Goal: Task Accomplishment & Management: Manage account settings

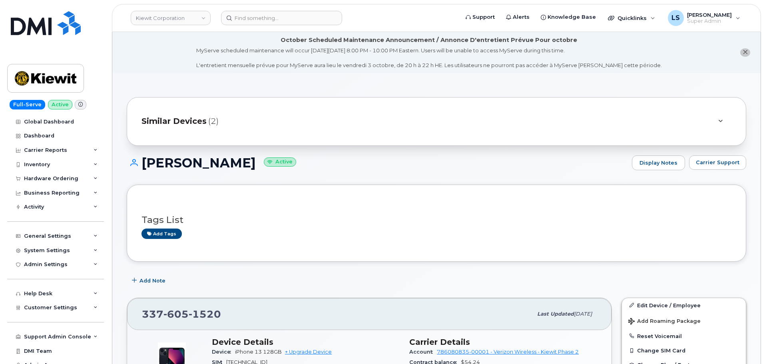
click at [384, 159] on h1 "[PERSON_NAME] Active" at bounding box center [378, 163] width 502 height 14
click at [230, 18] on input at bounding box center [281, 18] width 121 height 14
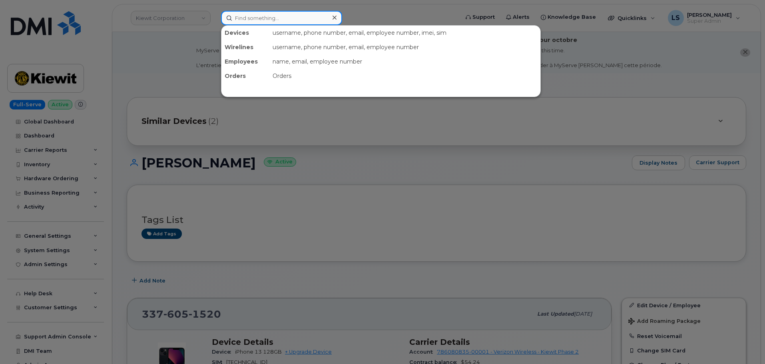
paste input "ROBERT.ELKINS@KIEWIT.COM"
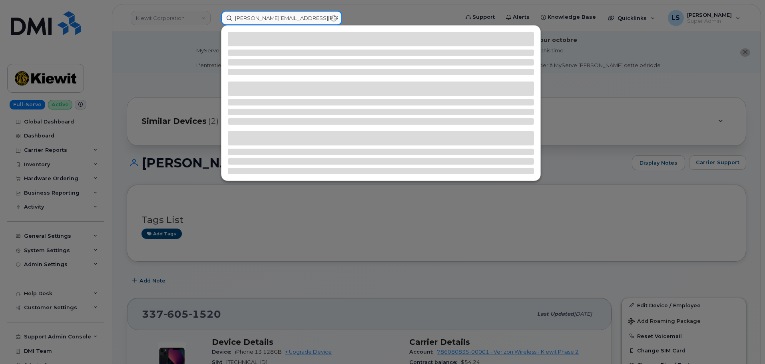
type input "ROBERT.ELKINS@KIEWIT.COM"
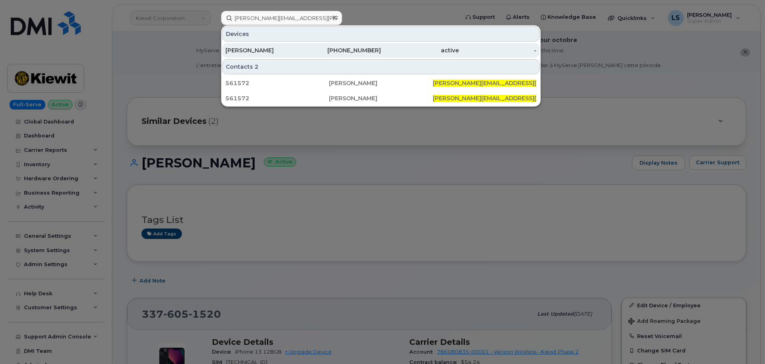
click at [289, 48] on div "[PERSON_NAME]" at bounding box center [265, 50] width 78 height 8
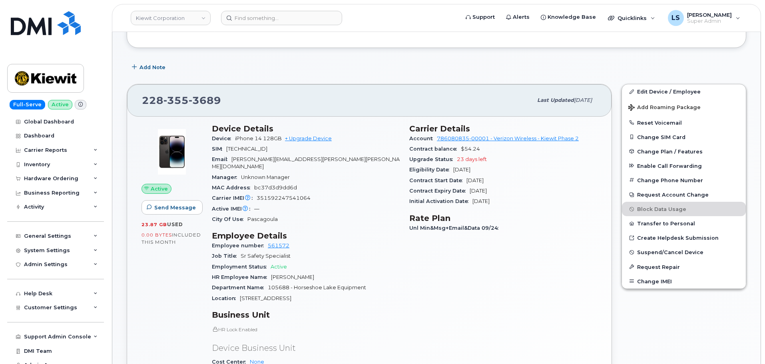
scroll to position [80, 0]
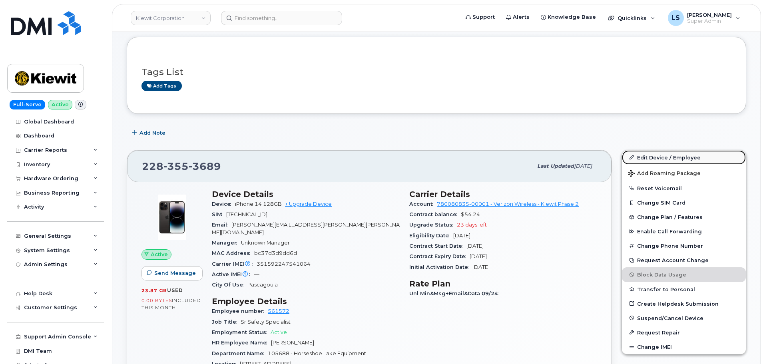
click at [670, 156] on link "Edit Device / Employee" at bounding box center [684, 157] width 124 height 14
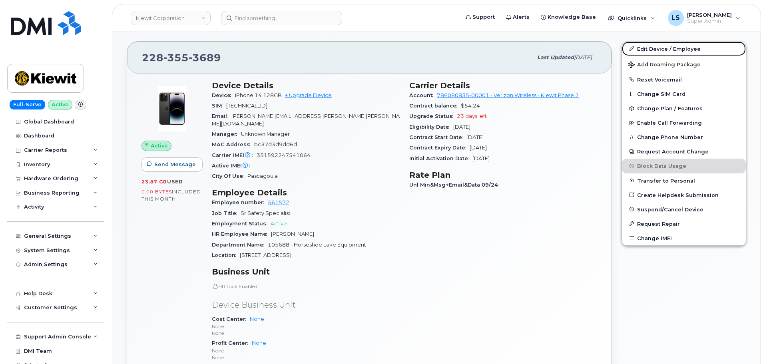
scroll to position [240, 0]
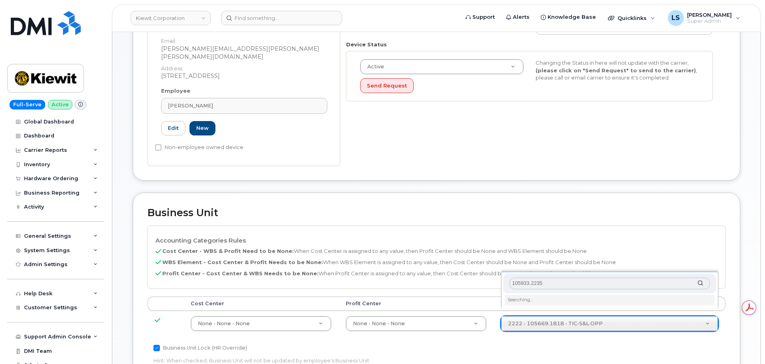
scroll to position [280, 0]
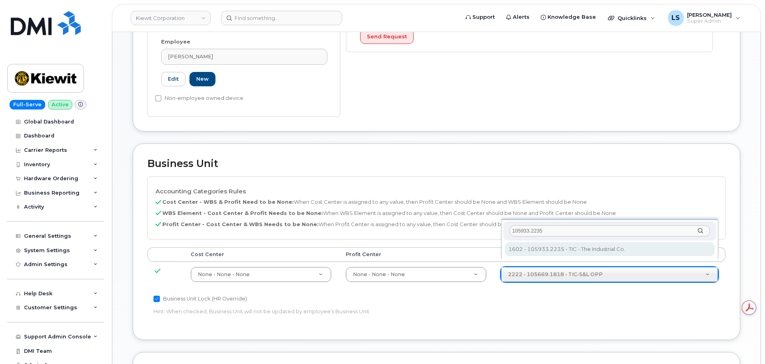
type input "105933.2235"
type input "30169104"
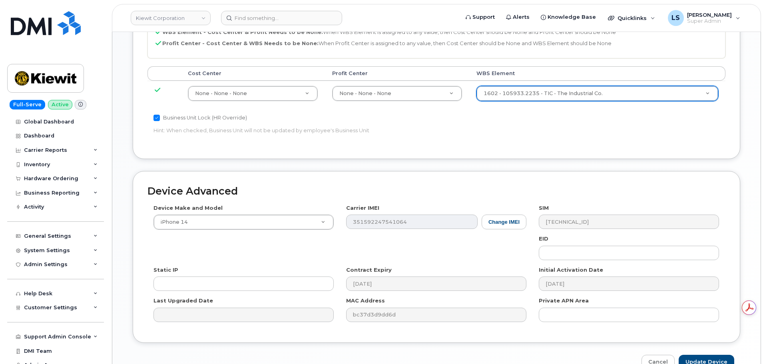
scroll to position [480, 0]
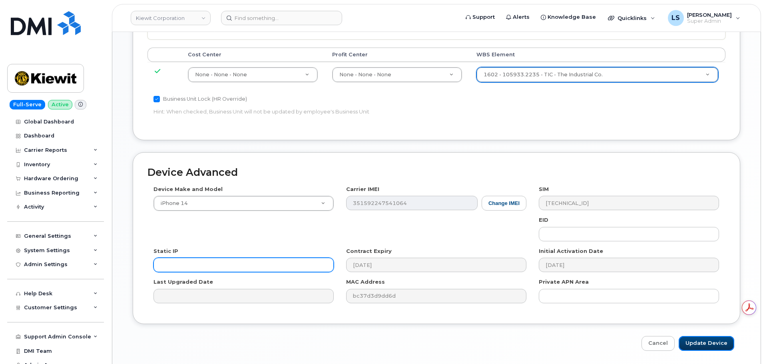
click at [716, 336] on input "Update Device" at bounding box center [707, 343] width 56 height 15
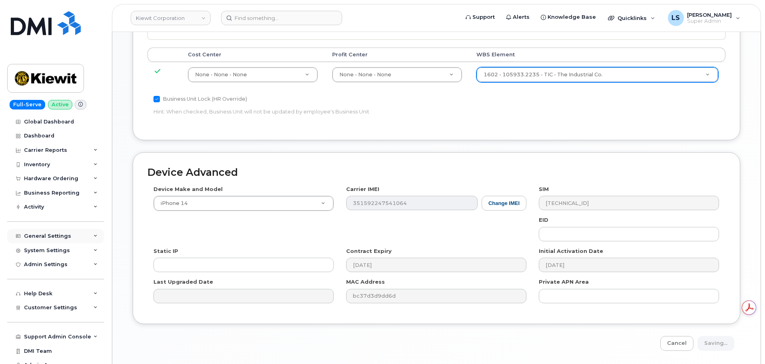
type input "Saving..."
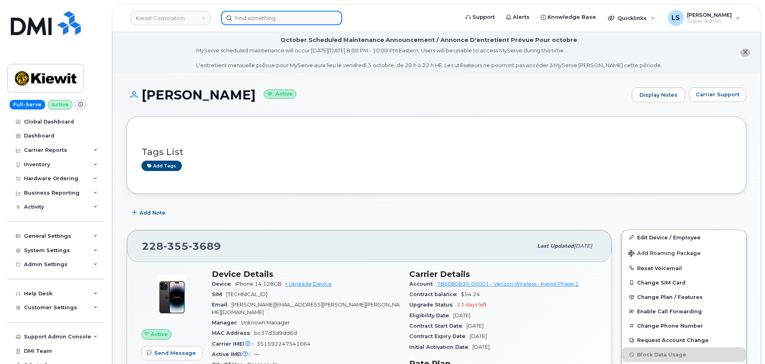
click at [255, 11] on input at bounding box center [281, 18] width 121 height 14
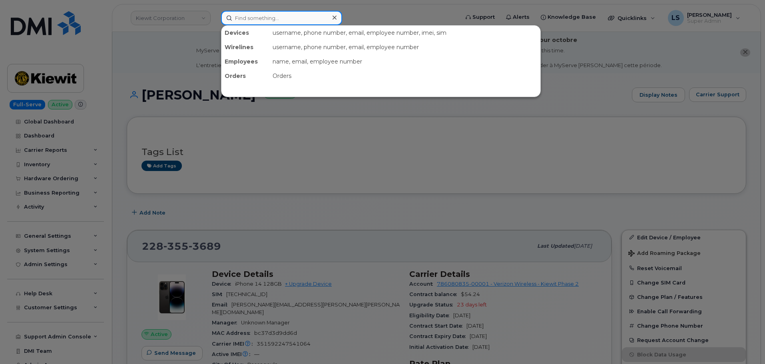
paste input "PARKER.SLADE@381CONSTRUCTORS.COM"
type input "PARKER.SLADE@381CONSTRUCTORS.COM"
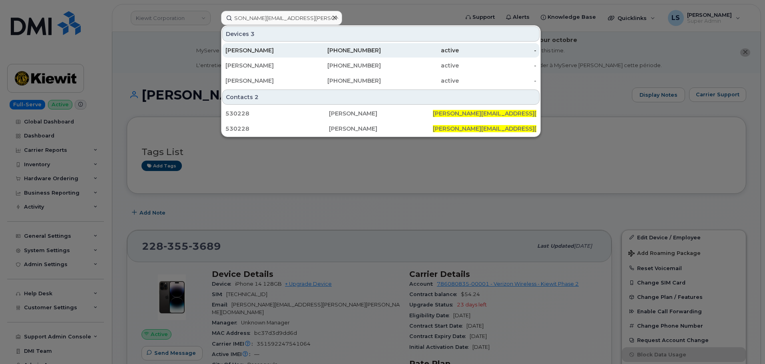
click at [250, 46] on div "Parker Slade" at bounding box center [265, 50] width 78 height 14
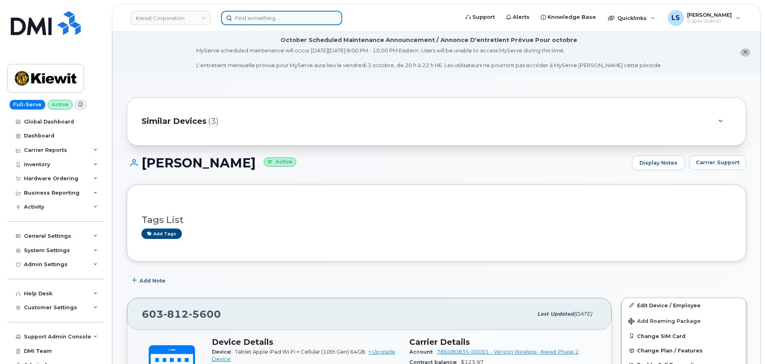
click at [239, 15] on input at bounding box center [281, 18] width 121 height 14
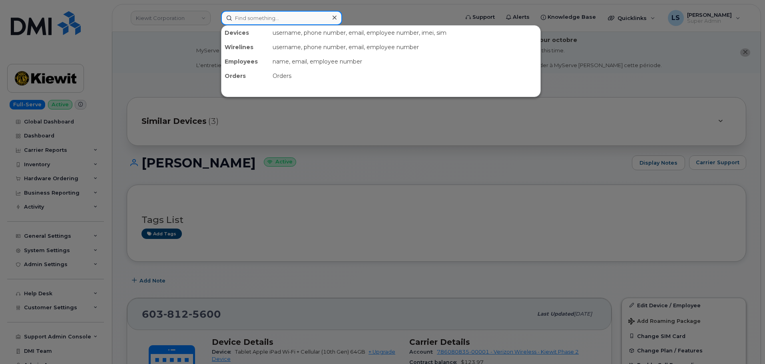
paste input "[PERSON_NAME][EMAIL_ADDRESS][PERSON_NAME][DOMAIN_NAME]"
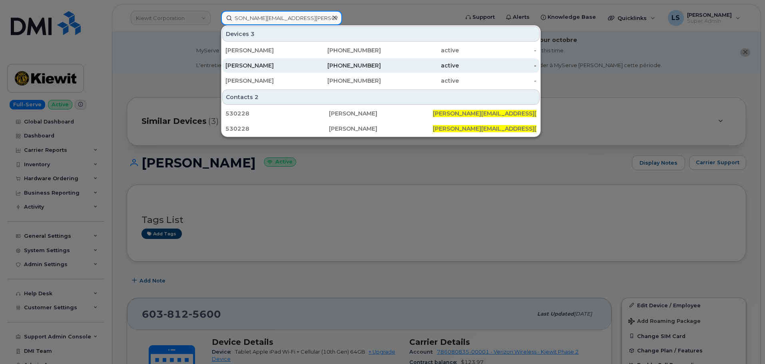
type input "[PERSON_NAME][EMAIL_ADDRESS][PERSON_NAME][DOMAIN_NAME]"
click at [275, 65] on div "[PERSON_NAME]" at bounding box center [265, 66] width 78 height 8
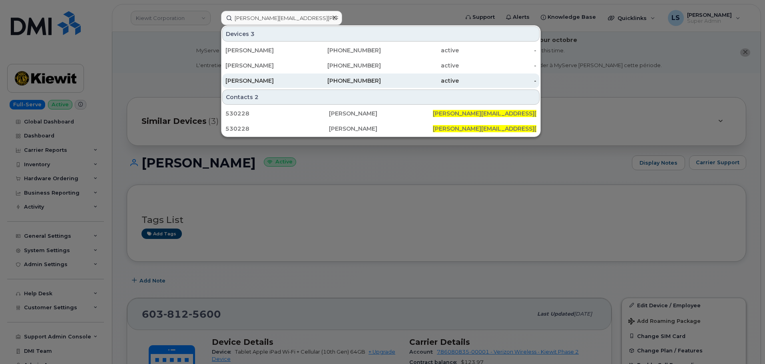
click at [265, 84] on div "[PERSON_NAME]" at bounding box center [265, 81] width 78 height 8
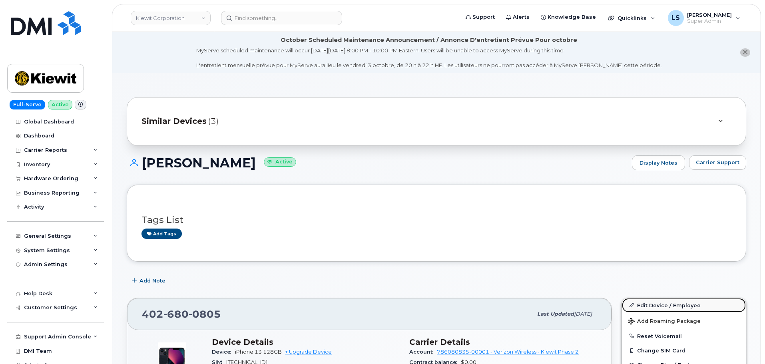
click at [663, 302] on link "Edit Device / Employee" at bounding box center [684, 305] width 124 height 14
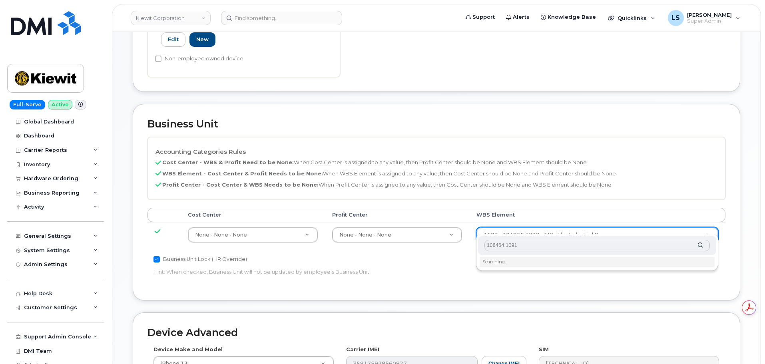
scroll to position [320, 0]
type input "106464.1091"
type input "35621823"
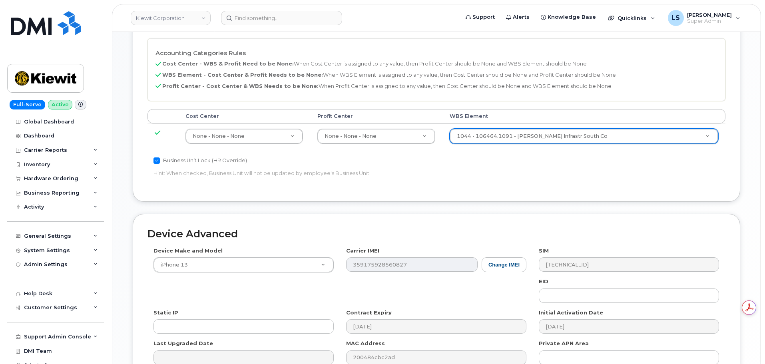
scroll to position [499, 0]
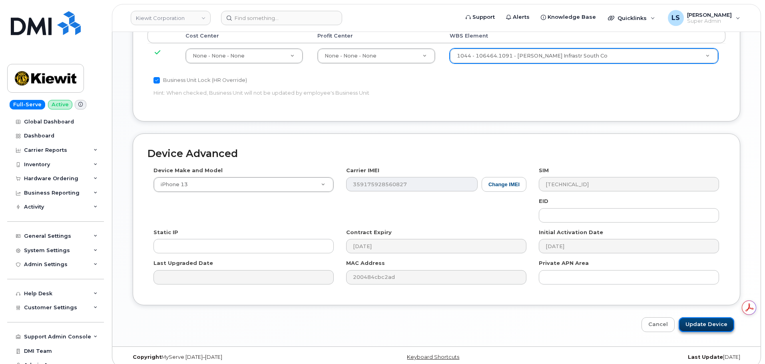
click at [689, 318] on input "Update Device" at bounding box center [707, 325] width 56 height 15
type input "Saving..."
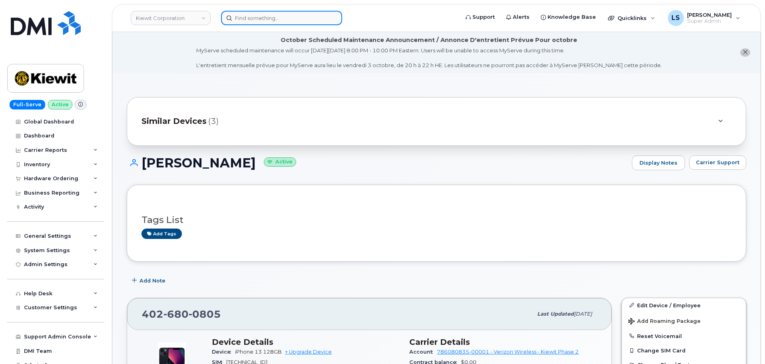
click at [294, 19] on input at bounding box center [281, 18] width 121 height 14
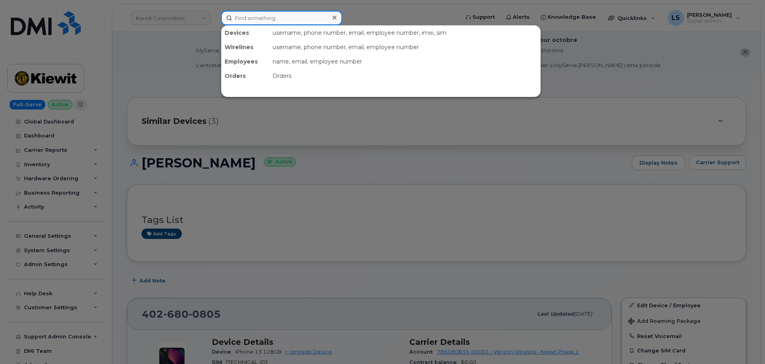
paste input "CHRIS.SYMESKO@KIEWIT.COM"
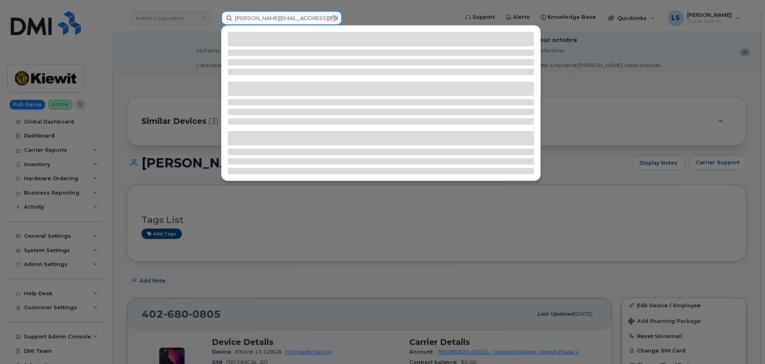
type input "CHRIS.SYMESKO@KIEWIT.COM"
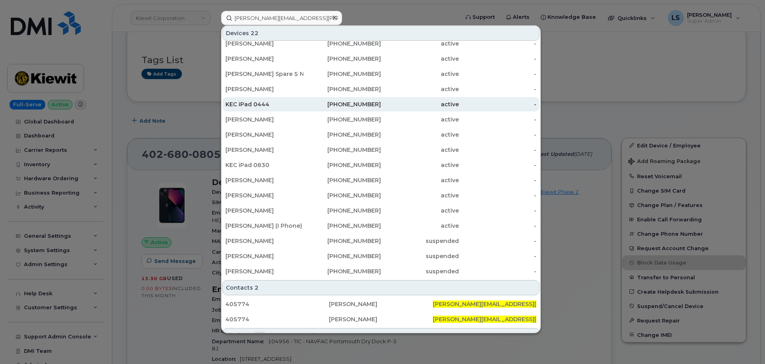
scroll to position [95, 0]
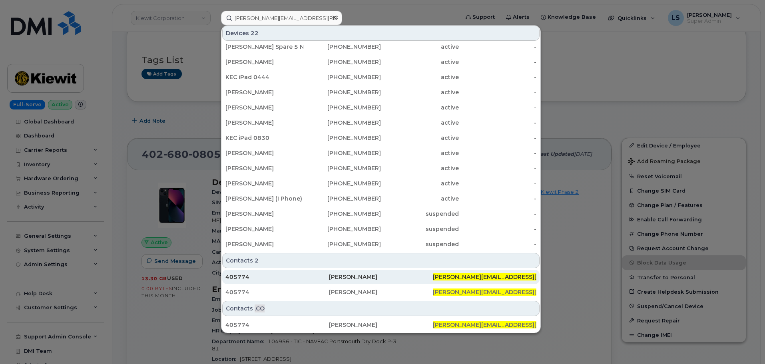
click at [373, 277] on div "[PERSON_NAME]" at bounding box center [381, 277] width 104 height 8
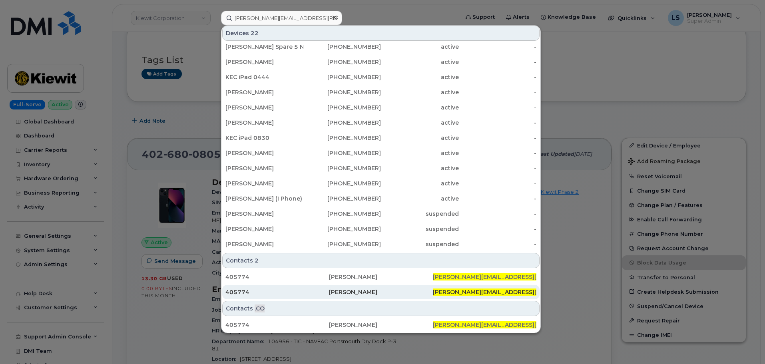
click at [371, 292] on div "[PERSON_NAME]" at bounding box center [381, 292] width 104 height 8
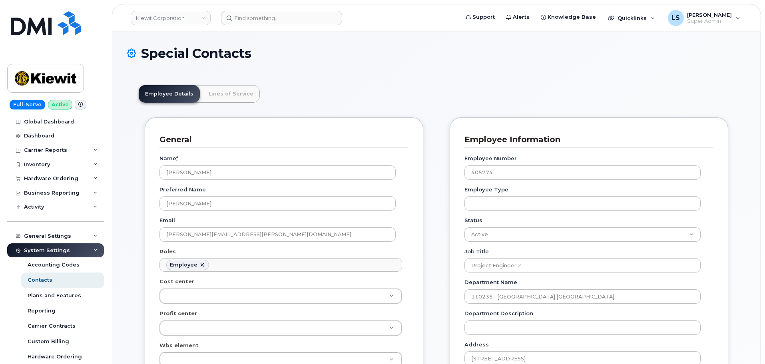
scroll to position [24, 0]
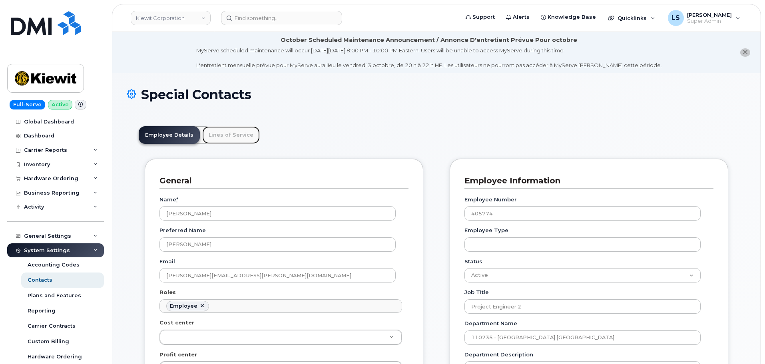
click at [214, 135] on link "Lines of Service" at bounding box center [231, 135] width 58 height 18
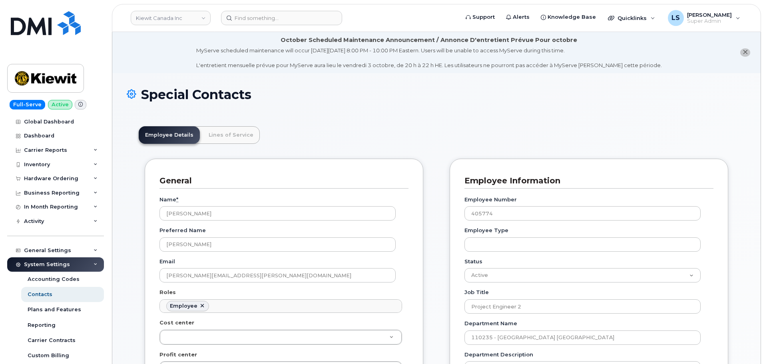
scroll to position [24, 0]
click at [217, 141] on link "Lines of Service" at bounding box center [231, 135] width 58 height 18
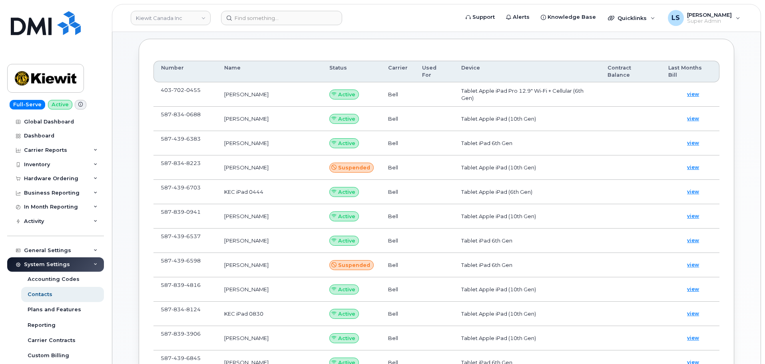
scroll to position [106, 0]
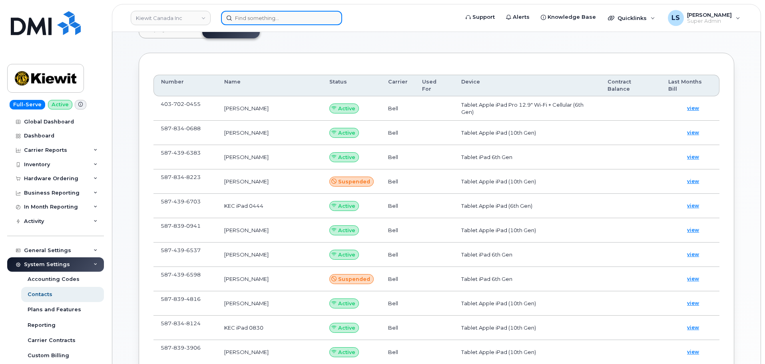
click at [328, 18] on input at bounding box center [281, 18] width 121 height 14
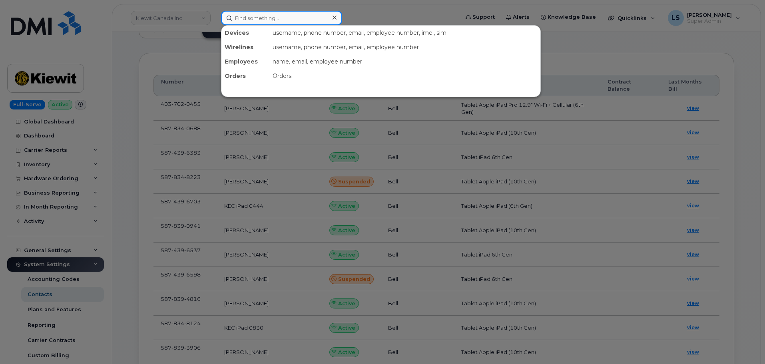
paste input "[PERSON_NAME][EMAIL_ADDRESS][PERSON_NAME][PERSON_NAME][DOMAIN_NAME]"
type input "[PERSON_NAME][EMAIL_ADDRESS][PERSON_NAME][PERSON_NAME][DOMAIN_NAME]"
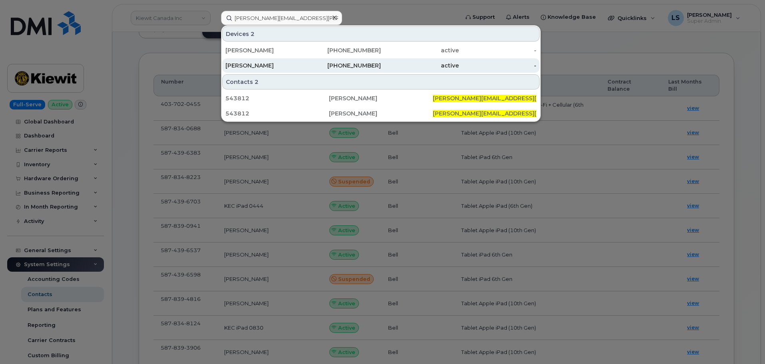
click at [261, 62] on div "[PERSON_NAME]" at bounding box center [265, 66] width 78 height 8
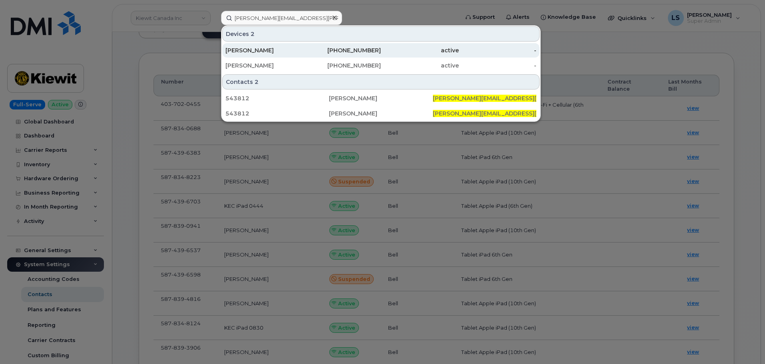
click at [268, 49] on div "[PERSON_NAME]" at bounding box center [265, 50] width 78 height 8
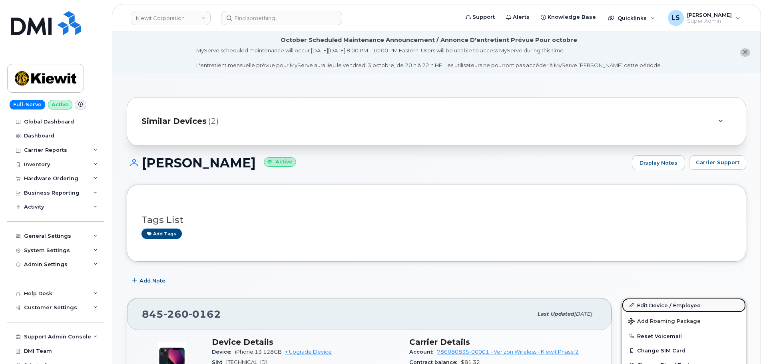
click at [693, 307] on link "Edit Device / Employee" at bounding box center [684, 305] width 124 height 14
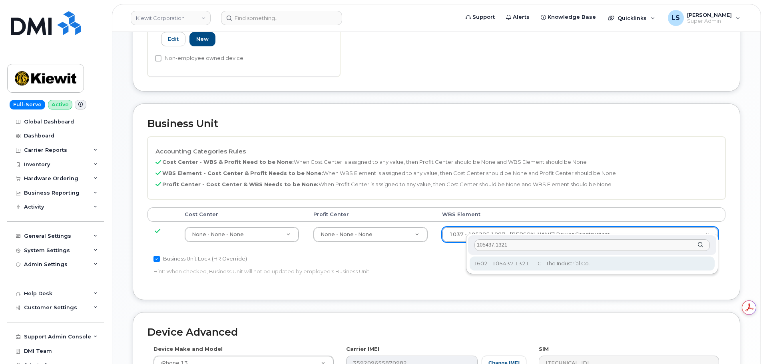
type input "105437.1321"
drag, startPoint x: 506, startPoint y: 261, endPoint x: 470, endPoint y: 234, distance: 44.8
type input "30147613"
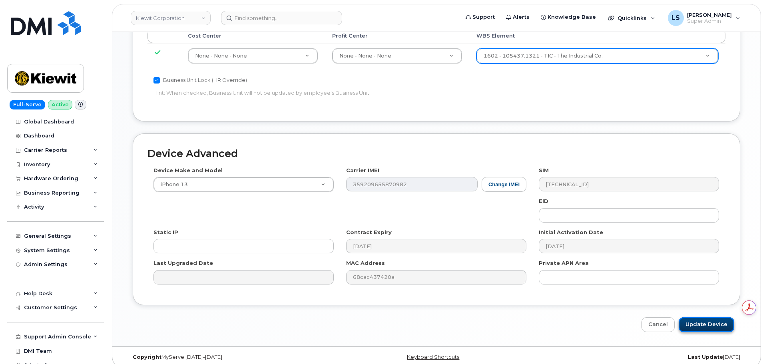
click at [714, 318] on input "Update Device" at bounding box center [707, 325] width 56 height 15
type input "Saving..."
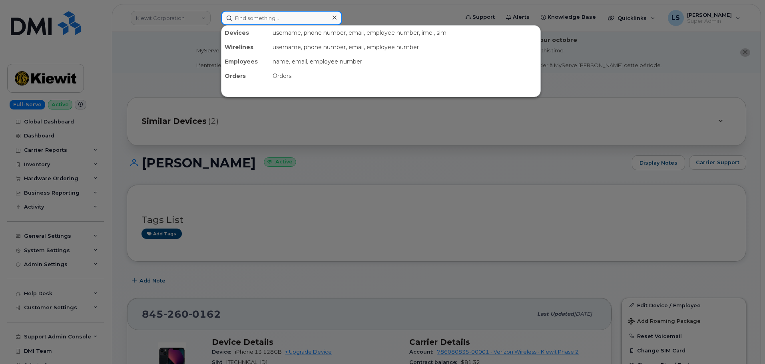
click at [252, 17] on input at bounding box center [281, 18] width 121 height 14
paste input "299756"
type input "299756"
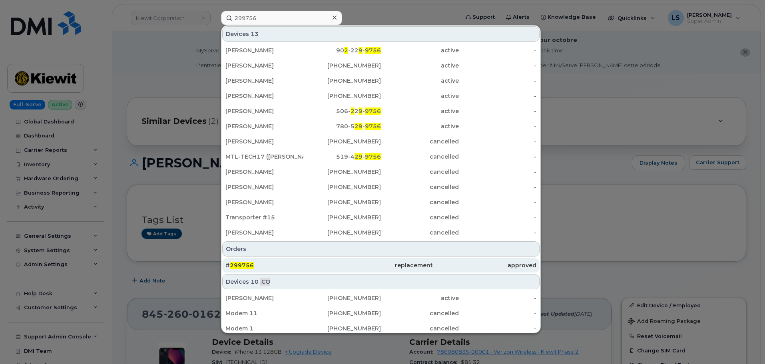
click at [264, 261] on div "# 299756" at bounding box center [278, 265] width 104 height 14
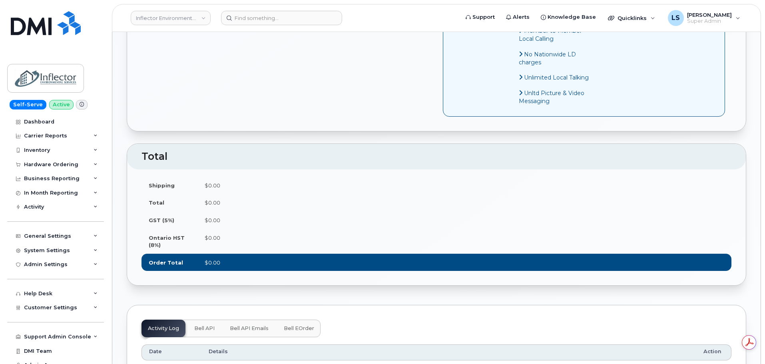
scroll to position [480, 0]
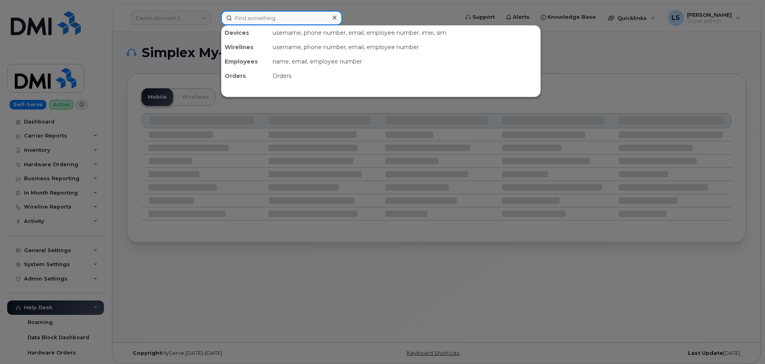
click at [249, 20] on input at bounding box center [281, 18] width 121 height 14
paste input "702--576-8596"
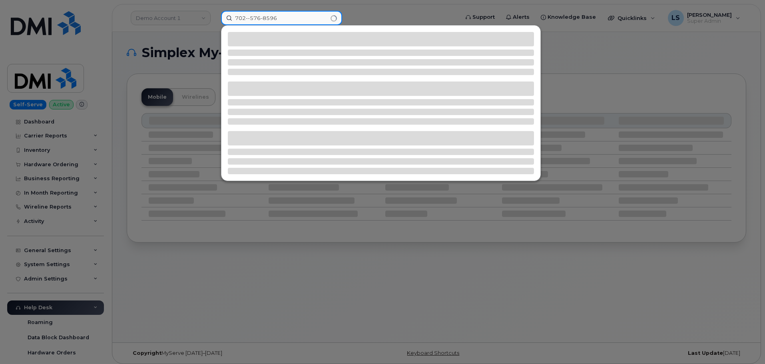
click at [250, 18] on input "702--576-8596" at bounding box center [281, 18] width 121 height 14
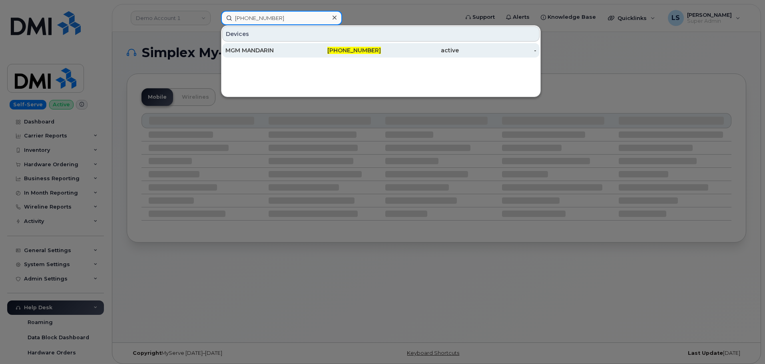
type input "[PHONE_NUMBER]"
click at [295, 46] on div "MGM MANDARIN" at bounding box center [265, 50] width 78 height 14
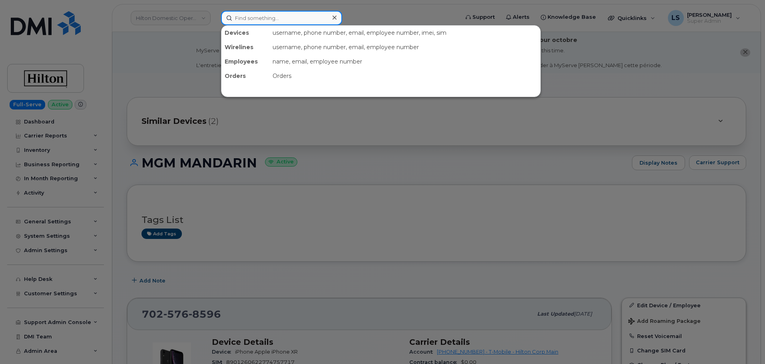
click at [252, 16] on input at bounding box center [281, 18] width 121 height 14
paste input "[EMAIL_ADDRESS][DOMAIN_NAME]"
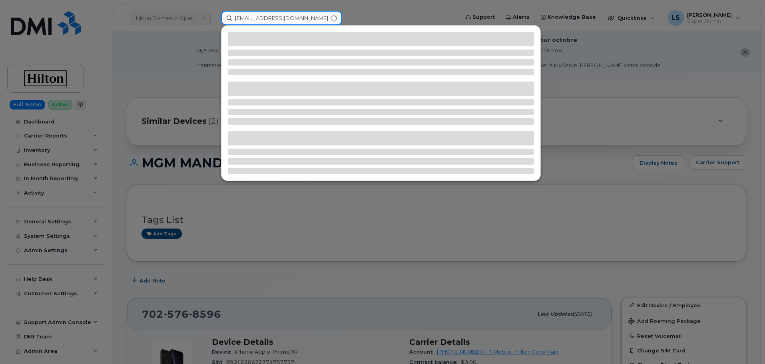
type input "[EMAIL_ADDRESS][DOMAIN_NAME]"
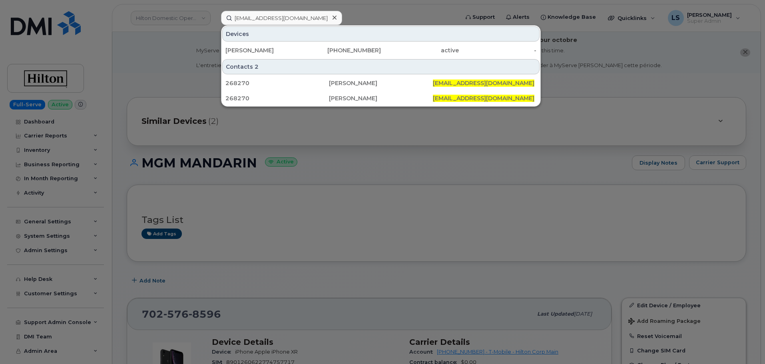
drag, startPoint x: 360, startPoint y: 48, endPoint x: 236, endPoint y: 65, distance: 124.7
click at [360, 48] on div "713-416-0308" at bounding box center [343, 50] width 78 height 8
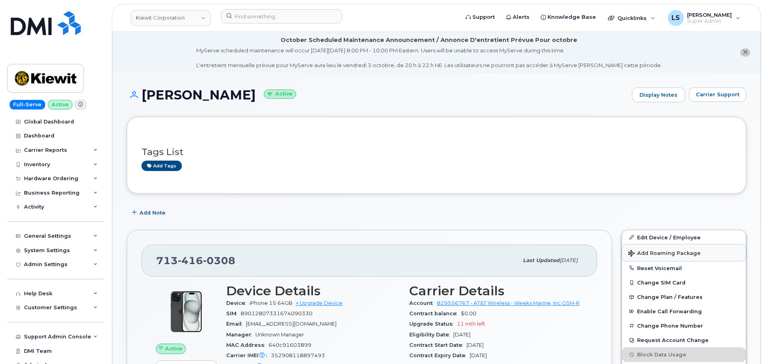
click at [670, 256] on button "Add Roaming Package" at bounding box center [684, 253] width 124 height 16
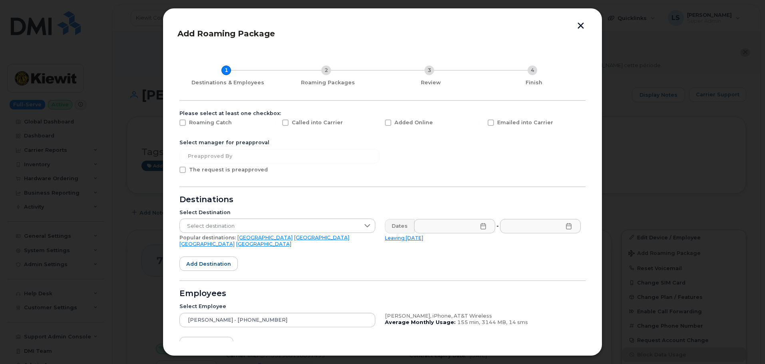
drag, startPoint x: 578, startPoint y: 121, endPoint x: 581, endPoint y: 111, distance: 9.9
click at [579, 120] on div "Emailed into Carrier" at bounding box center [534, 125] width 103 height 20
click at [579, 23] on button "button" at bounding box center [581, 26] width 12 height 8
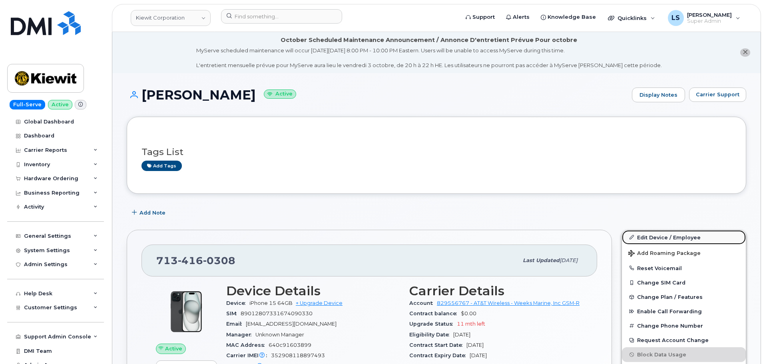
click at [656, 237] on link "Edit Device / Employee" at bounding box center [684, 237] width 124 height 14
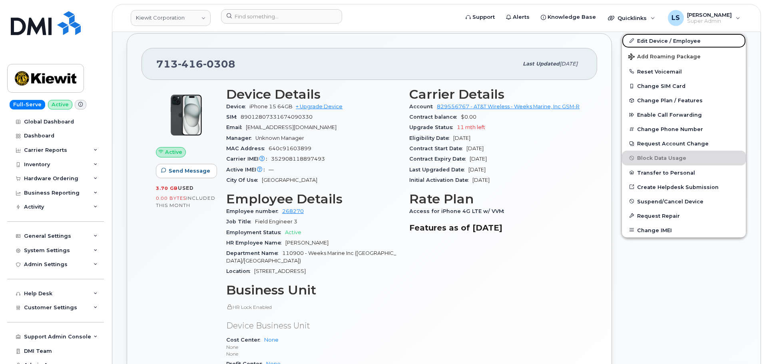
scroll to position [240, 0]
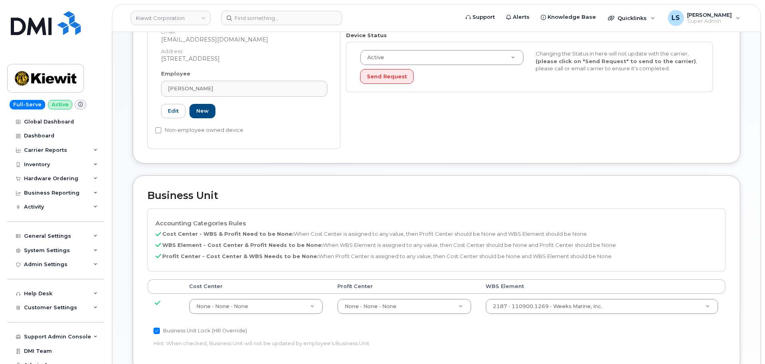
click at [548, 293] on th "WBS Element" at bounding box center [602, 287] width 247 height 14
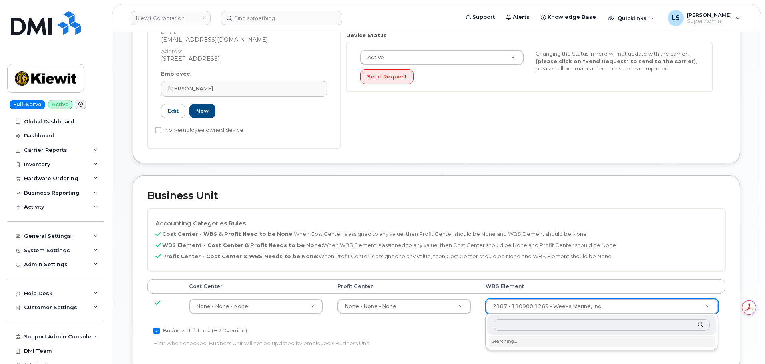
type input "106337.1155"
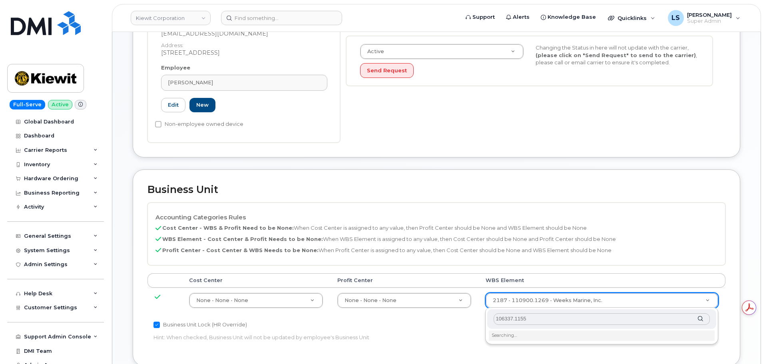
scroll to position [400, 0]
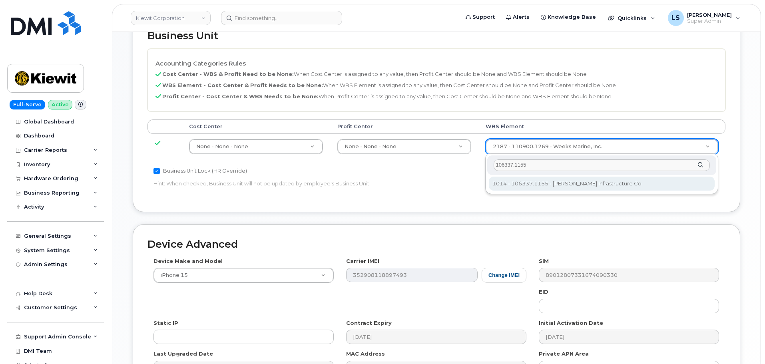
type input "34706047"
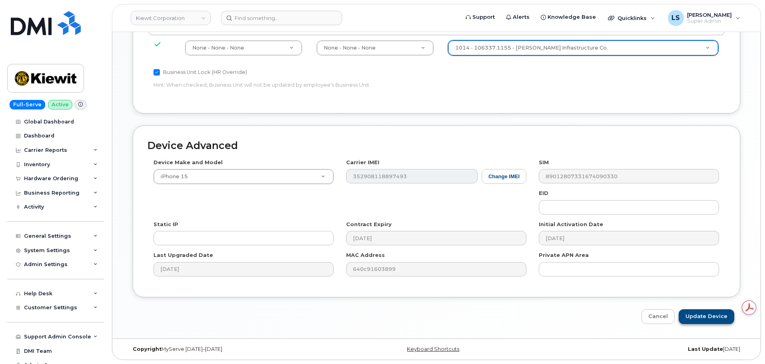
scroll to position [0, 0]
click at [705, 312] on input "Update Device" at bounding box center [707, 317] width 56 height 15
type input "Saving..."
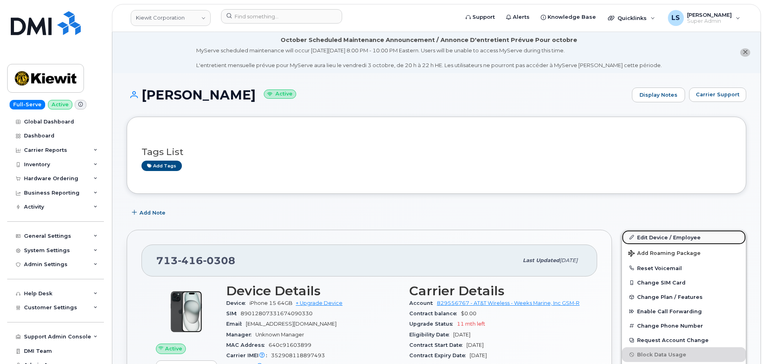
click at [671, 236] on link "Edit Device / Employee" at bounding box center [684, 237] width 124 height 14
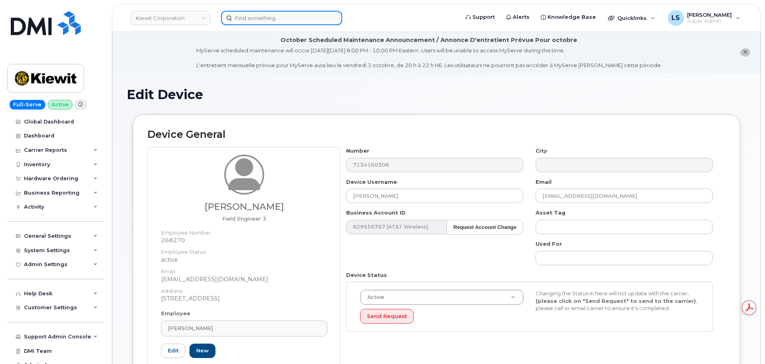
click at [261, 14] on input at bounding box center [281, 18] width 121 height 14
paste input "[PERSON_NAME][EMAIL_ADDRESS][PERSON_NAME][PERSON_NAME][DOMAIN_NAME]"
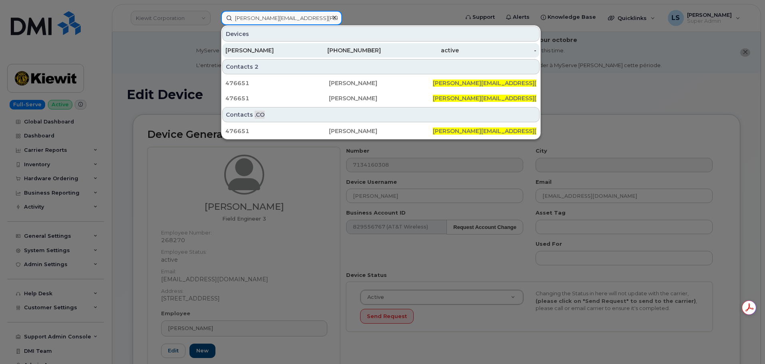
type input "[PERSON_NAME][EMAIL_ADDRESS][PERSON_NAME][PERSON_NAME][DOMAIN_NAME]"
click at [278, 50] on div "[PERSON_NAME]" at bounding box center [265, 50] width 78 height 8
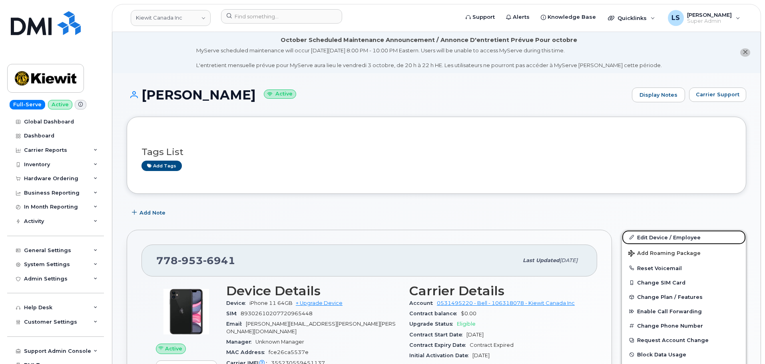
click at [693, 238] on link "Edit Device / Employee" at bounding box center [684, 237] width 124 height 14
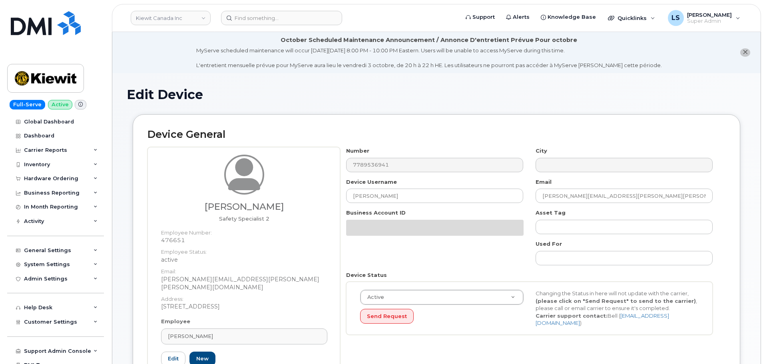
select select "14059"
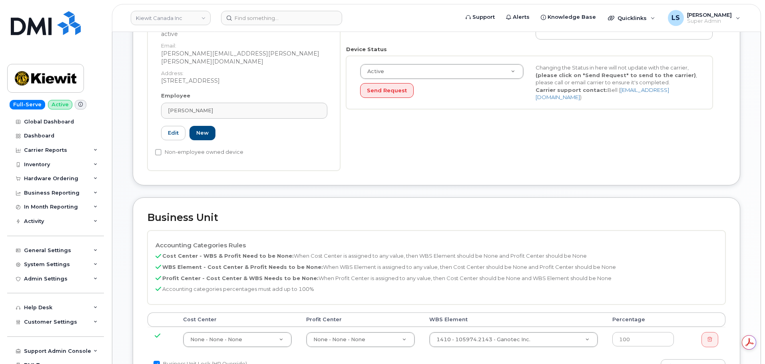
scroll to position [240, 0]
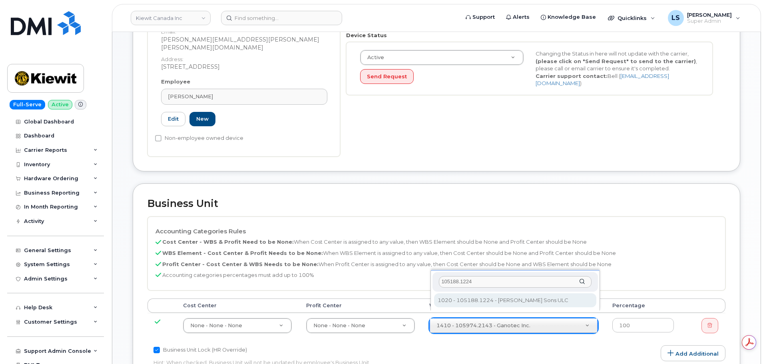
type input "105188.1224"
type input "20623482"
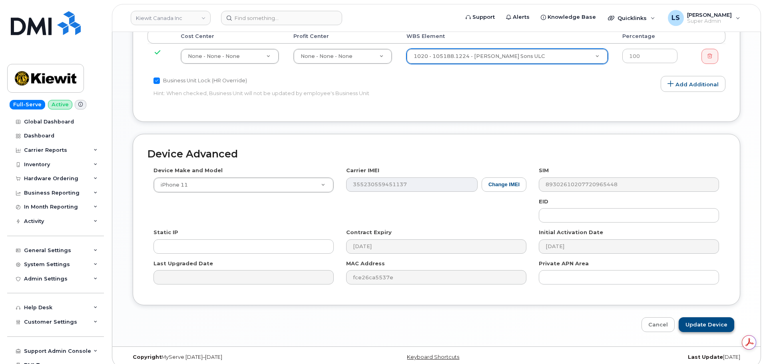
scroll to position [0, 0]
drag, startPoint x: 729, startPoint y: 318, endPoint x: 4, endPoint y: 310, distance: 724.3
click at [728, 318] on input "Update Device" at bounding box center [707, 325] width 56 height 15
type input "Saving..."
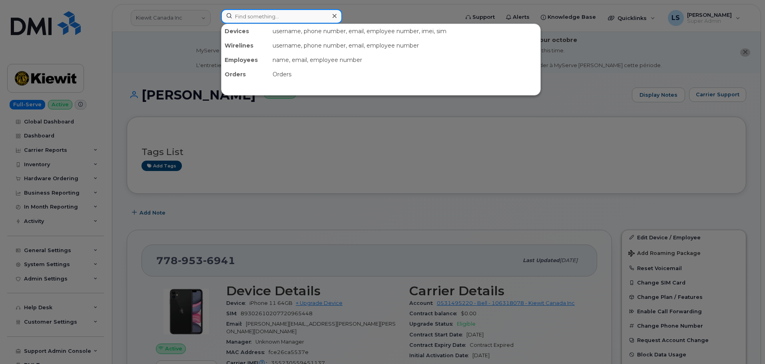
click at [266, 16] on input at bounding box center [281, 16] width 121 height 14
paste input "5063497237"
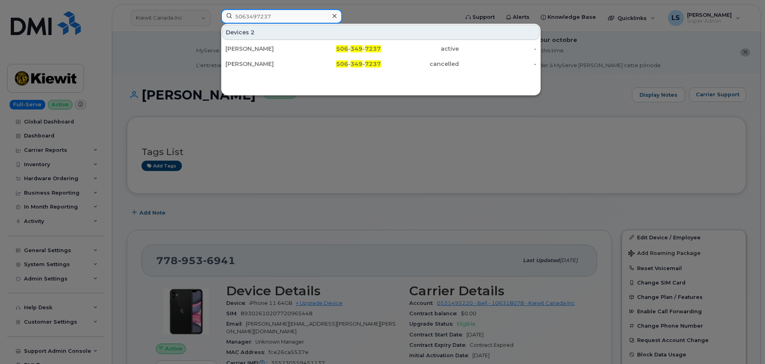
type input "5063497237"
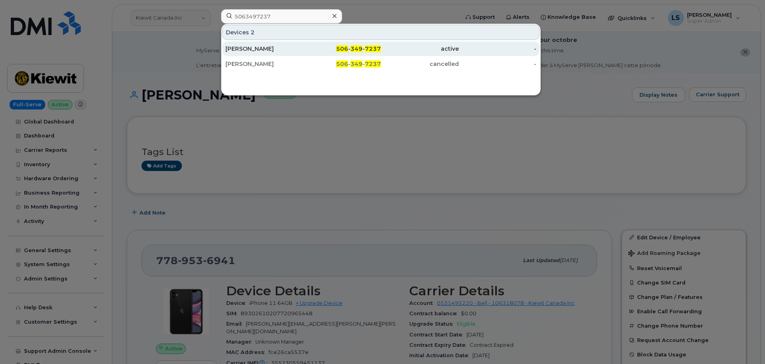
click at [244, 46] on div "Laura Lavigne" at bounding box center [265, 49] width 78 height 8
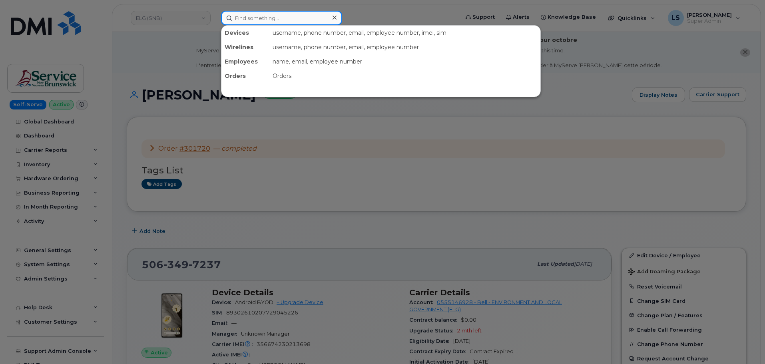
click at [276, 18] on input at bounding box center [281, 18] width 121 height 14
paste input "5612718635"
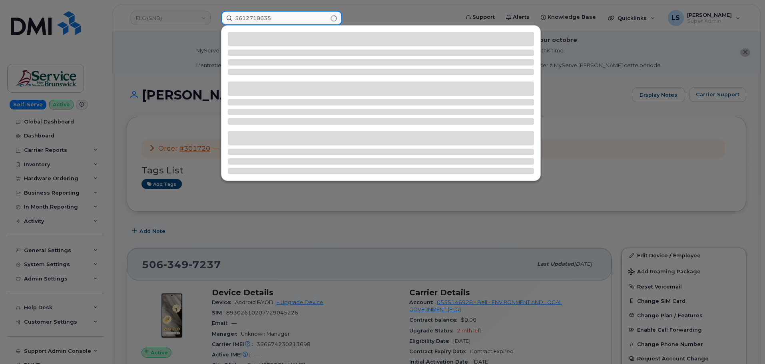
type input "5612718635"
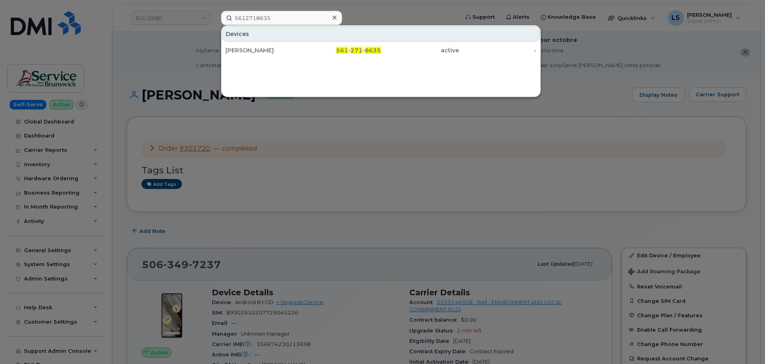
click at [280, 42] on div "Devices CHARLES CHU 561 - 271 - 8635 active -" at bounding box center [381, 42] width 319 height 33
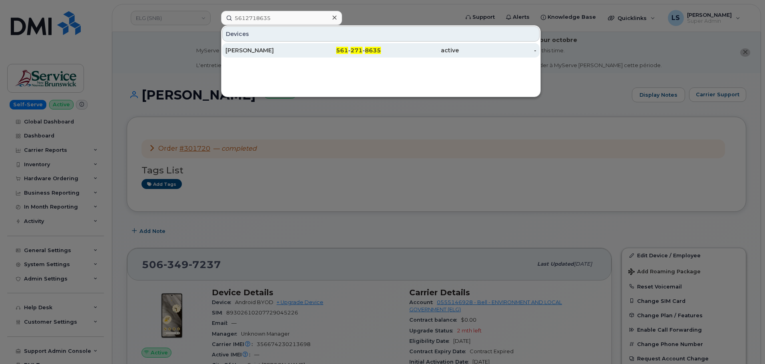
click at [278, 46] on div "[PERSON_NAME]" at bounding box center [265, 50] width 78 height 14
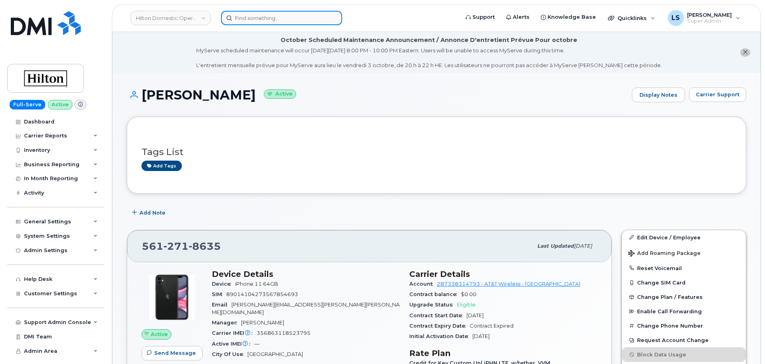
click at [317, 13] on input at bounding box center [281, 18] width 121 height 14
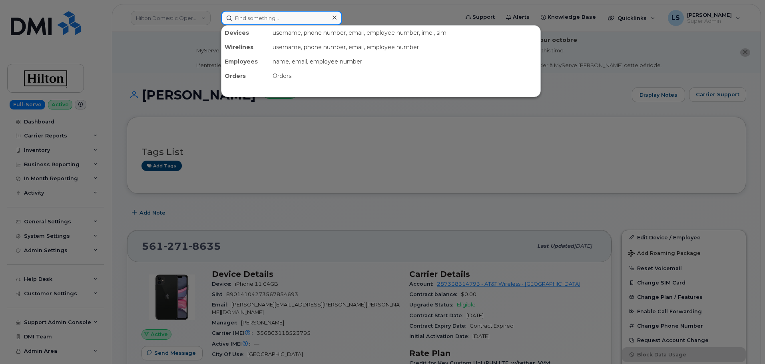
paste input "5063780421"
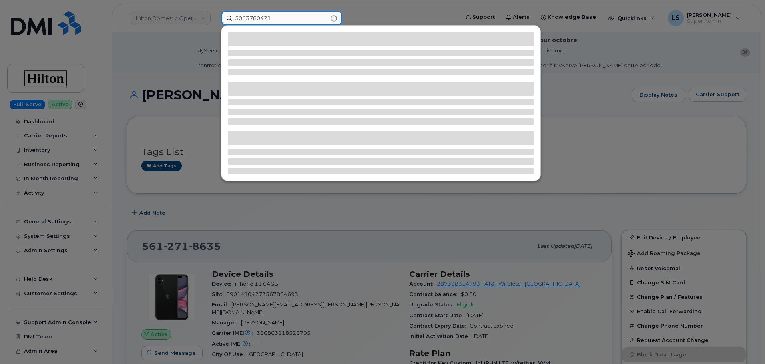
type input "5063780421"
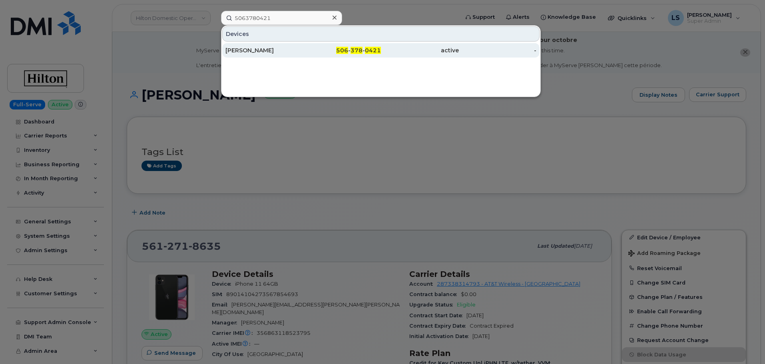
click at [316, 52] on div "506 - 378 - 0421" at bounding box center [343, 50] width 78 height 8
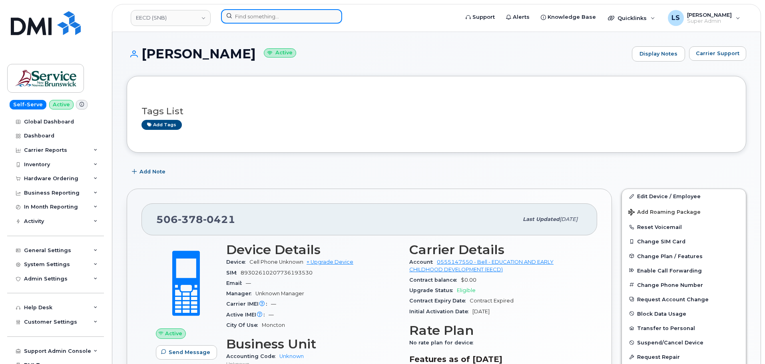
click at [276, 15] on input at bounding box center [281, 16] width 121 height 14
paste input "5063497237"
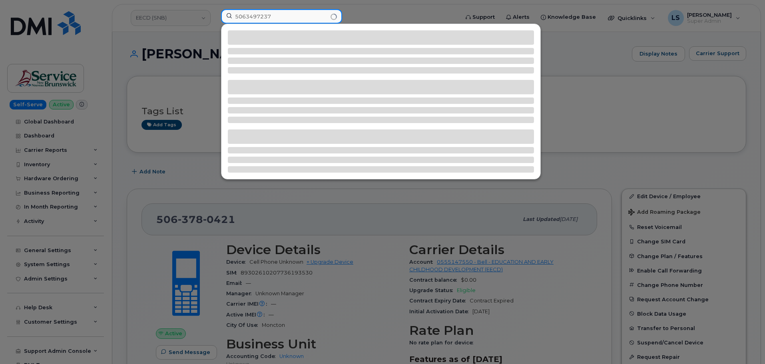
type input "5063497237"
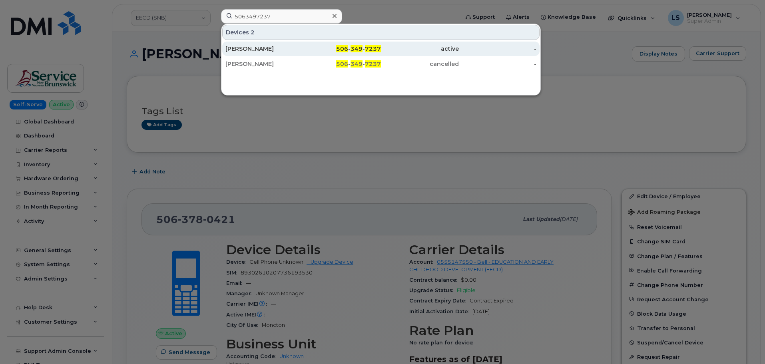
click at [277, 50] on div "[PERSON_NAME]" at bounding box center [265, 49] width 78 height 8
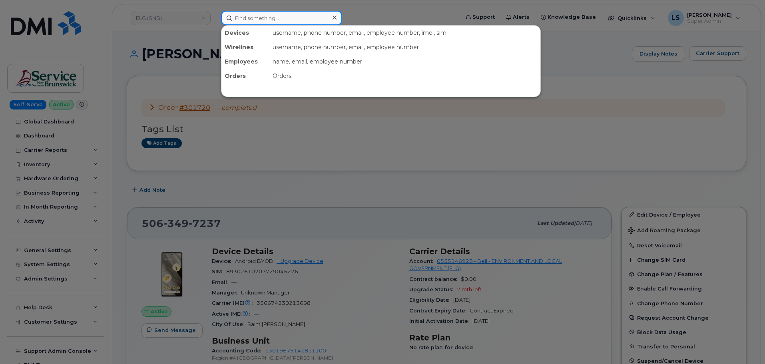
click at [258, 22] on input at bounding box center [281, 18] width 121 height 14
paste input "299756"
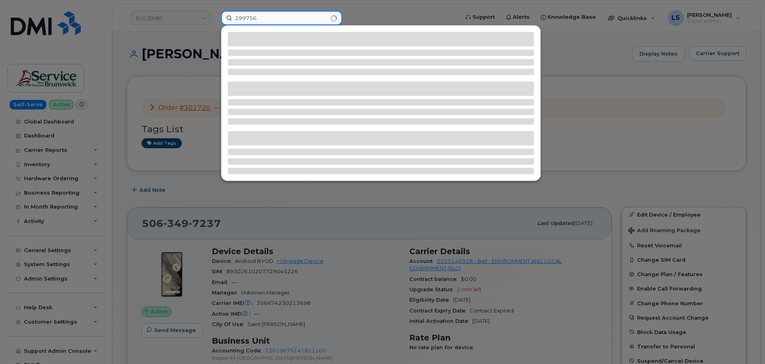
type input "299756"
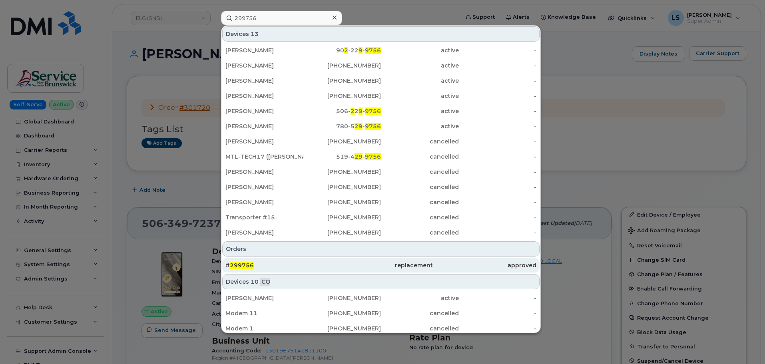
click at [286, 264] on div "# 299756" at bounding box center [278, 266] width 104 height 8
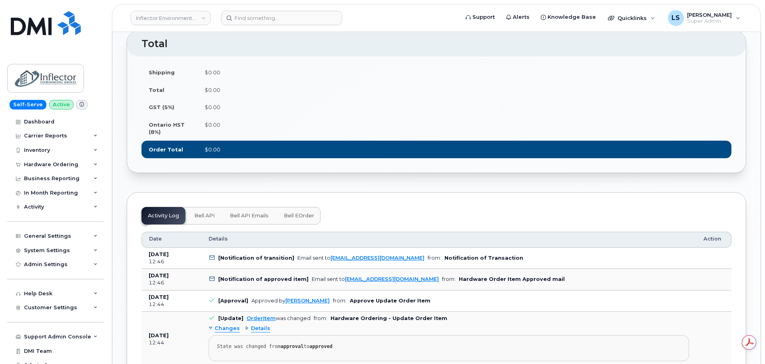
click at [194, 222] on button "Bell API" at bounding box center [204, 216] width 33 height 18
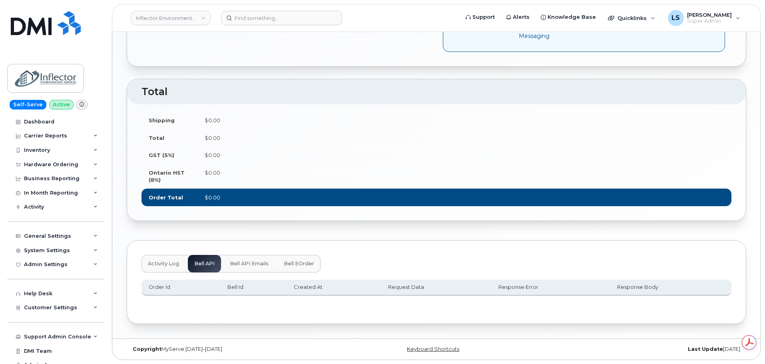
scroll to position [632, 0]
click at [236, 266] on span "Bell API Emails" at bounding box center [249, 264] width 39 height 6
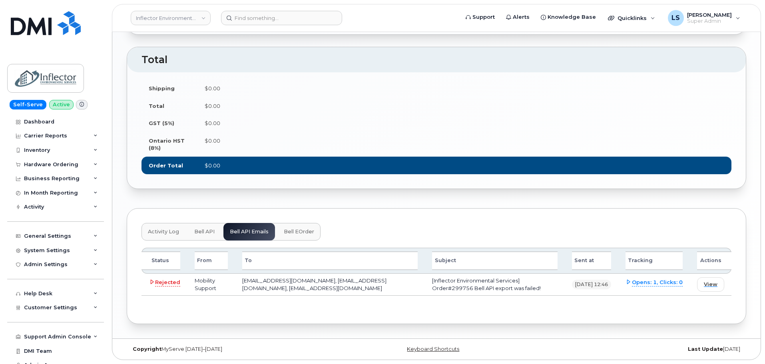
scroll to position [664, 0]
click at [282, 13] on header "Inflector Environmental Services Support Alerts Knowledge Base Quicklinks Suspe…" at bounding box center [437, 18] width 650 height 28
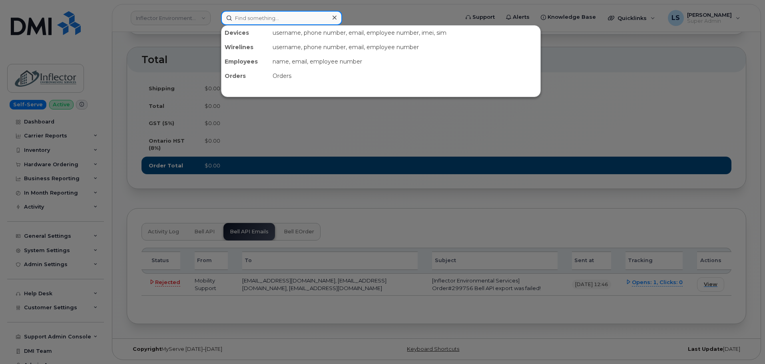
click at [281, 16] on input at bounding box center [281, 18] width 121 height 14
paste input "299753"
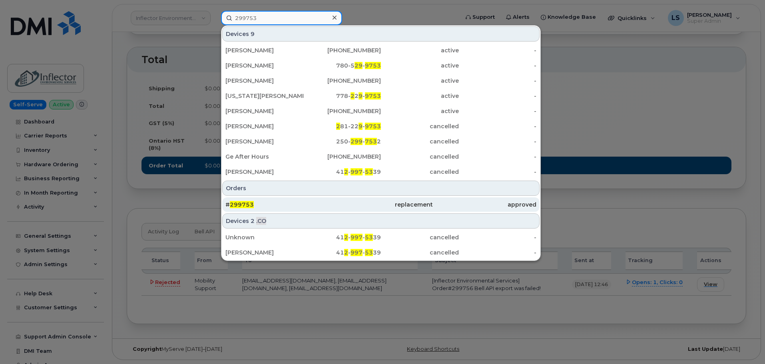
type input "299753"
click at [313, 202] on div "# 299753" at bounding box center [278, 205] width 104 height 8
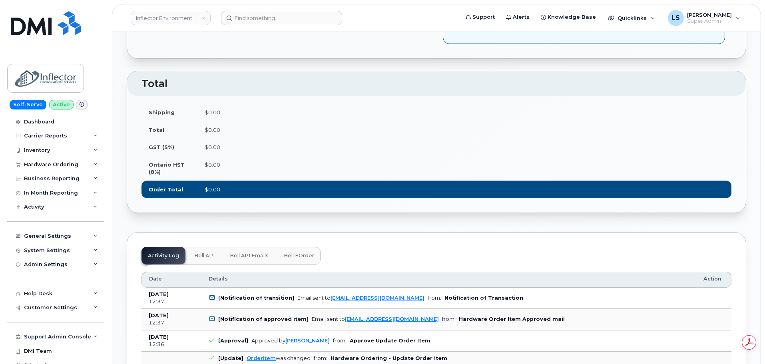
click at [269, 253] on button "Bell API Emails" at bounding box center [250, 256] width 52 height 18
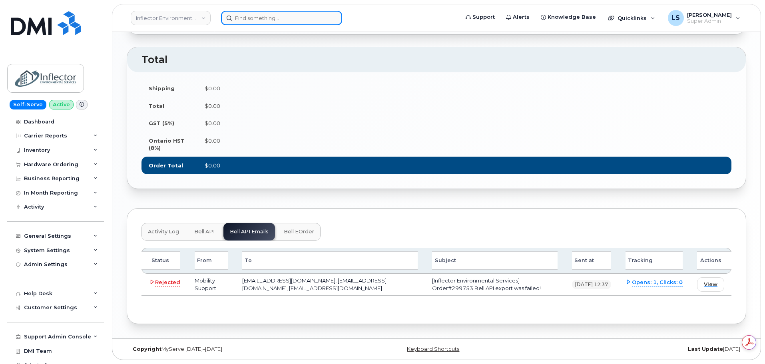
click at [289, 14] on input at bounding box center [281, 18] width 121 height 14
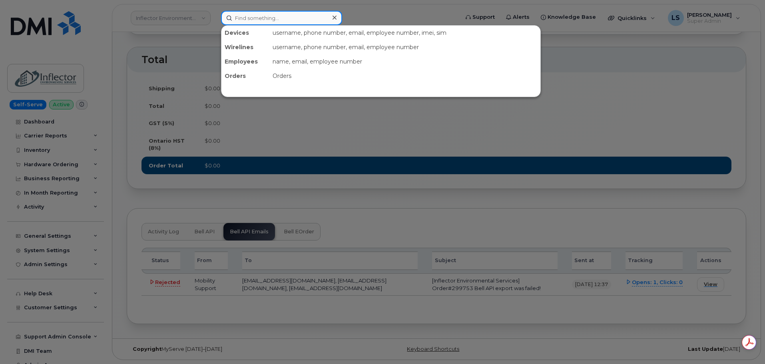
paste input "299744"
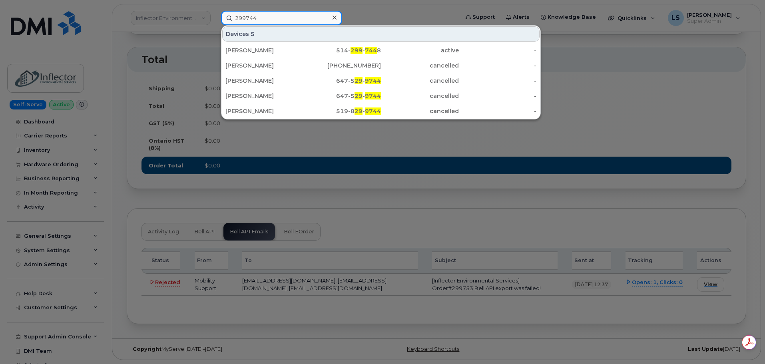
type input "299744"
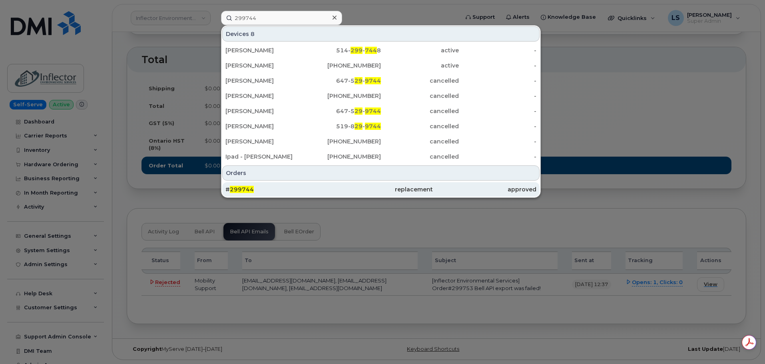
click at [262, 189] on div "# 299744" at bounding box center [278, 190] width 104 height 8
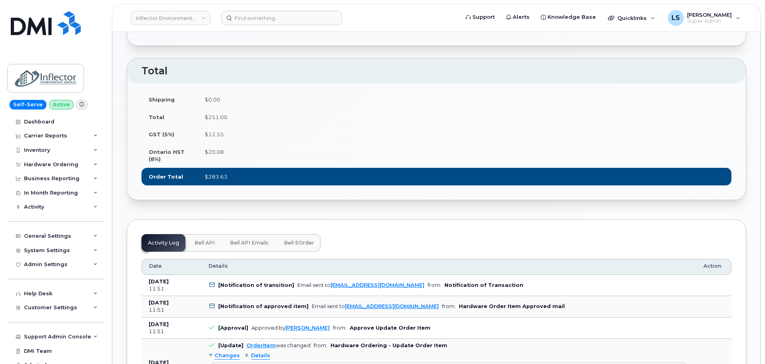
scroll to position [720, 0]
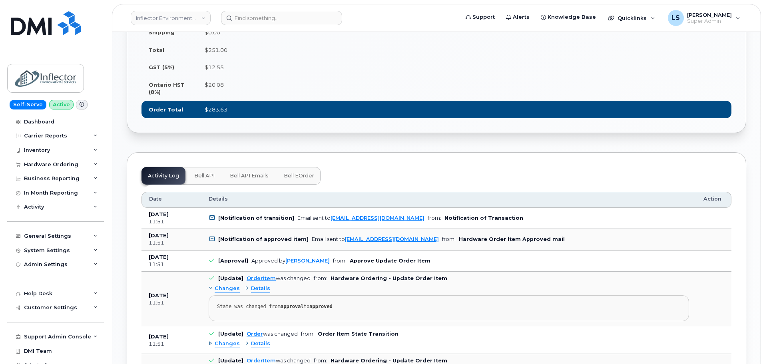
click at [245, 177] on span "Bell API Emails" at bounding box center [249, 176] width 39 height 6
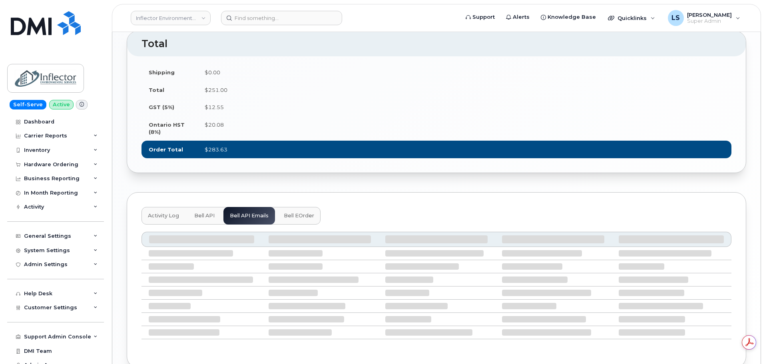
scroll to position [664, 0]
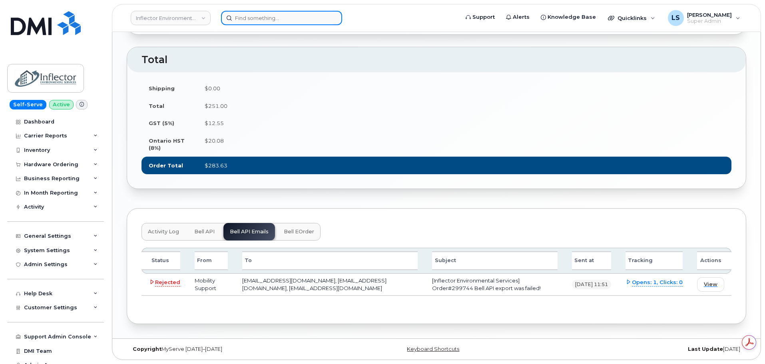
click at [261, 13] on input at bounding box center [281, 18] width 121 height 14
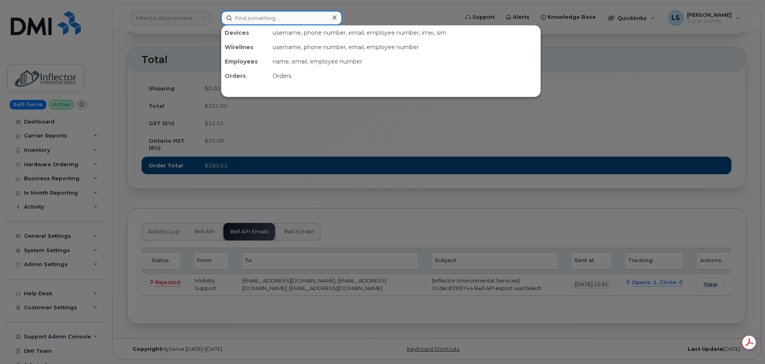
paste input "299742"
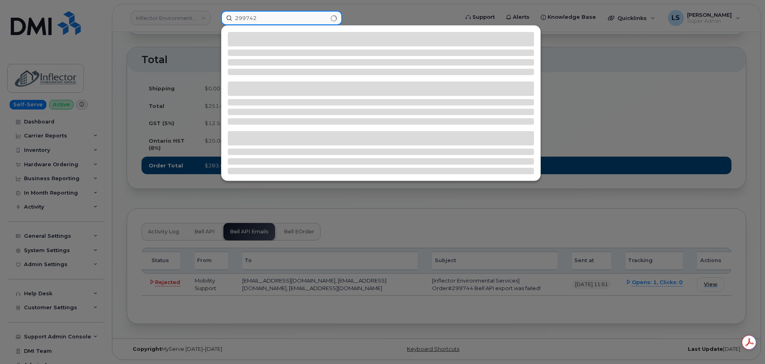
type input "299742"
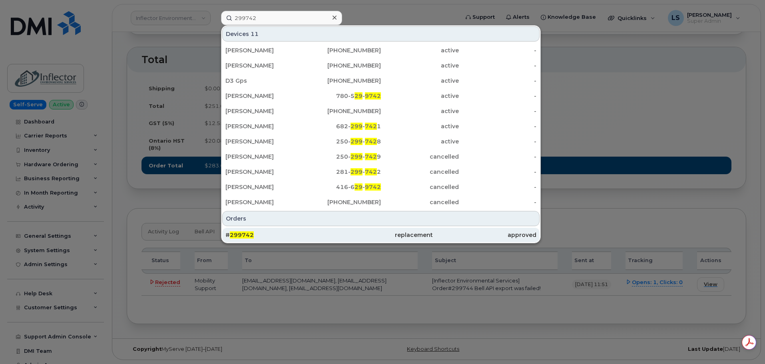
click at [272, 229] on div "# 299742" at bounding box center [278, 235] width 104 height 14
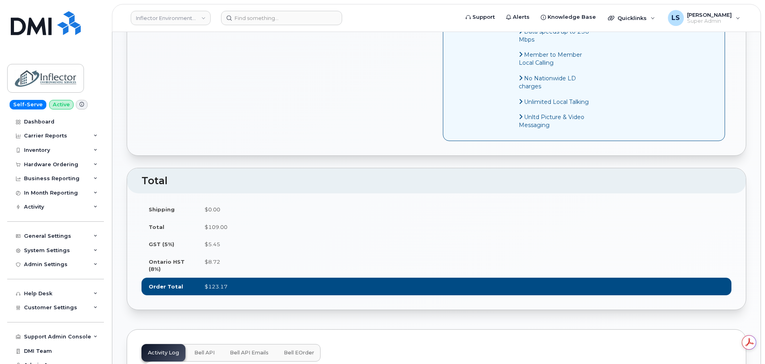
scroll to position [600, 0]
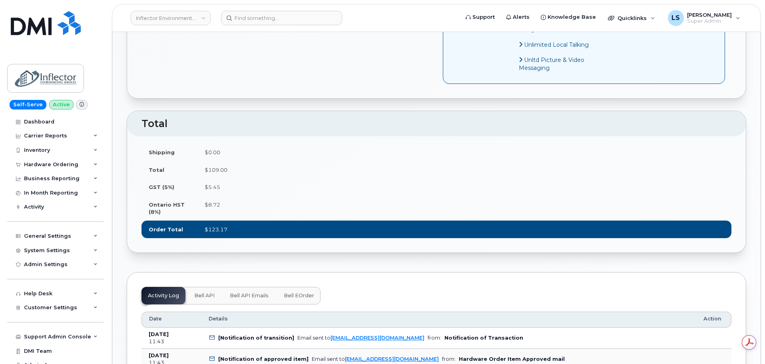
click at [249, 298] on span "Bell API Emails" at bounding box center [249, 296] width 39 height 6
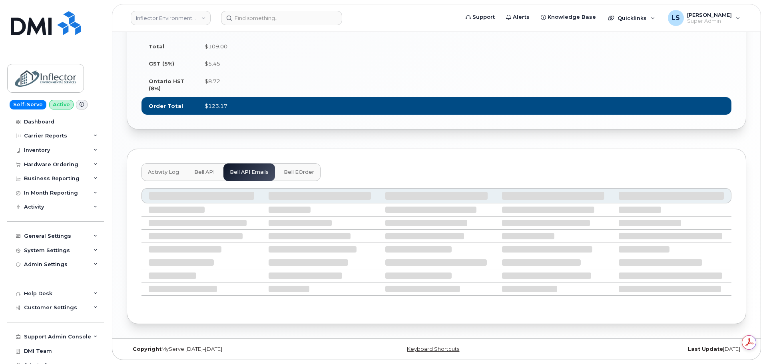
scroll to position [664, 0]
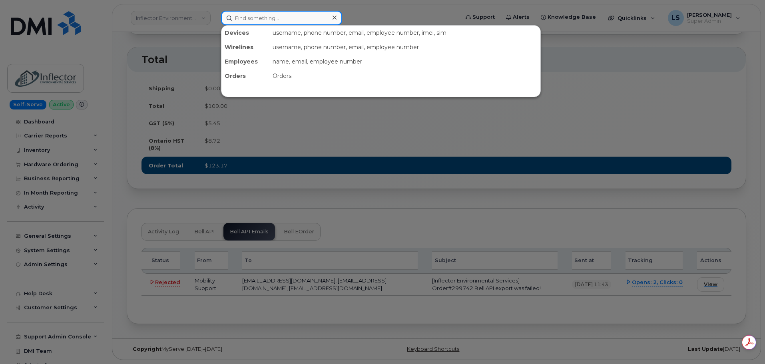
click at [292, 12] on input at bounding box center [281, 18] width 121 height 14
paste input "302619"
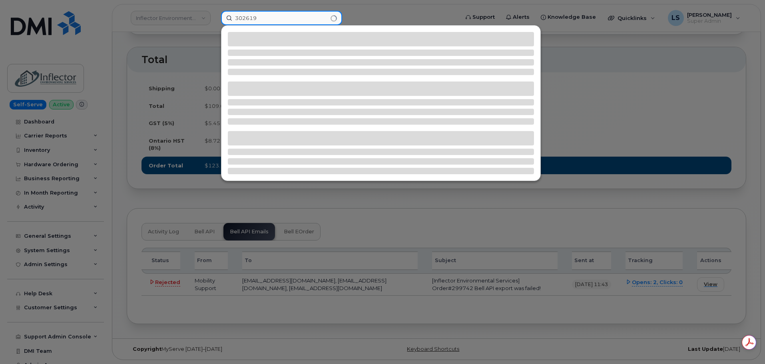
type input "302619"
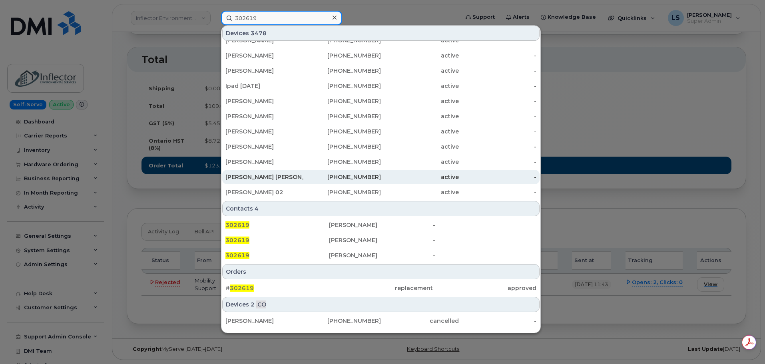
scroll to position [191, 0]
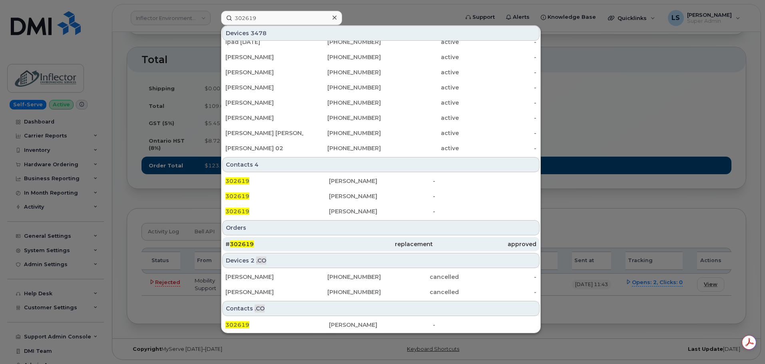
click at [276, 244] on div "# 302619" at bounding box center [278, 244] width 104 height 8
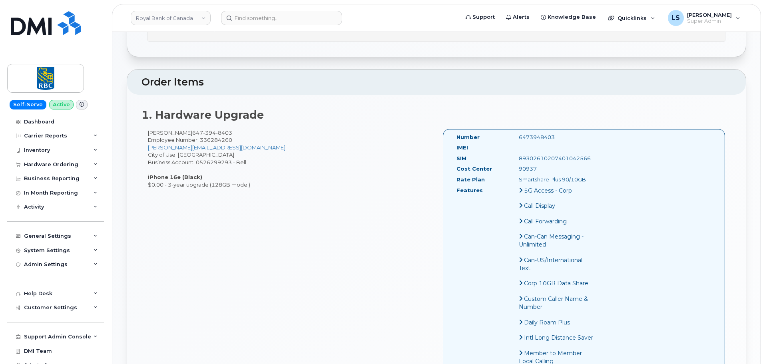
scroll to position [320, 0]
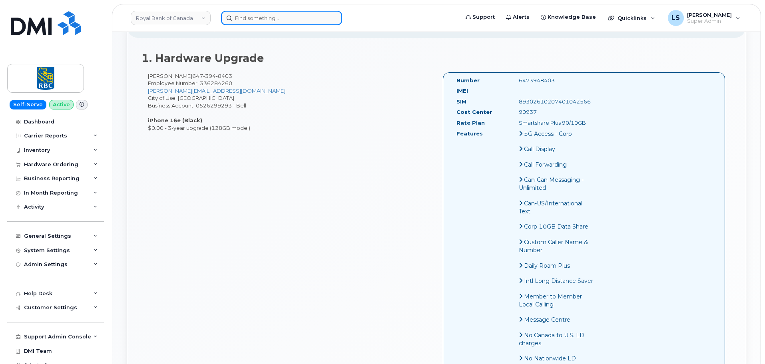
click at [298, 20] on input at bounding box center [281, 18] width 121 height 14
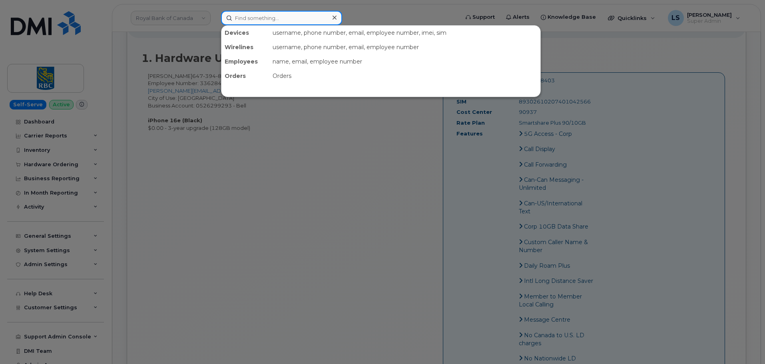
paste input "300040"
type input "300040"
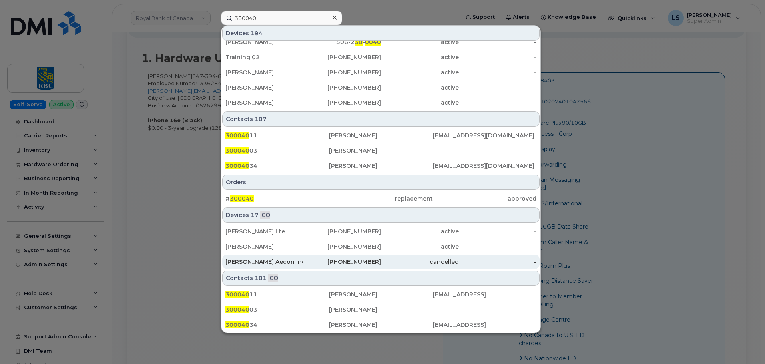
scroll to position [0, 0]
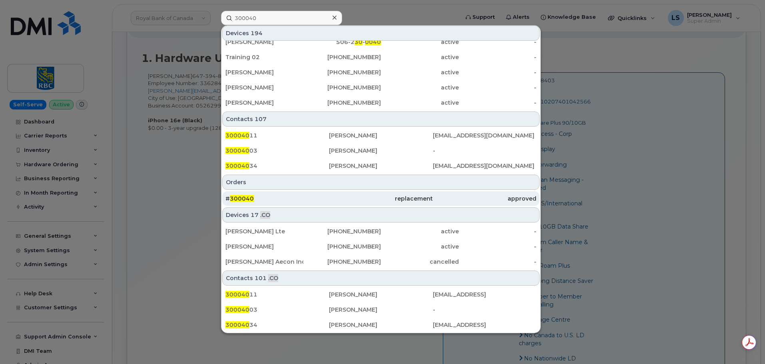
click at [251, 194] on div "# 300040" at bounding box center [278, 199] width 104 height 14
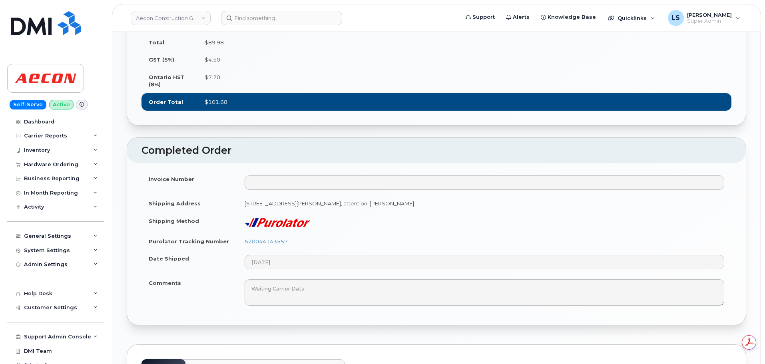
scroll to position [520, 0]
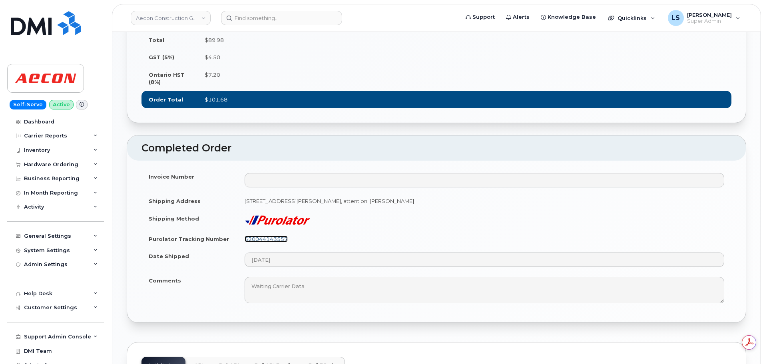
click at [269, 236] on link "520044143557" at bounding box center [266, 239] width 43 height 6
drag, startPoint x: 301, startPoint y: 231, endPoint x: 242, endPoint y: 228, distance: 58.5
click at [242, 230] on td "520044143557" at bounding box center [485, 239] width 494 height 18
copy link "520044143557"
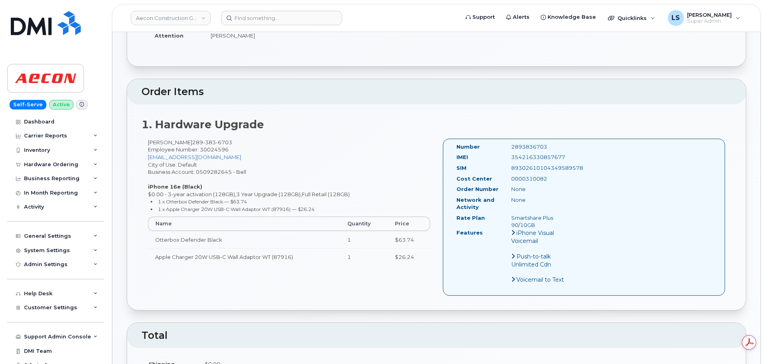
scroll to position [80, 0]
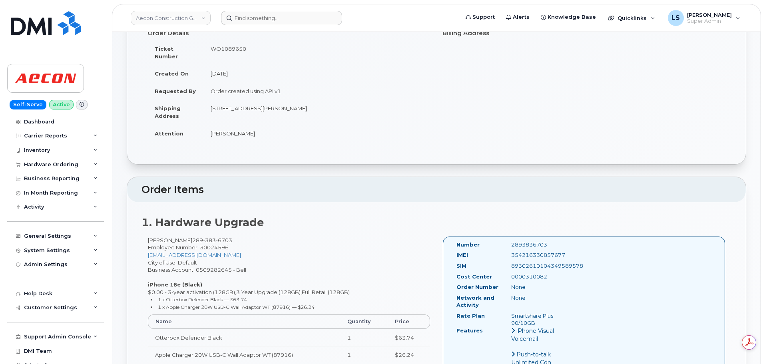
drag, startPoint x: 258, startPoint y: 2, endPoint x: 261, endPoint y: 12, distance: 10.9
click at [257, 4] on div "Aecon Construction Group Inc Support Alerts Knowledge Base Quicklinks Suspend /…" at bounding box center [437, 18] width 650 height 28
click at [265, 18] on input at bounding box center [281, 18] width 121 height 14
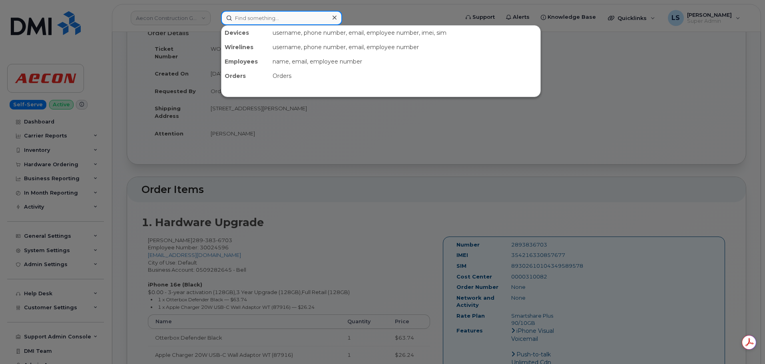
paste input "[EMAIL_ADDRESS][PERSON_NAME][PERSON_NAME][DOMAIN_NAME]"
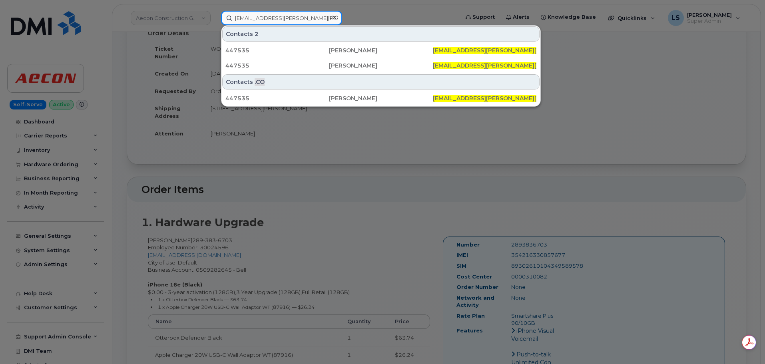
click at [288, 18] on input "[EMAIL_ADDRESS][PERSON_NAME][PERSON_NAME][DOMAIN_NAME]" at bounding box center [281, 18] width 121 height 14
click at [289, 18] on input "[EMAIL_ADDRESS][PERSON_NAME][PERSON_NAME][DOMAIN_NAME]" at bounding box center [281, 18] width 121 height 14
paste input "edidiah Kelley"
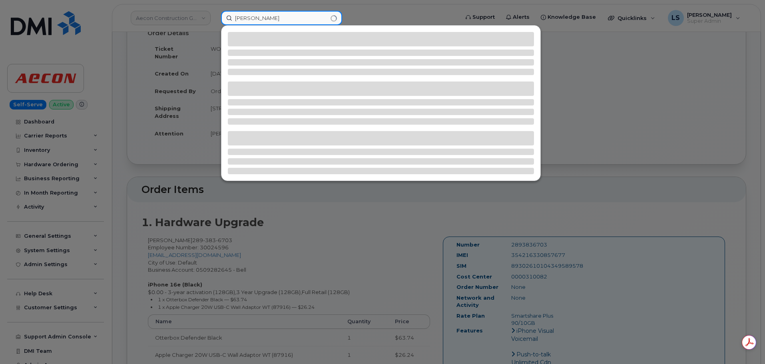
type input "[PERSON_NAME]"
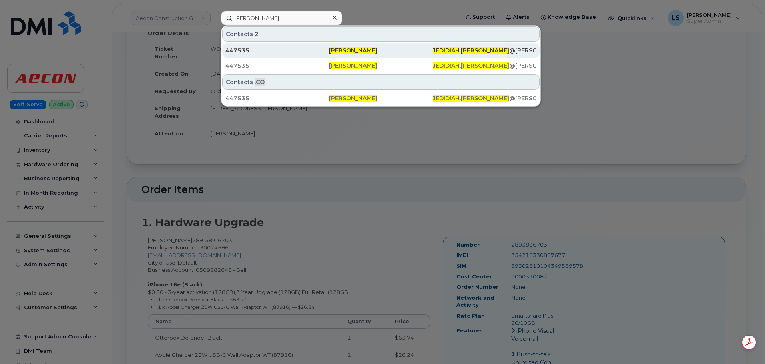
drag, startPoint x: 286, startPoint y: 50, endPoint x: 289, endPoint y: 57, distance: 7.0
click at [286, 50] on div "447535" at bounding box center [278, 50] width 104 height 8
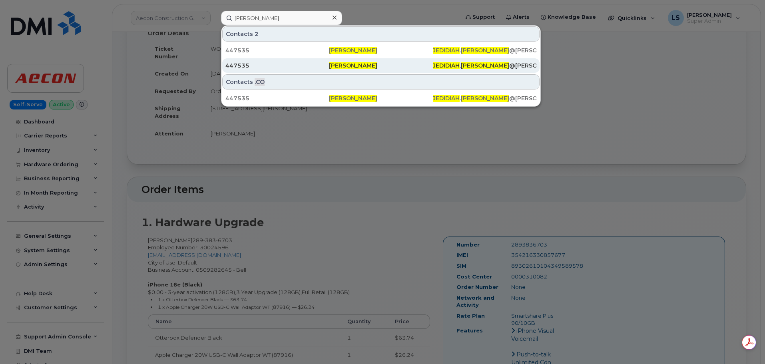
click at [287, 64] on div "447535" at bounding box center [278, 66] width 104 height 8
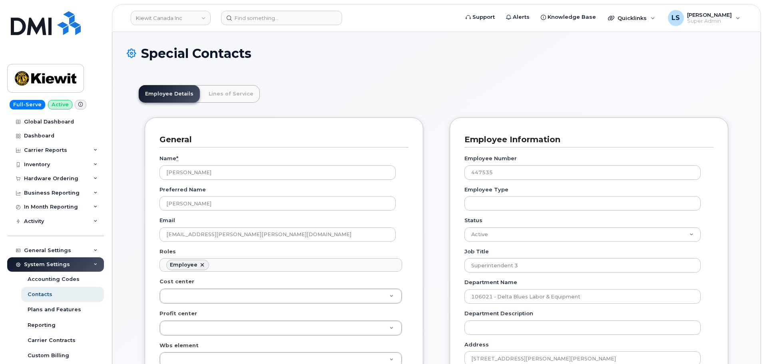
scroll to position [24, 0]
click at [248, 93] on link "Lines of Service" at bounding box center [231, 94] width 58 height 18
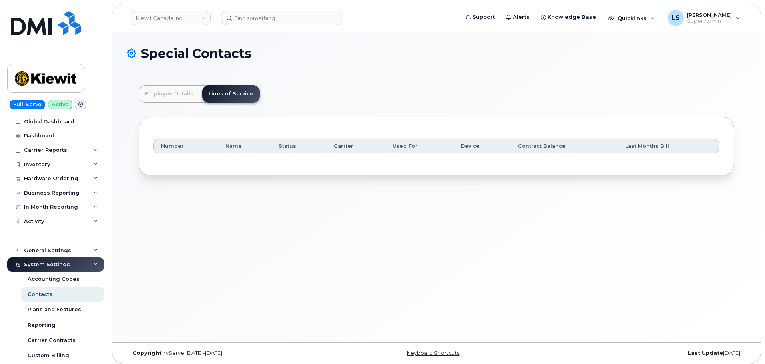
click at [168, 84] on div "Employee Details Lines of Service General Name * [PERSON_NAME] Preferred Name […" at bounding box center [437, 130] width 620 height 114
click at [173, 99] on link "Employee Details" at bounding box center [169, 94] width 61 height 18
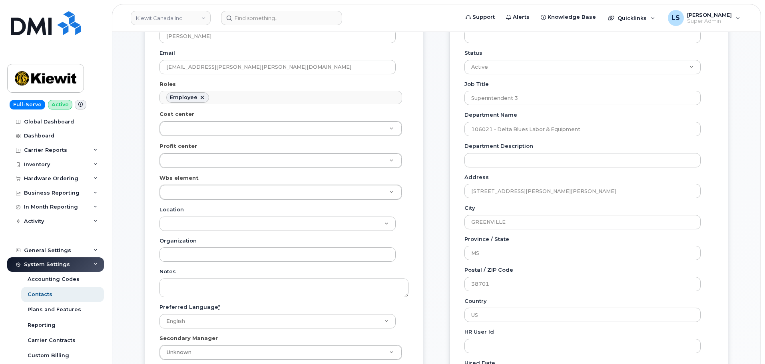
scroll to position [240, 0]
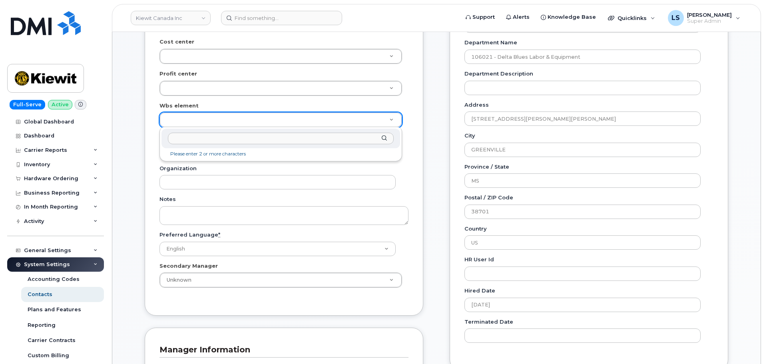
click at [218, 138] on input "text" at bounding box center [281, 139] width 226 height 12
paste input "106004.2262"
type input "106004.2262"
type input "29579956"
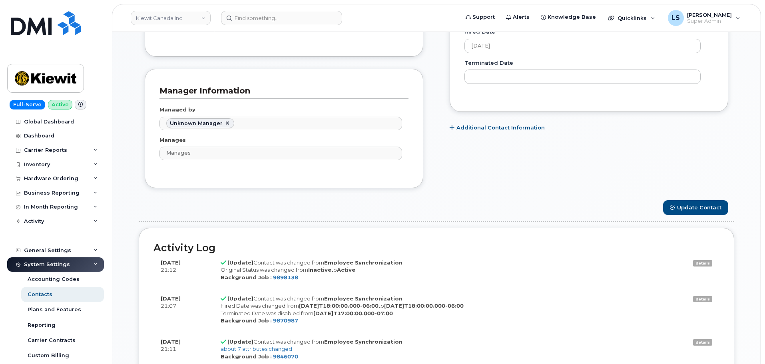
scroll to position [520, 0]
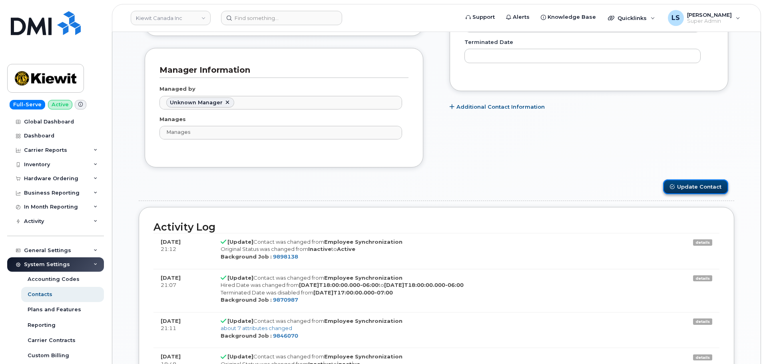
click at [669, 189] on button "Update Contact" at bounding box center [695, 187] width 65 height 15
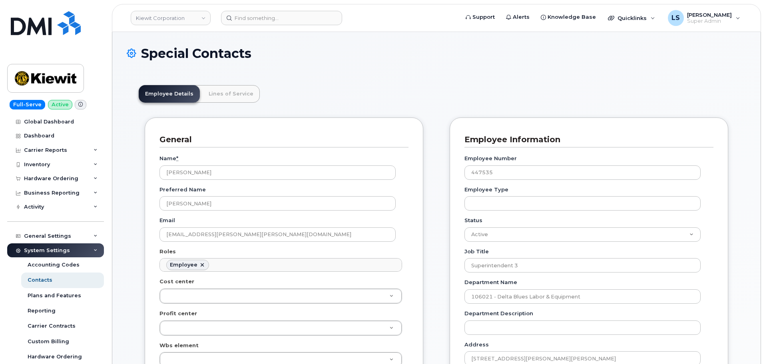
scroll to position [24, 0]
click at [239, 96] on link "Lines of Service" at bounding box center [231, 94] width 58 height 18
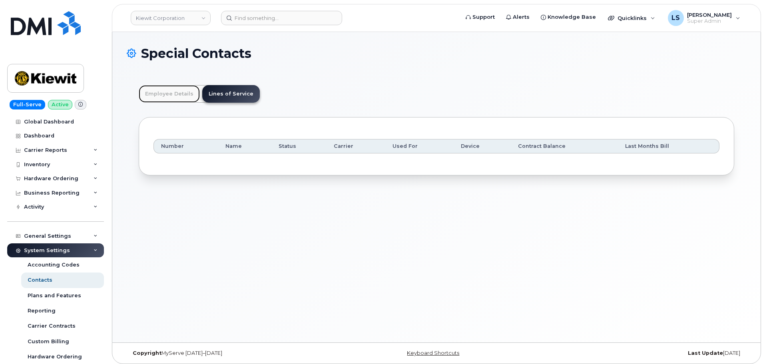
click at [192, 88] on link "Employee Details" at bounding box center [169, 94] width 61 height 18
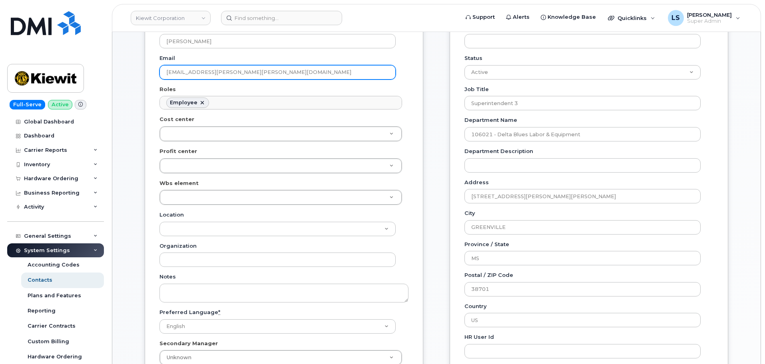
scroll to position [240, 0]
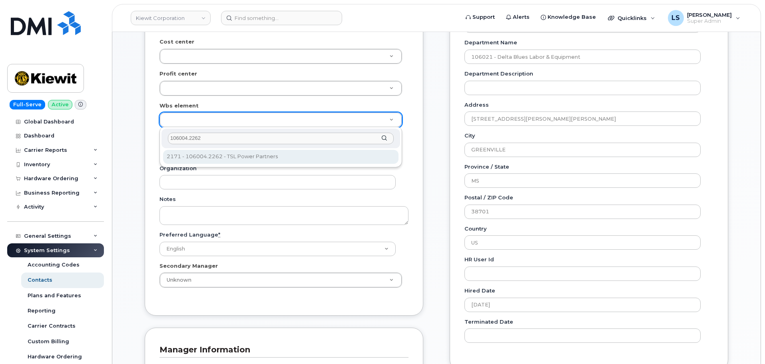
type input "106004.2262"
type input "30249370"
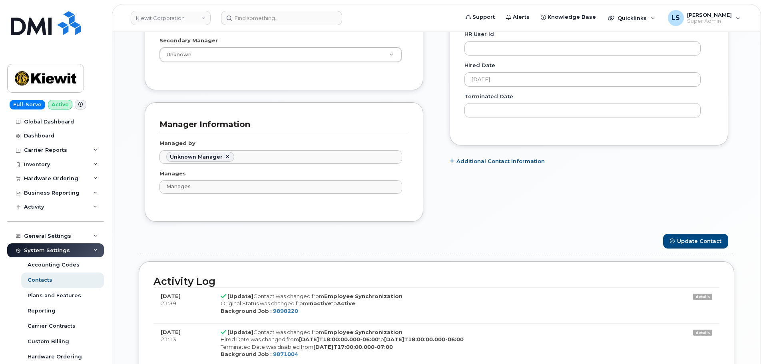
scroll to position [520, 0]
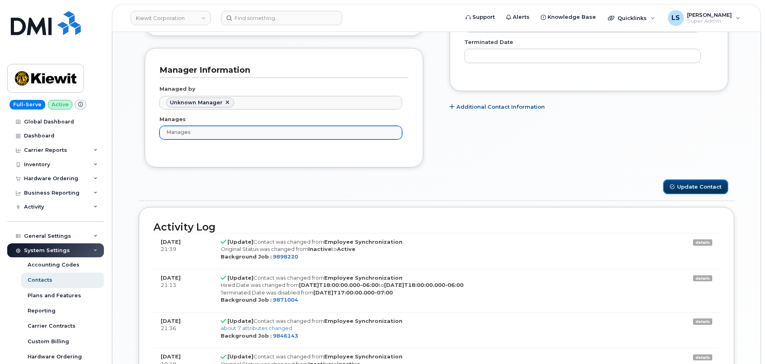
drag, startPoint x: 675, startPoint y: 183, endPoint x: 274, endPoint y: 139, distance: 403.1
click at [675, 183] on button "Update Contact" at bounding box center [695, 187] width 65 height 15
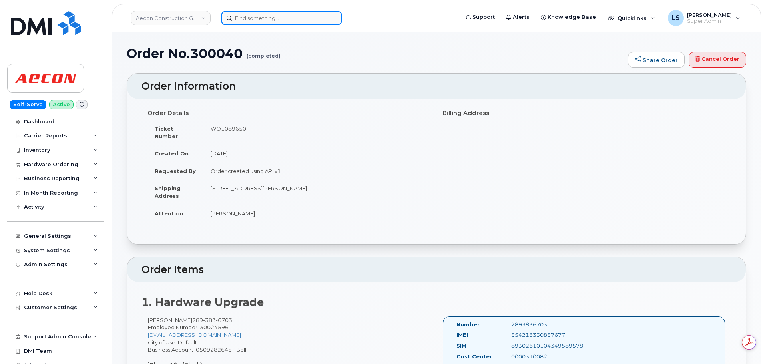
click at [276, 20] on input at bounding box center [281, 18] width 121 height 14
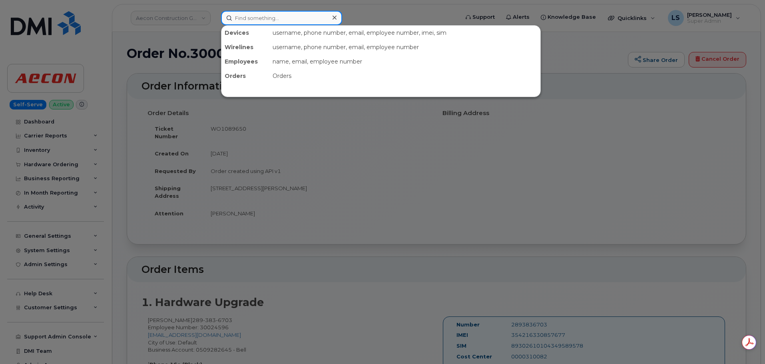
paste input "299756"
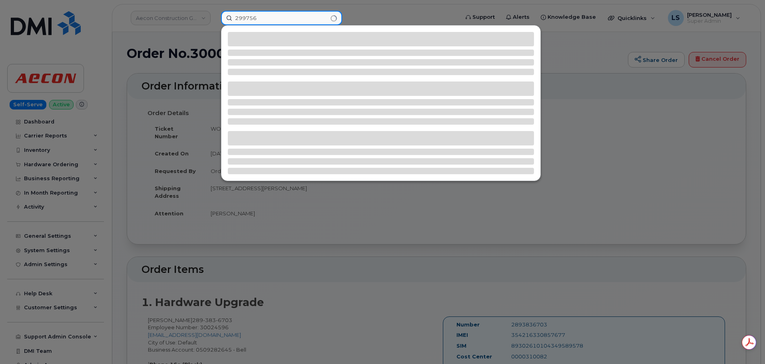
type input "299756"
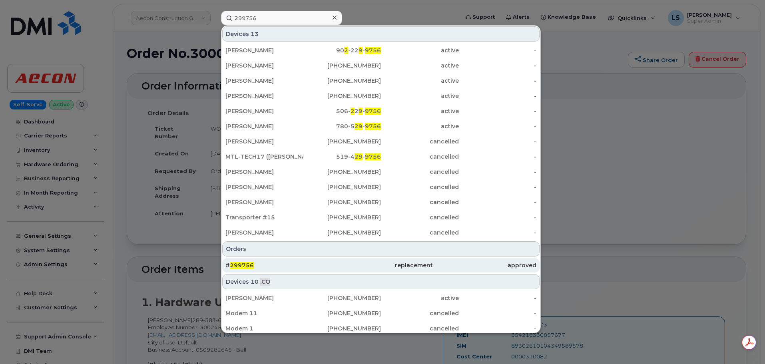
click at [282, 270] on div "# 299756" at bounding box center [278, 265] width 104 height 14
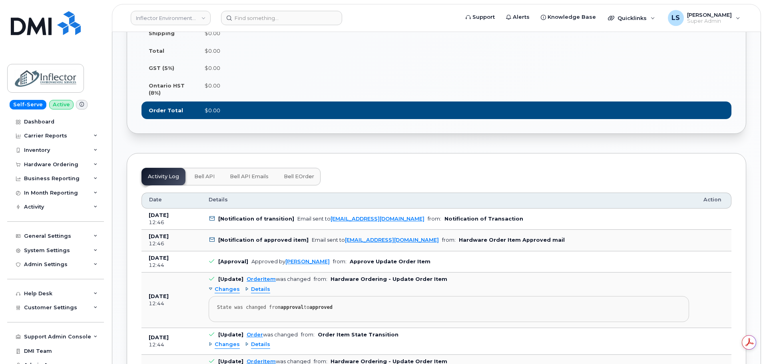
scroll to position [720, 0]
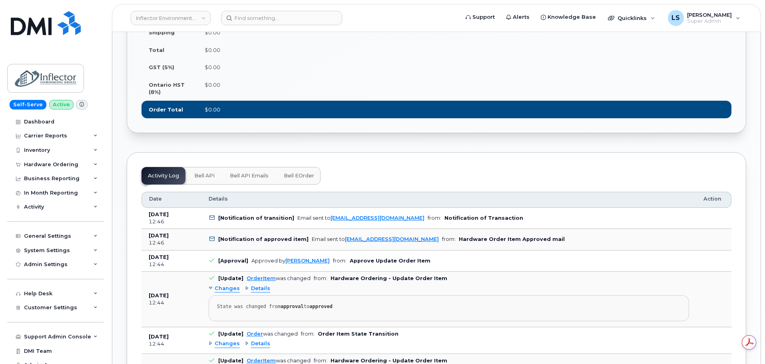
drag, startPoint x: 255, startPoint y: 176, endPoint x: 254, endPoint y: 180, distance: 4.0
click at [254, 176] on span "Bell API Emails" at bounding box center [249, 176] width 39 height 6
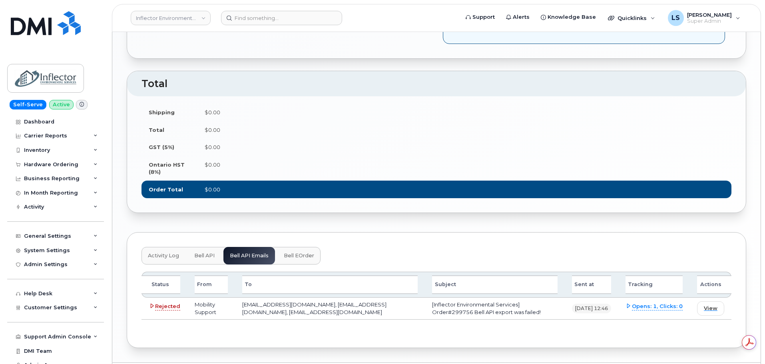
scroll to position [0, 0]
click at [170, 307] on span "Rejected" at bounding box center [167, 307] width 25 height 8
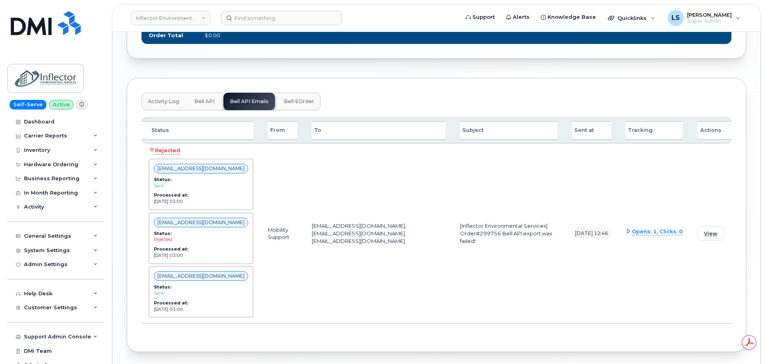
scroll to position [800, 0]
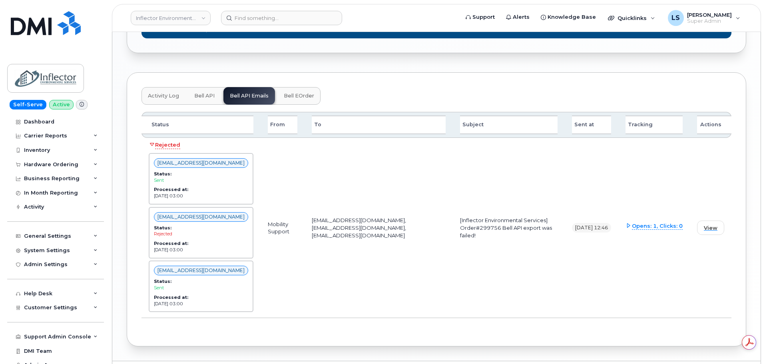
click at [654, 227] on span "Opens: 1, Clicks: 0" at bounding box center [657, 226] width 51 height 8
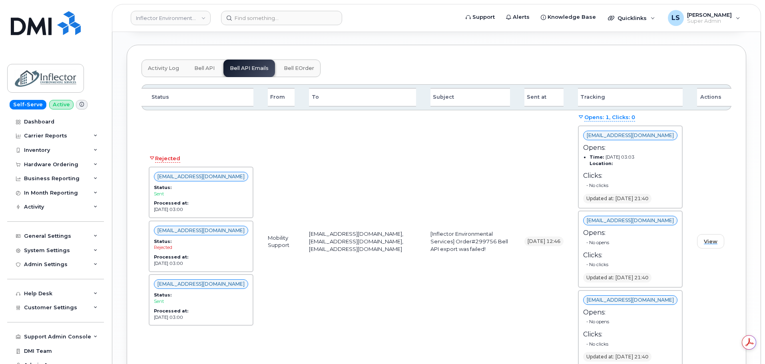
scroll to position [840, 0]
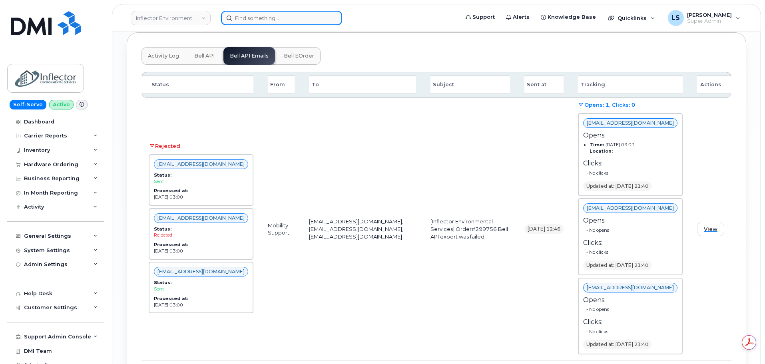
click at [257, 24] on input at bounding box center [281, 18] width 121 height 14
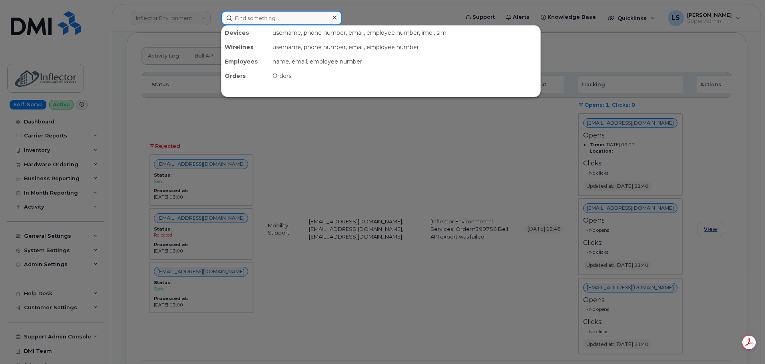
paste input "[PERSON_NAME][EMAIL_ADDRESS][DOMAIN_NAME]"
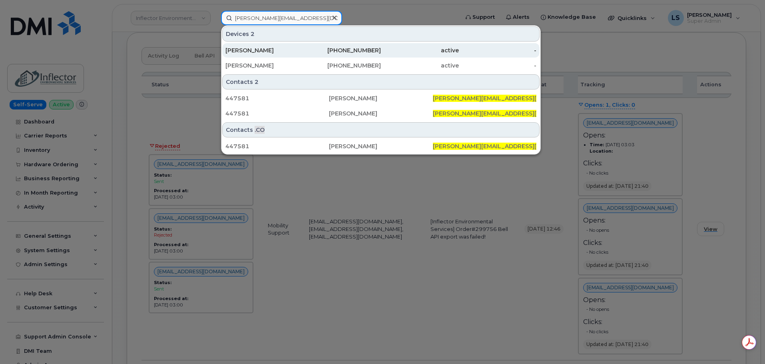
type input "[PERSON_NAME][EMAIL_ADDRESS][DOMAIN_NAME]"
click at [266, 54] on div "[PERSON_NAME]" at bounding box center [265, 50] width 78 height 8
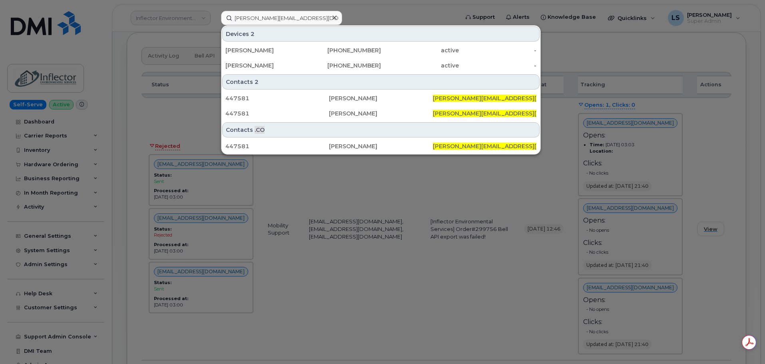
drag, startPoint x: 267, startPoint y: 64, endPoint x: 288, endPoint y: 8, distance: 59.7
click at [268, 64] on div "[PERSON_NAME]" at bounding box center [265, 66] width 78 height 8
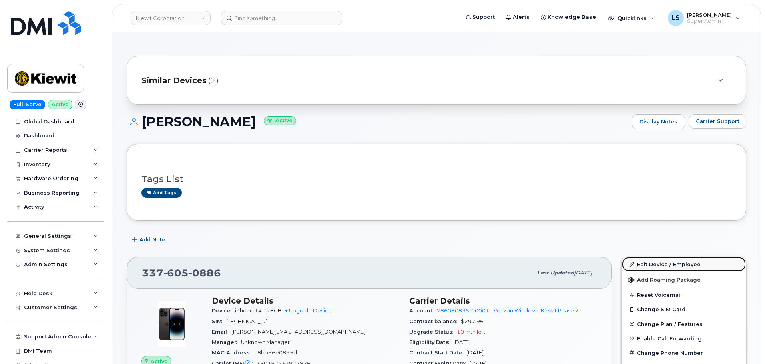
click at [663, 268] on link "Edit Device / Employee" at bounding box center [684, 264] width 124 height 14
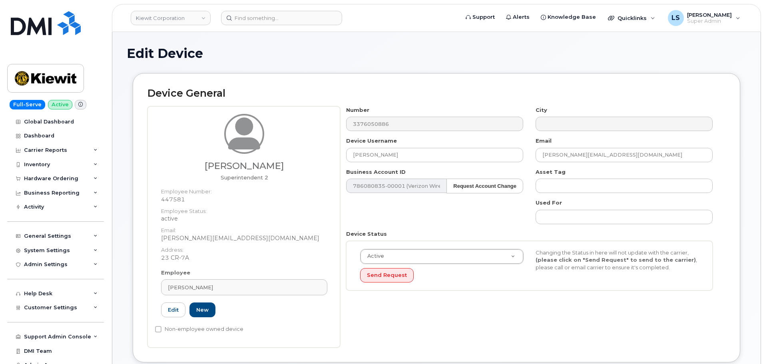
scroll to position [320, 0]
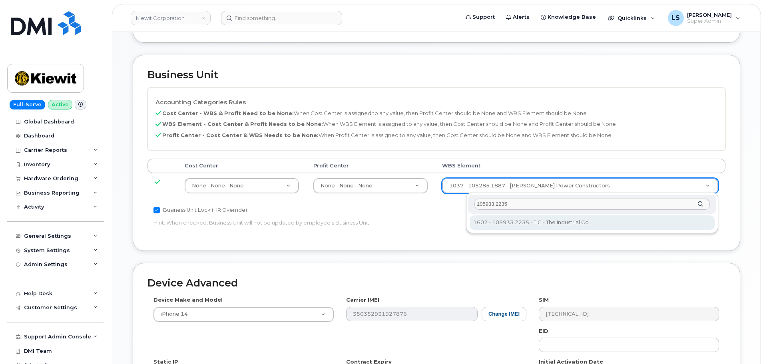
type input "105933.2235"
drag, startPoint x: 531, startPoint y: 219, endPoint x: 527, endPoint y: 222, distance: 4.8
type input "30169104"
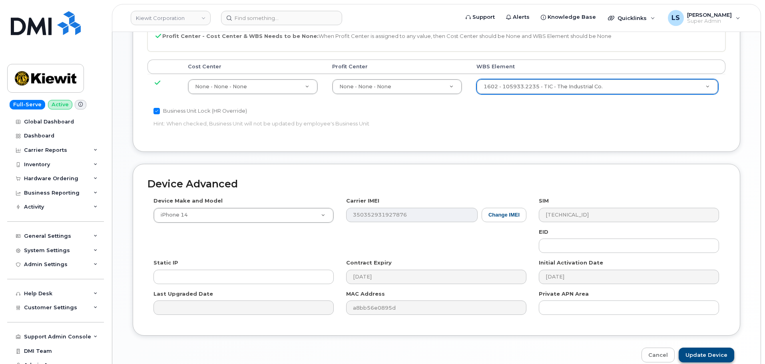
scroll to position [458, 0]
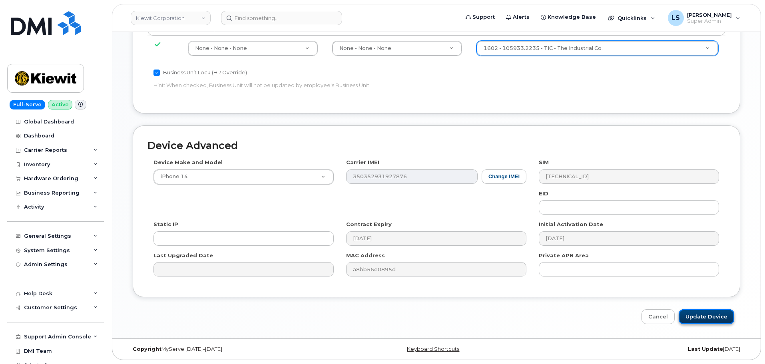
click at [702, 317] on input "Update Device" at bounding box center [707, 317] width 56 height 15
type input "Saving..."
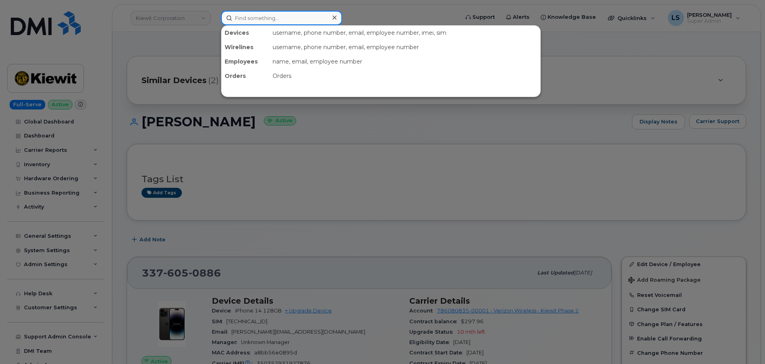
click at [262, 16] on input at bounding box center [281, 18] width 121 height 14
paste input "(304) 410-8106"
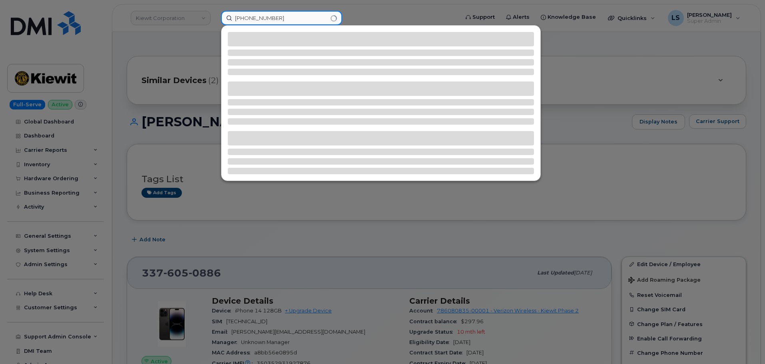
type input "(304) 410-8106"
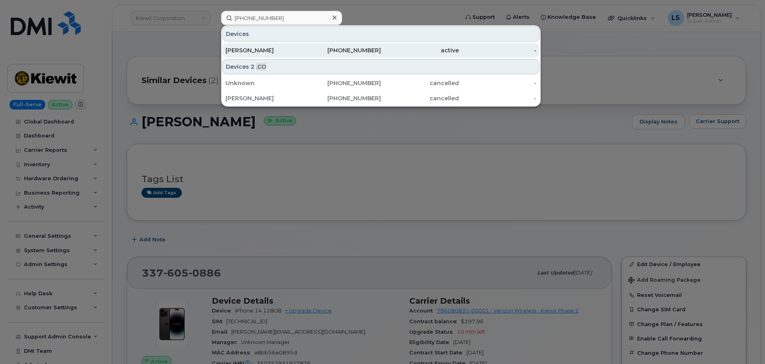
click at [274, 53] on div "CORY HENSON" at bounding box center [265, 50] width 78 height 8
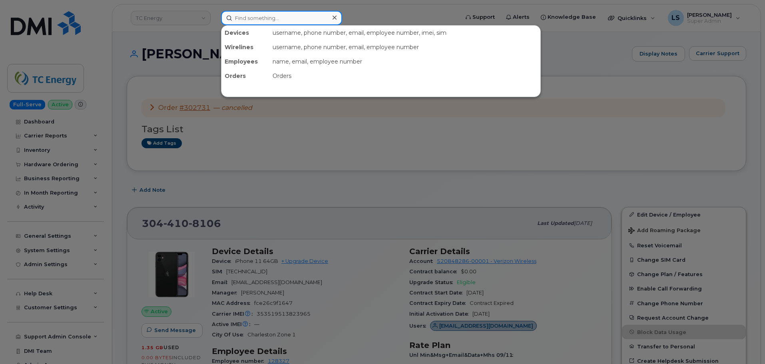
click at [242, 15] on input at bounding box center [281, 18] width 121 height 14
paste input "302736"
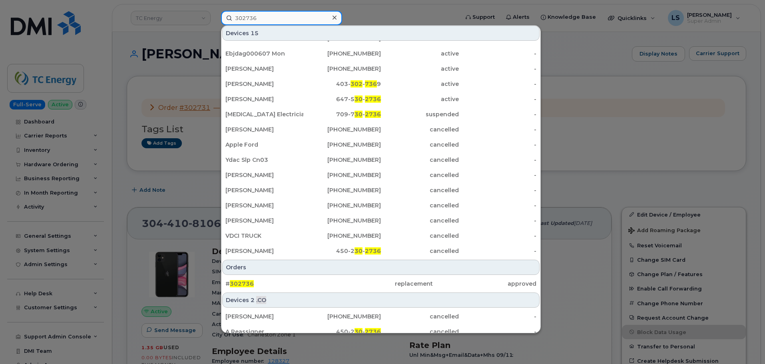
scroll to position [19, 0]
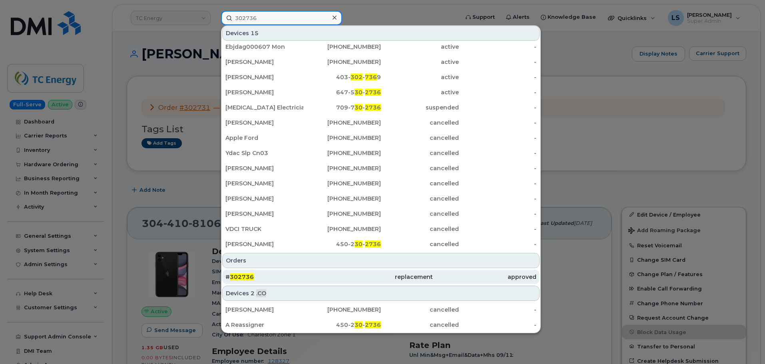
type input "302736"
click at [263, 272] on div "# 302736" at bounding box center [278, 277] width 104 height 14
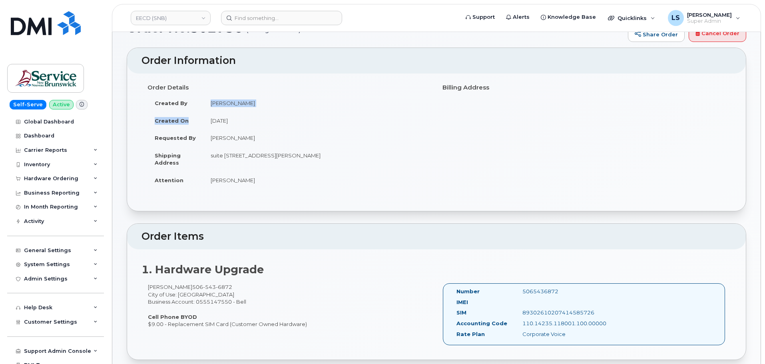
scroll to position [40, 0]
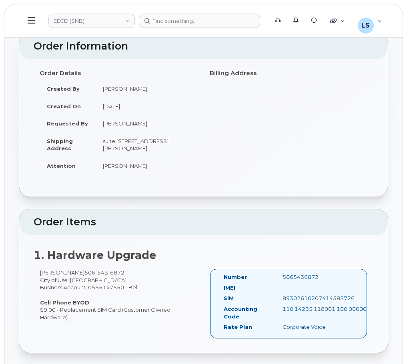
click at [164, 100] on td "[DATE]" at bounding box center [147, 107] width 102 height 18
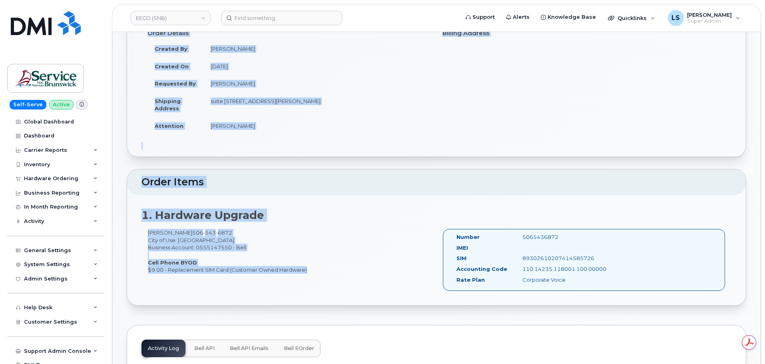
scroll to position [0, 0]
drag, startPoint x: 128, startPoint y: 56, endPoint x: 308, endPoint y: 270, distance: 279.3
copy div "Order No.302736 (waiting for dealer) Share Order Cancel Order × Share This Orde…"
click at [328, 232] on div "Rachelle Roy Arseneau 506 543 6872 City of Use: Bathurst Business Account: 0555…" at bounding box center [289, 251] width 295 height 44
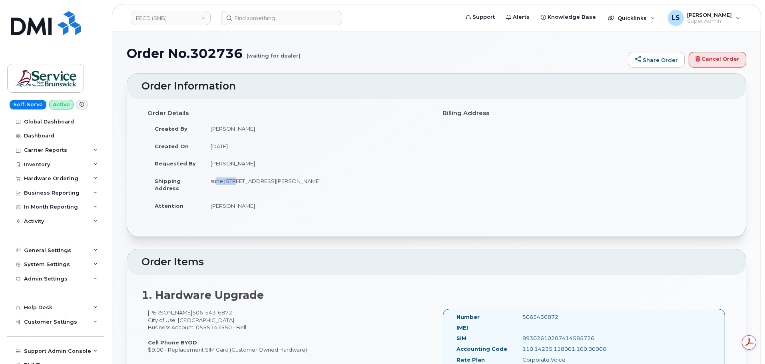
drag, startPoint x: 213, startPoint y: 180, endPoint x: 235, endPoint y: 180, distance: 21.6
click at [235, 180] on td "suite 100 1-915 Rue St. Anne BATHURST NB E2A 6X1 CANADA" at bounding box center [317, 184] width 227 height 25
drag, startPoint x: 206, startPoint y: 183, endPoint x: 235, endPoint y: 182, distance: 29.6
click at [235, 182] on td "suite 100 1-915 Rue St. Anne BATHURST NB E2A 6X1 CANADA" at bounding box center [317, 184] width 227 height 25
copy td "suite 100"
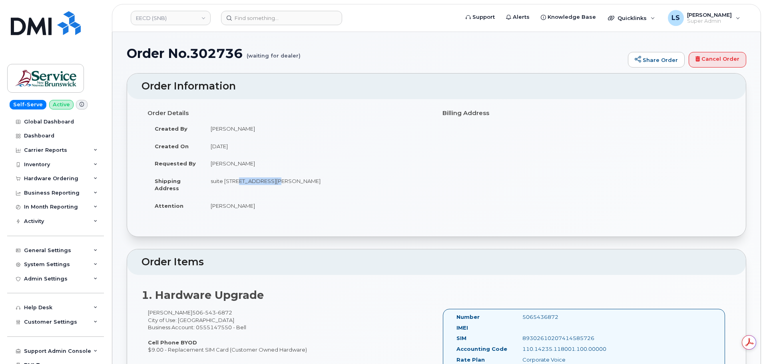
drag, startPoint x: 239, startPoint y: 183, endPoint x: 274, endPoint y: 180, distance: 34.9
click at [274, 180] on td "suite 100 1-915 Rue St. Anne BATHURST NB E2A 6X1 CANADA" at bounding box center [317, 184] width 227 height 25
copy td "1-915 Rue St."
click at [290, 179] on td "suite 100 1-915 Rue St. Anne BATHURST NB E2A 6X1 CANADA" at bounding box center [317, 184] width 227 height 25
drag, startPoint x: 238, startPoint y: 181, endPoint x: 389, endPoint y: 183, distance: 150.4
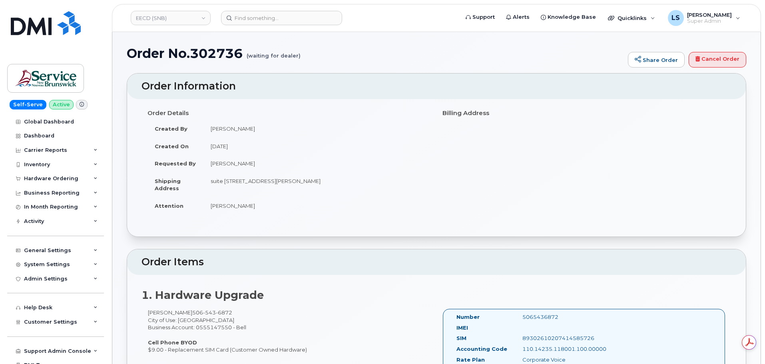
click at [389, 183] on td "suite 100 1-915 Rue St. Anne BATHURST NB E2A 6X1 CANADA" at bounding box center [317, 184] width 227 height 25
copy td "1-915 Rue St. Anne BATHURST NB E2A 6X1 CANADA"
click at [318, 153] on td "[DATE]" at bounding box center [317, 147] width 227 height 18
drag, startPoint x: 331, startPoint y: 181, endPoint x: 351, endPoint y: 184, distance: 20.6
click at [351, 184] on td "suite 100 1-915 Rue St. Anne BATHURST NB E2A 6X1 CANADA" at bounding box center [317, 184] width 227 height 25
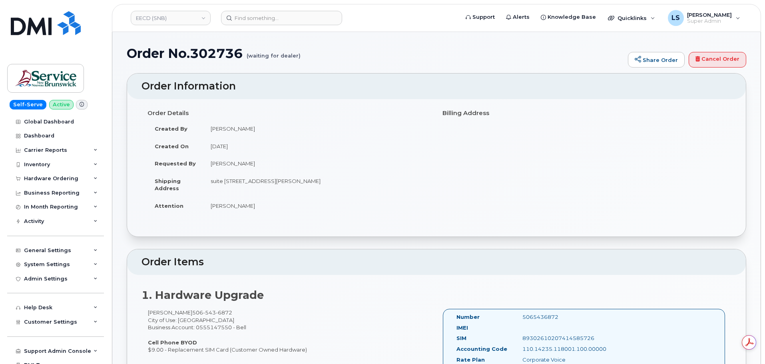
copy td "E2A 6X1"
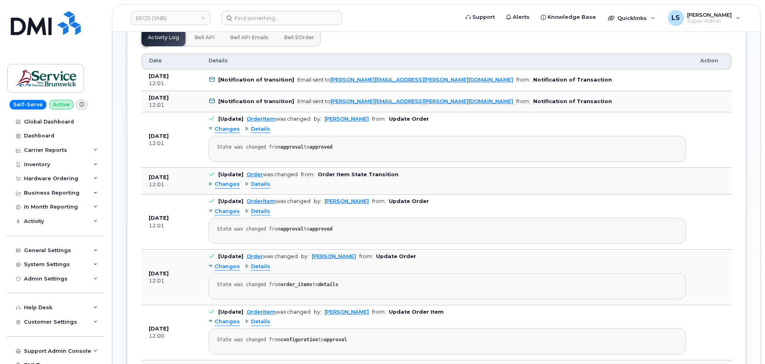
scroll to position [200, 0]
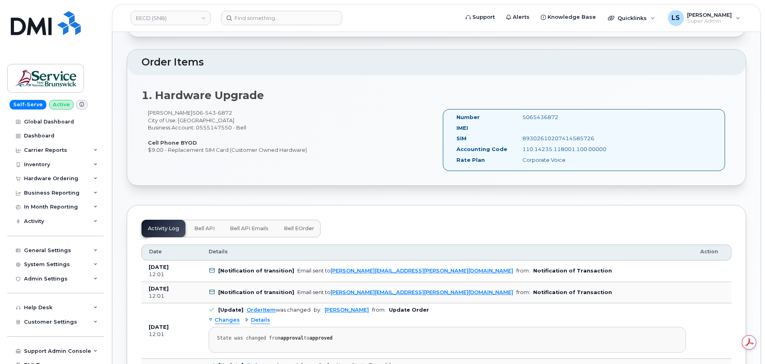
click at [236, 228] on span "Bell API Emails" at bounding box center [249, 229] width 39 height 6
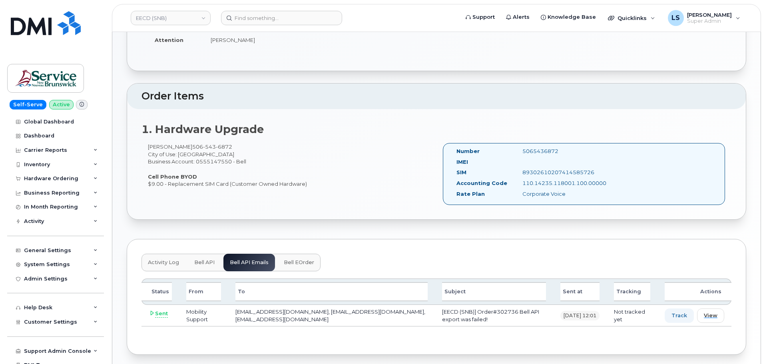
scroll to position [197, 0]
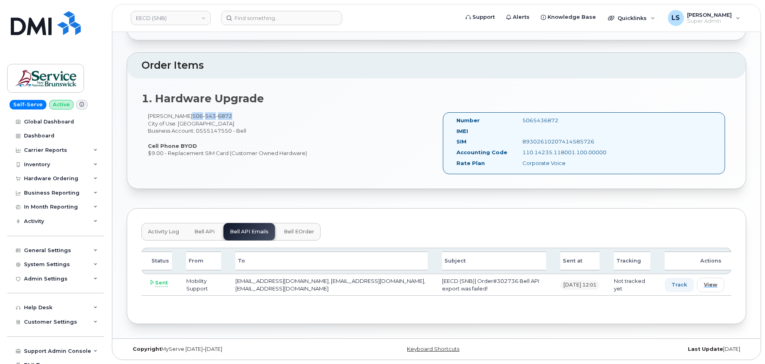
drag, startPoint x: 267, startPoint y: 120, endPoint x: 210, endPoint y: 119, distance: 56.8
click at [210, 119] on div "Rachelle Roy Arseneau 506 543 6872 City of Use: Bathurst Business Account: 0555…" at bounding box center [289, 134] width 295 height 44
copy span "506 543 6872"
click at [314, 28] on header "EECD (SNB) Support Alerts Knowledge Base Quicklinks Suspend / Cancel Device Cha…" at bounding box center [437, 18] width 650 height 28
click at [313, 26] on header "EECD (SNB) Support Alerts Knowledge Base Quicklinks Suspend / Cancel Device Cha…" at bounding box center [437, 18] width 650 height 28
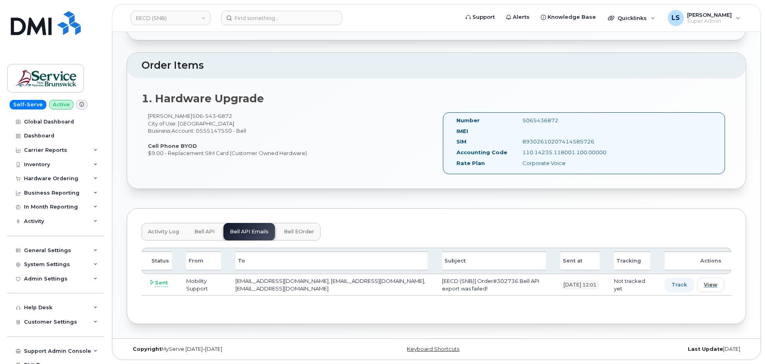
click at [314, 25] on header "EECD (SNB) Support Alerts Knowledge Base Quicklinks Suspend / Cancel Device Cha…" at bounding box center [437, 18] width 650 height 28
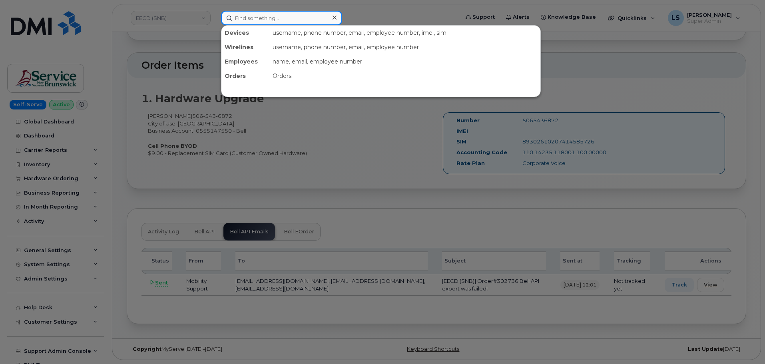
click at [316, 21] on input at bounding box center [281, 18] width 121 height 14
paste input "302742"
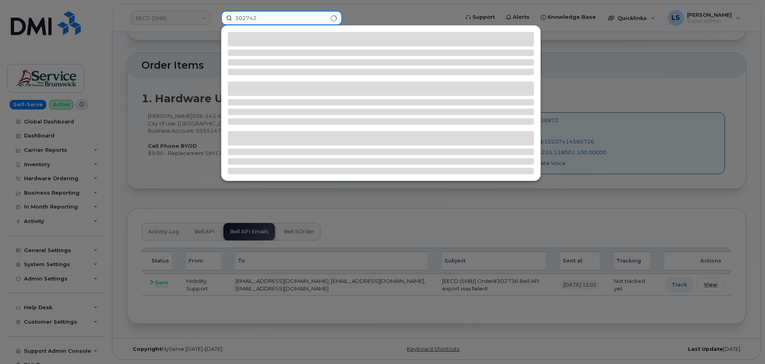
type input "302742"
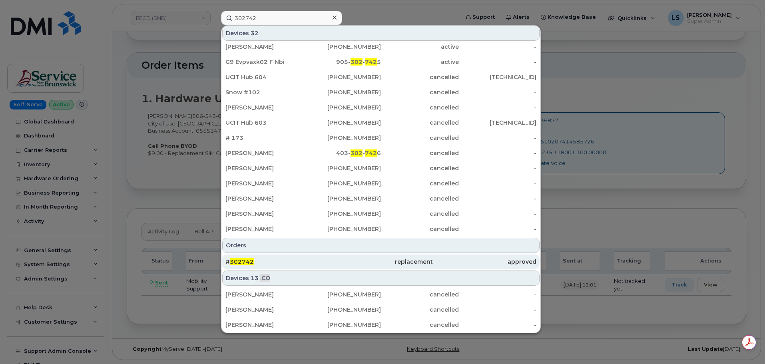
scroll to position [0, 0]
click at [246, 264] on span "302742" at bounding box center [242, 261] width 24 height 7
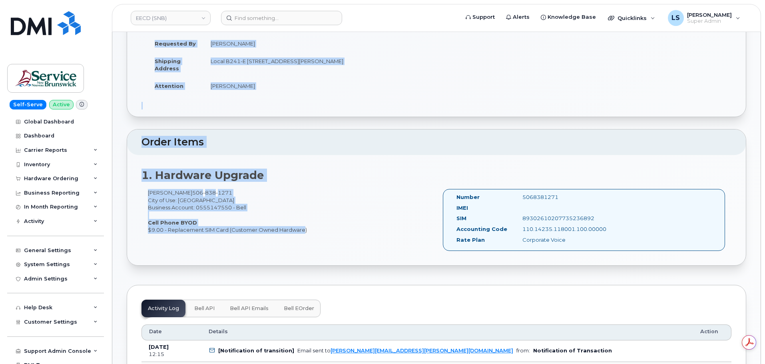
drag, startPoint x: 128, startPoint y: 46, endPoint x: 313, endPoint y: 231, distance: 261.0
copy div "Order No.302742 (waiting for dealer) Share Order Cancel Order × Share This Orde…"
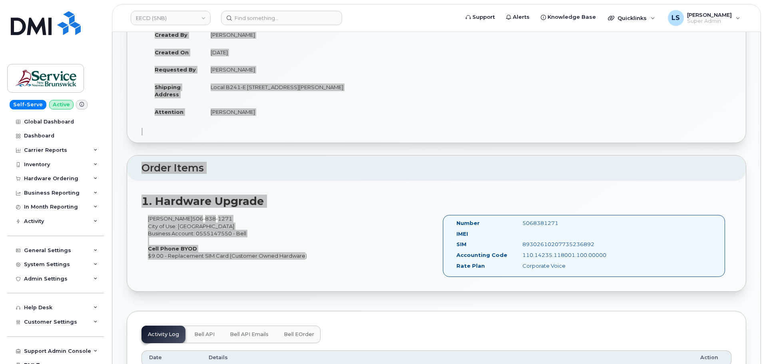
scroll to position [80, 0]
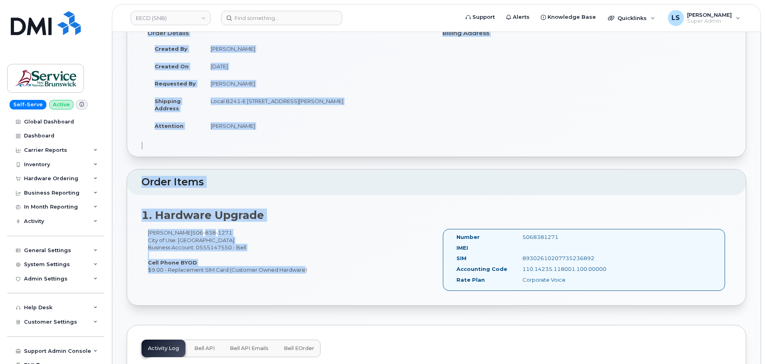
click at [201, 121] on td "Attention" at bounding box center [176, 126] width 56 height 18
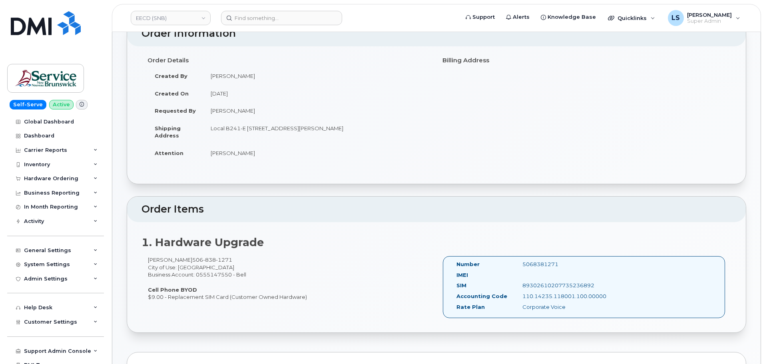
scroll to position [40, 0]
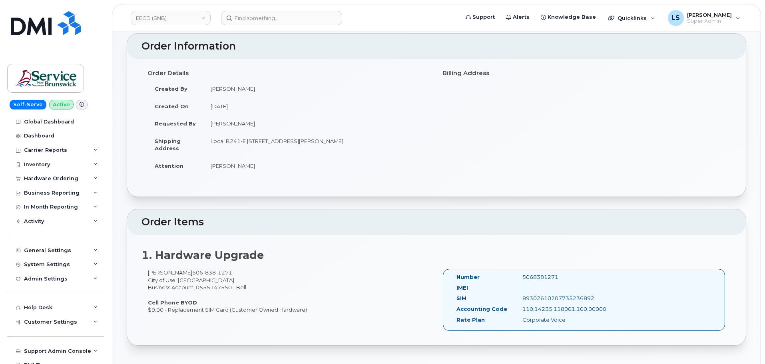
drag, startPoint x: 208, startPoint y: 147, endPoint x: 402, endPoint y: 146, distance: 193.2
click at [402, 146] on td "Local B241-E [STREET_ADDRESS][PERSON_NAME]" at bounding box center [317, 144] width 227 height 25
copy td "Local B241-E [STREET_ADDRESS][PERSON_NAME]"
click at [298, 17] on input at bounding box center [281, 18] width 121 height 14
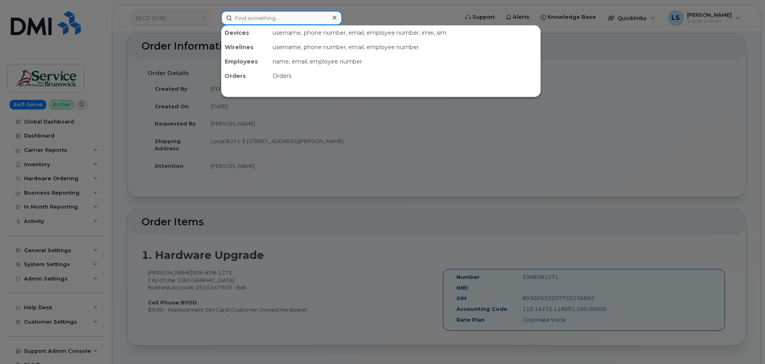
paste input "302744"
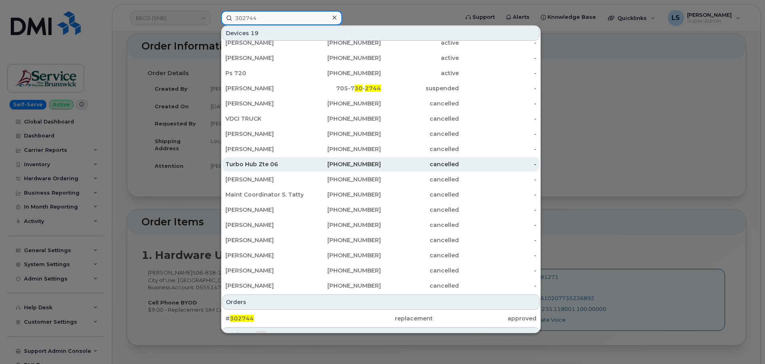
scroll to position [80, 0]
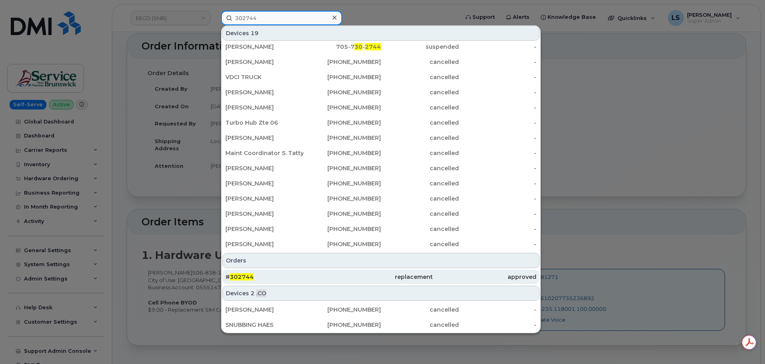
type input "302744"
click at [241, 274] on div "# 302744" at bounding box center [278, 277] width 104 height 8
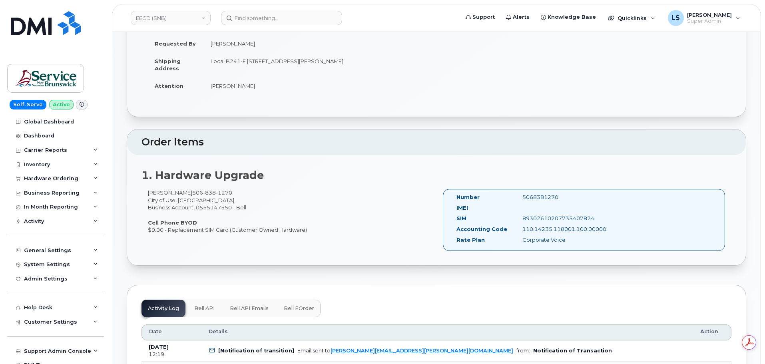
drag, startPoint x: 124, startPoint y: 53, endPoint x: 315, endPoint y: 238, distance: 266.1
copy div "Order No.302744 (waiting for dealer) Share Order Cancel Order × Share This Orde…"
click at [295, 70] on td "Local B241-E 298 Rue Martin EDMUNDSTON NB E3V 5E5 CANADA" at bounding box center [317, 64] width 227 height 25
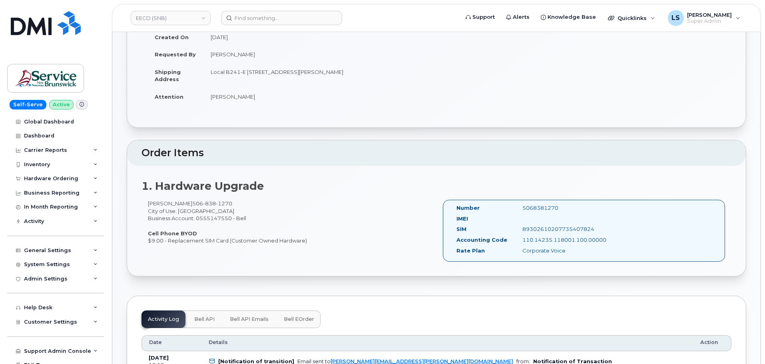
scroll to position [80, 0]
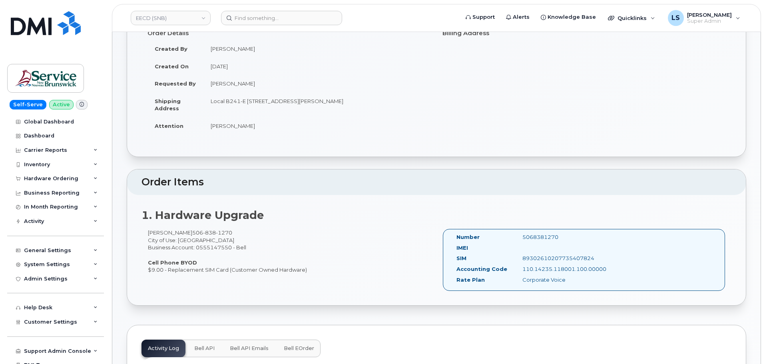
drag, startPoint x: 212, startPoint y: 100, endPoint x: 398, endPoint y: 95, distance: 186.1
click at [399, 96] on td "Local B241-E 298 Rue Martin EDMUNDSTON NB E3V 5E5 CANADA" at bounding box center [317, 104] width 227 height 25
copy td "Local B241-E 298 Rue Martin EDMUNDSTON NB E3V 5E5 CANADA"
click at [252, 14] on input at bounding box center [281, 18] width 121 height 14
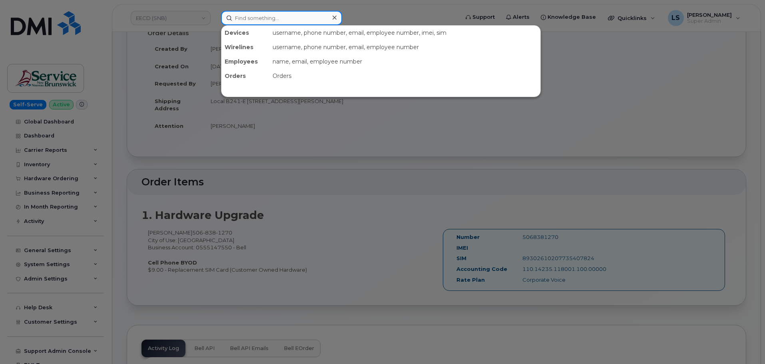
paste input "[PERSON_NAME][EMAIL_ADDRESS][PERSON_NAME][PERSON_NAME][DOMAIN_NAME]"
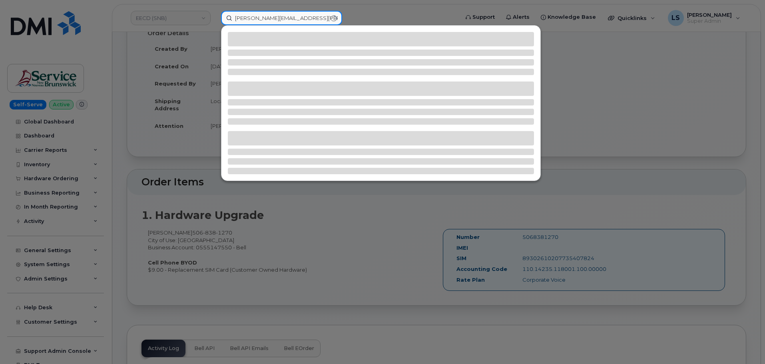
type input "[PERSON_NAME][EMAIL_ADDRESS][PERSON_NAME][PERSON_NAME][DOMAIN_NAME]"
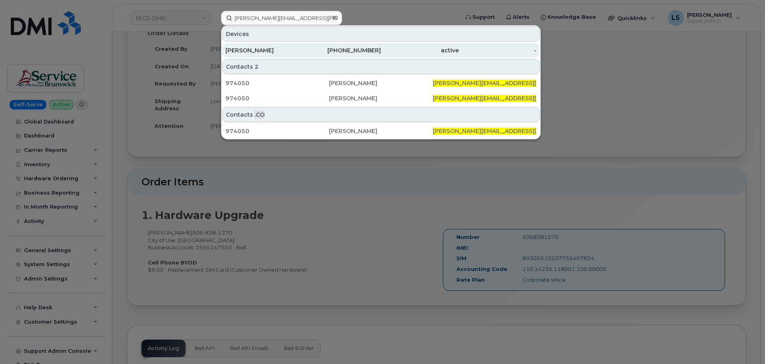
click at [252, 51] on div "[PERSON_NAME]" at bounding box center [265, 50] width 78 height 8
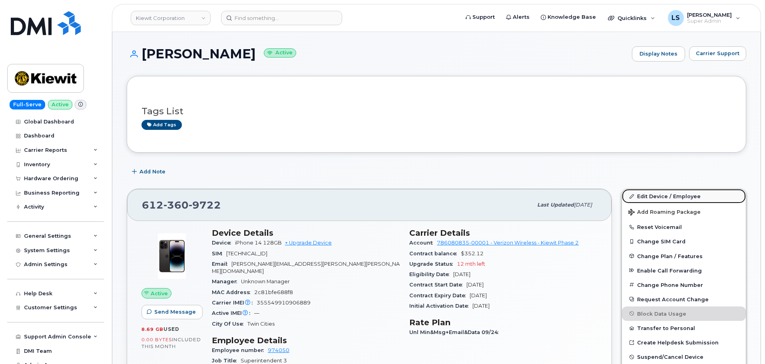
click at [650, 193] on link "Edit Device / Employee" at bounding box center [684, 196] width 124 height 14
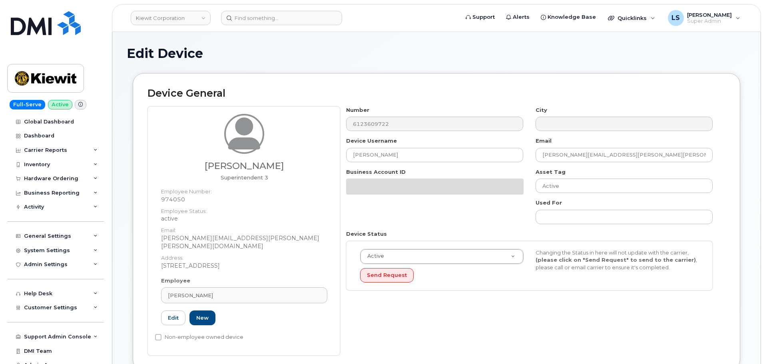
scroll to position [320, 0]
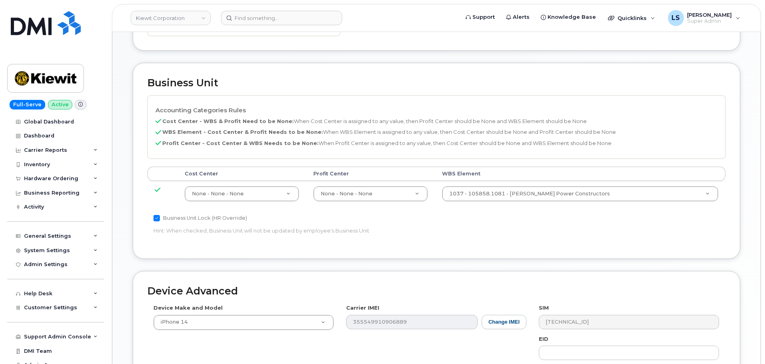
click at [537, 167] on th "WBS Element" at bounding box center [580, 174] width 291 height 14
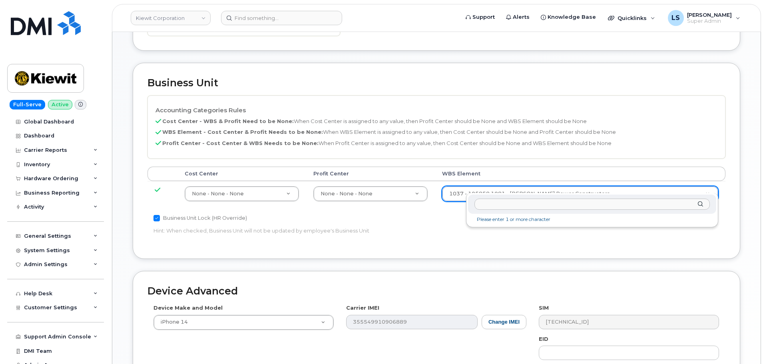
type input "106495.6612"
type input "35834206"
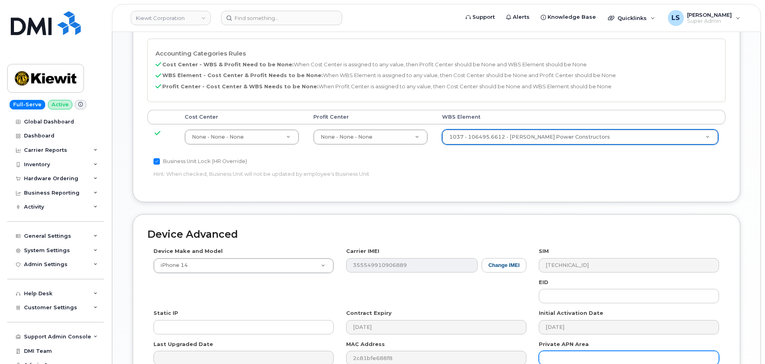
scroll to position [458, 0]
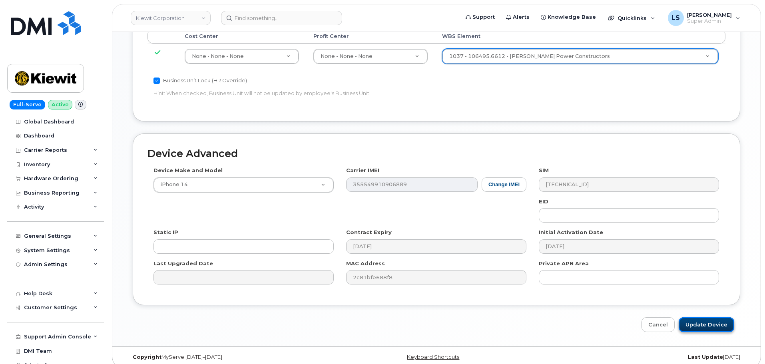
click at [701, 320] on input "Update Device" at bounding box center [707, 325] width 56 height 15
type input "Saving..."
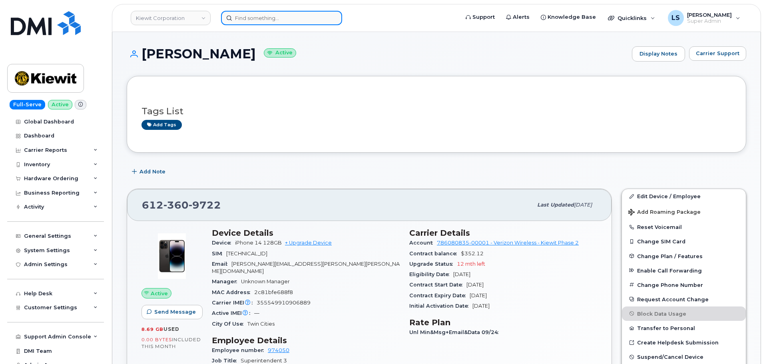
click at [249, 11] on input at bounding box center [281, 18] width 121 height 14
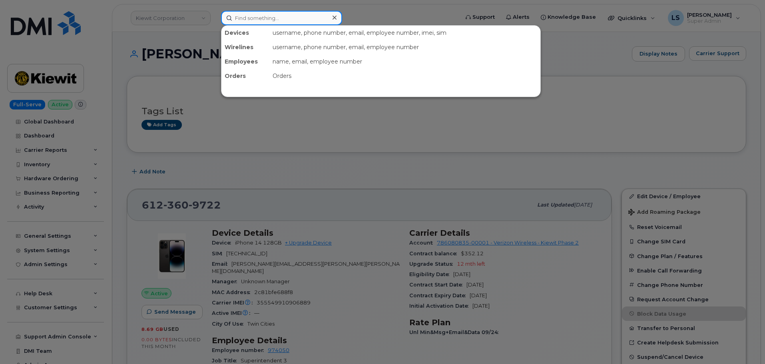
paste input "[PERSON_NAME][EMAIL_ADDRESS][PERSON_NAME][DOMAIN_NAME]"
type input "[PERSON_NAME][EMAIL_ADDRESS][PERSON_NAME][DOMAIN_NAME]"
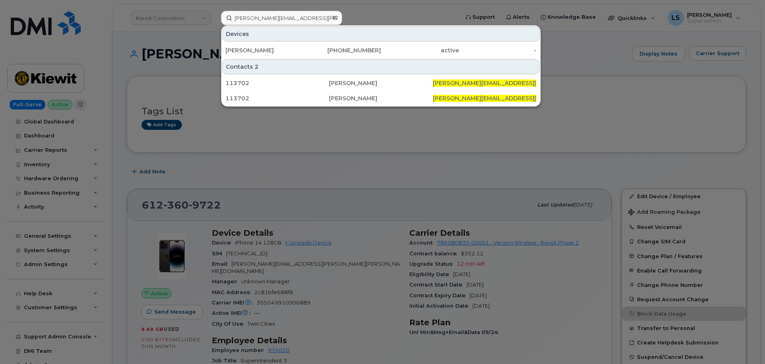
drag, startPoint x: 245, startPoint y: 49, endPoint x: 69, endPoint y: 96, distance: 181.7
click at [245, 49] on div "ROBERT MARTIN" at bounding box center [265, 50] width 78 height 8
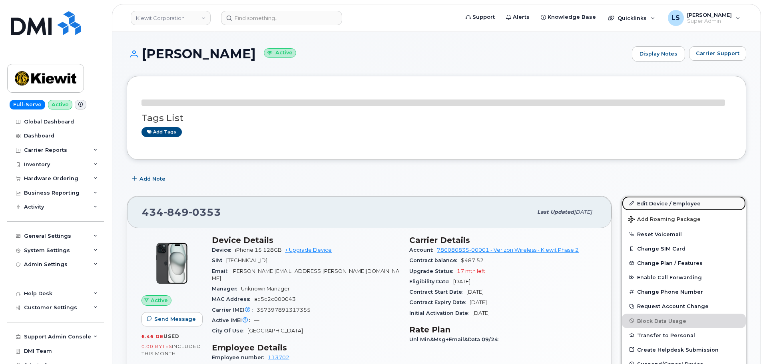
click at [643, 196] on link "Edit Device / Employee" at bounding box center [684, 203] width 124 height 14
click at [644, 200] on link "Edit Device / Employee" at bounding box center [684, 203] width 124 height 14
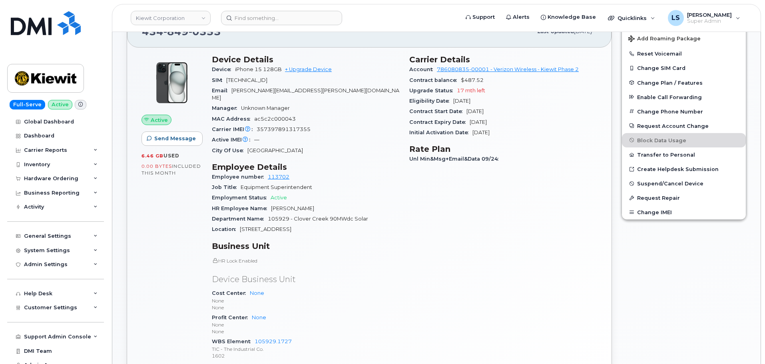
scroll to position [360, 0]
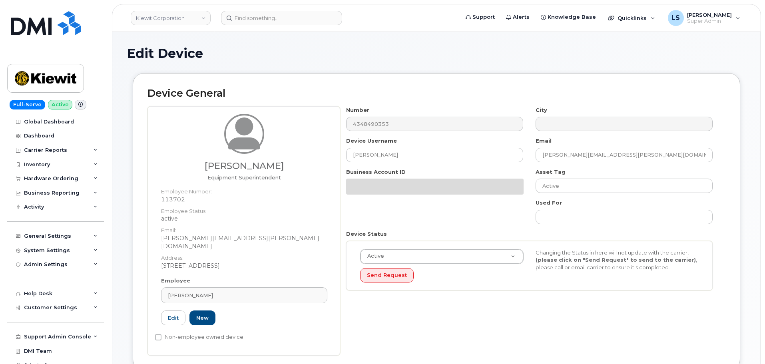
scroll to position [320, 0]
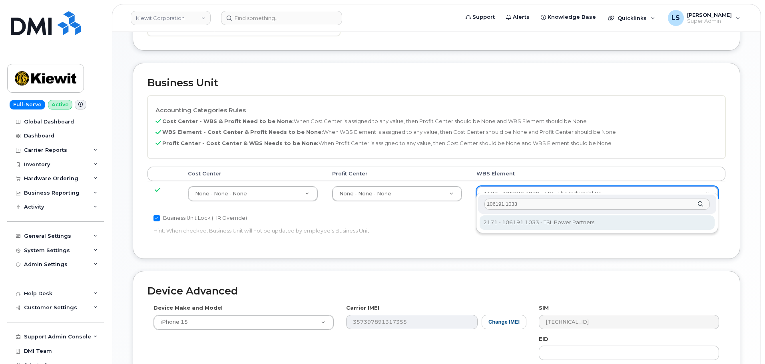
type input "106191.1033"
type input "33498598"
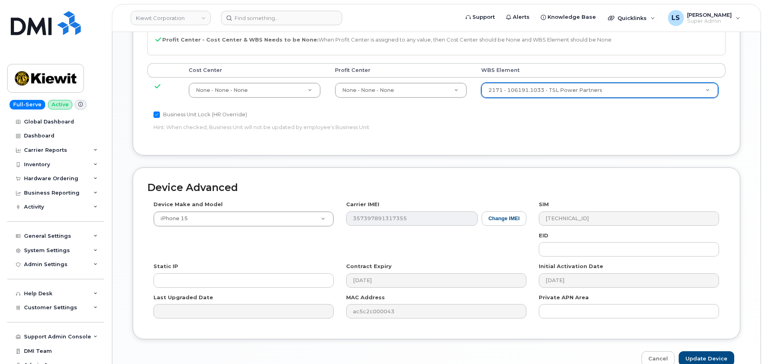
scroll to position [458, 0]
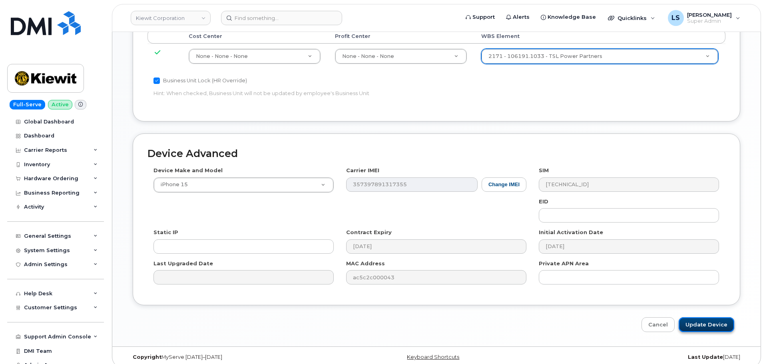
click at [701, 318] on input "Update Device" at bounding box center [707, 325] width 56 height 15
type input "Saving..."
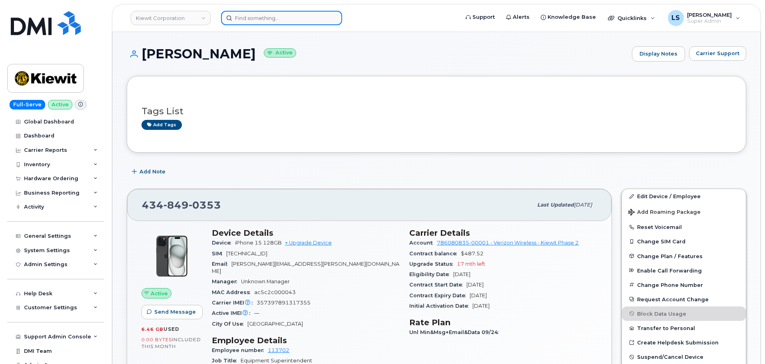
click at [239, 19] on input at bounding box center [281, 18] width 121 height 14
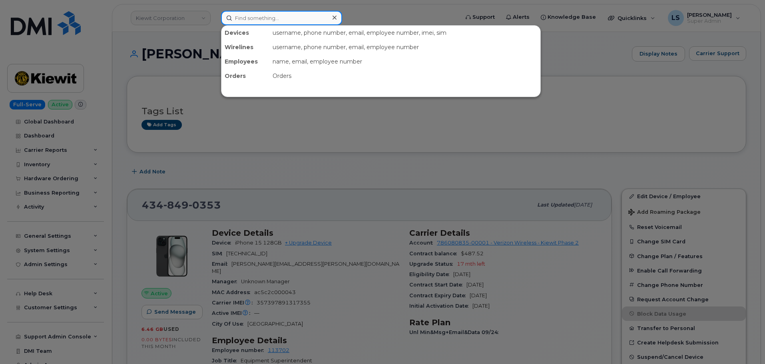
paste input "[PERSON_NAME][EMAIL_ADDRESS][PERSON_NAME][DOMAIN_NAME]"
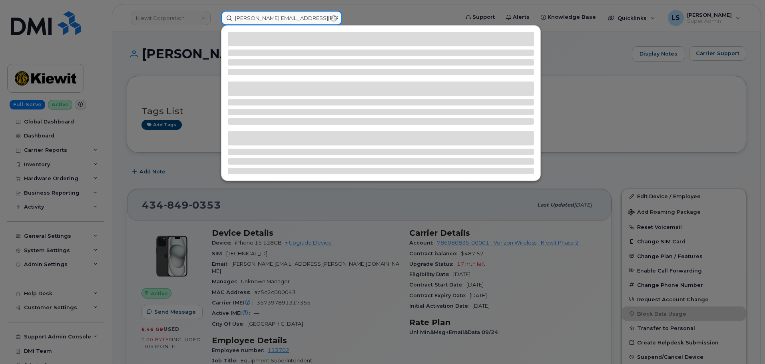
type input "[PERSON_NAME][EMAIL_ADDRESS][PERSON_NAME][DOMAIN_NAME]"
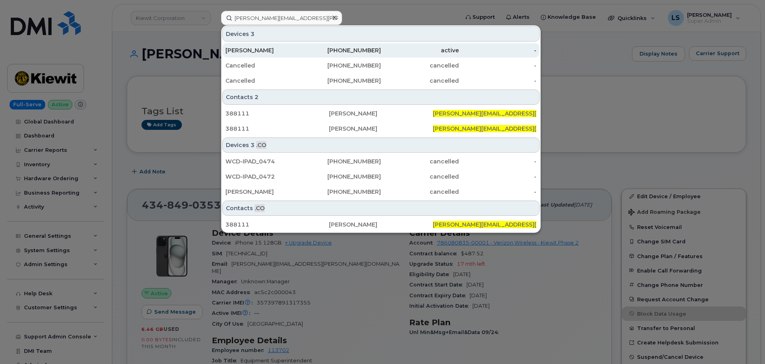
click at [322, 52] on div "[PHONE_NUMBER]" at bounding box center [343, 50] width 78 height 8
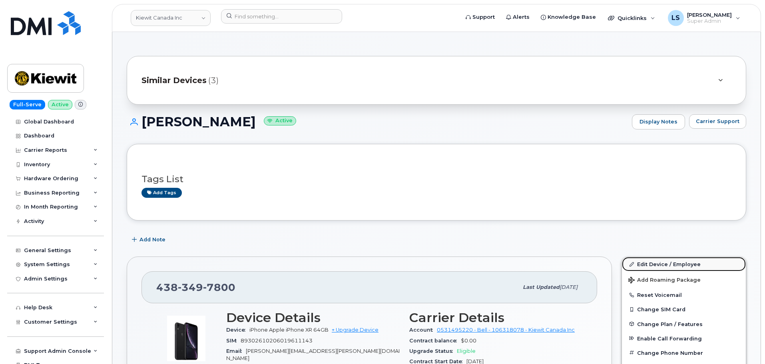
click at [656, 264] on link "Edit Device / Employee" at bounding box center [684, 264] width 124 height 14
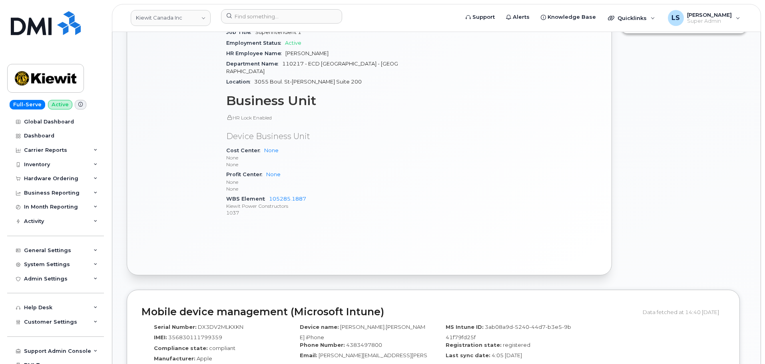
scroll to position [440, 0]
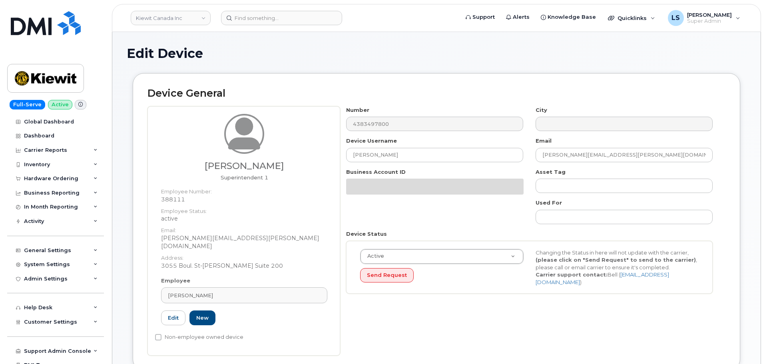
select select "14059"
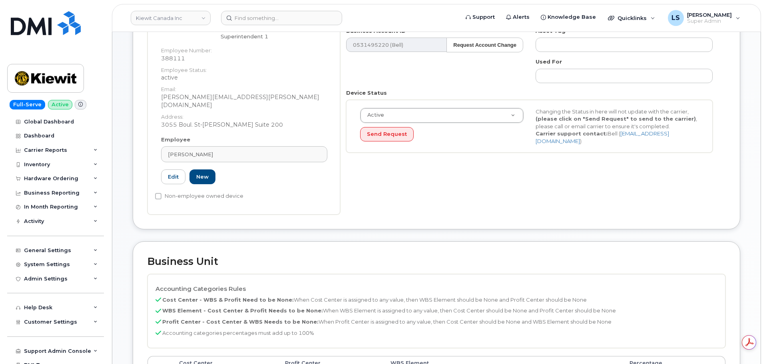
scroll to position [280, 0]
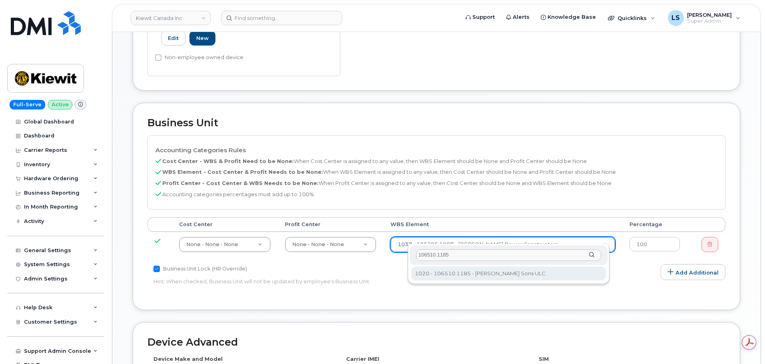
type input "106510.1185"
type input "36124029"
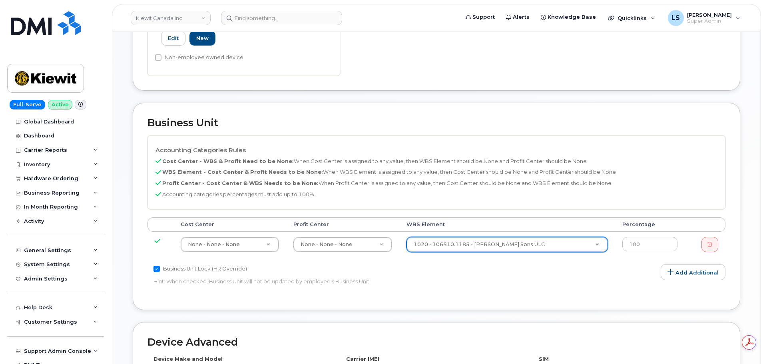
scroll to position [469, 0]
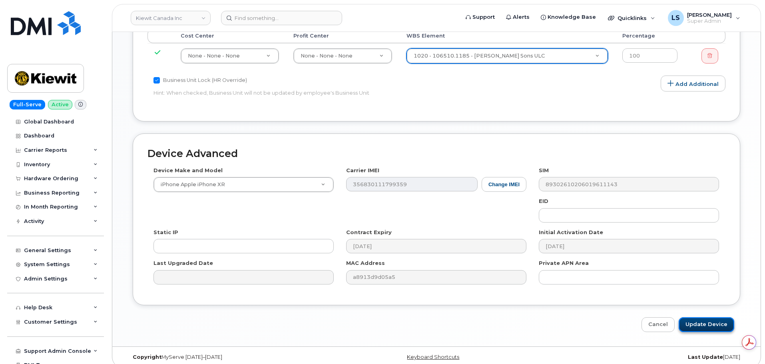
click at [693, 318] on input "Update Device" at bounding box center [707, 325] width 56 height 15
type input "Saving..."
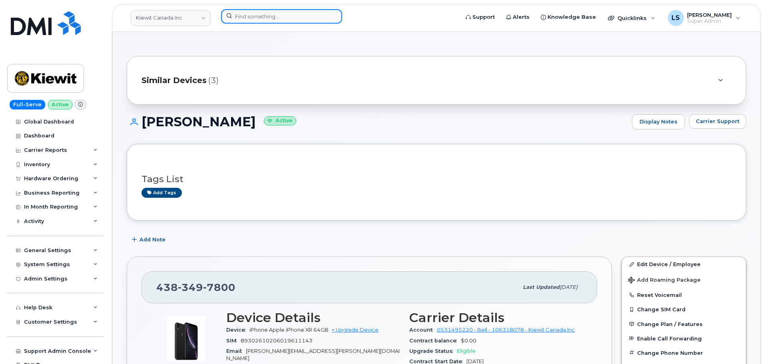
click at [274, 22] on input at bounding box center [281, 16] width 121 height 14
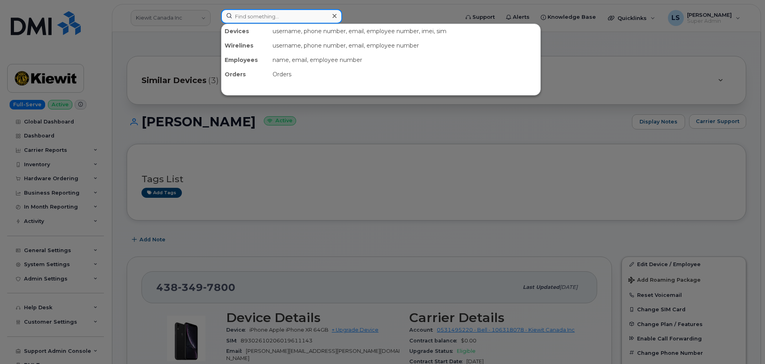
paste input "3479312720"
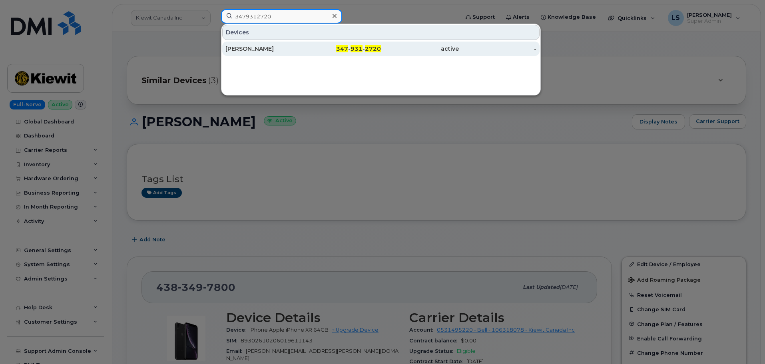
type input "3479312720"
click at [259, 54] on div "STEPHANIE MARTINEZ" at bounding box center [265, 49] width 78 height 14
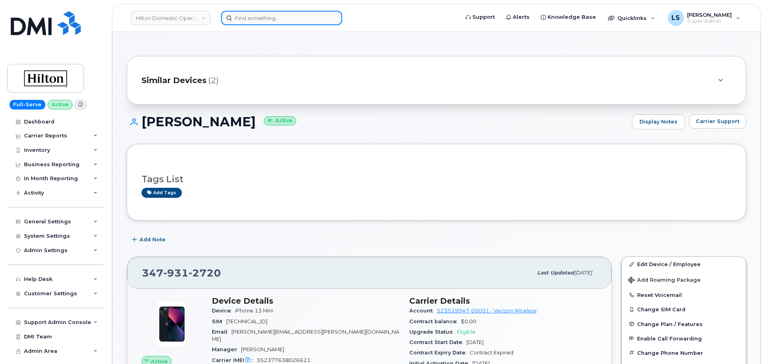
click at [252, 22] on input at bounding box center [281, 18] width 121 height 14
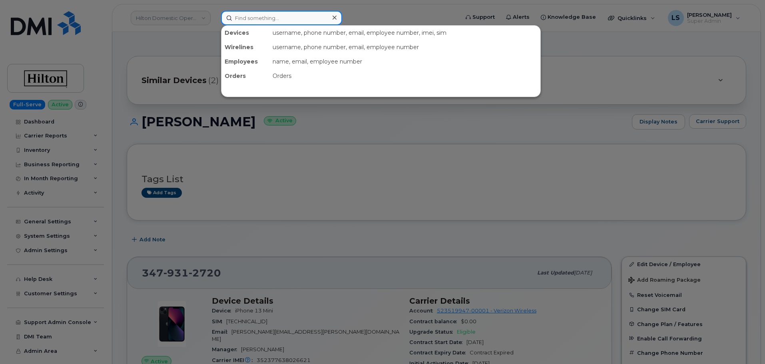
paste input "[EMAIL_ADDRESS][PERSON_NAME][PERSON_NAME][DOMAIN_NAME]"
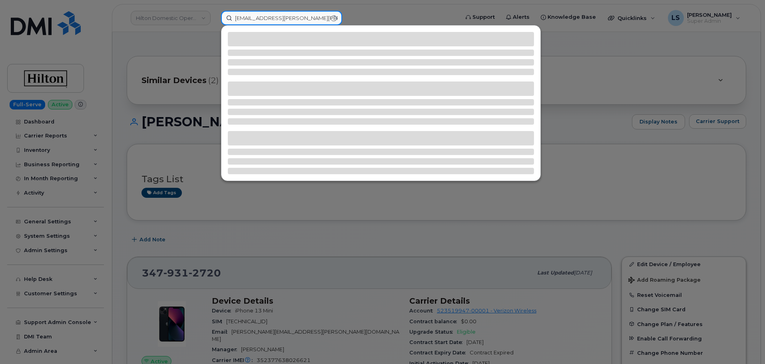
type input "[EMAIL_ADDRESS][PERSON_NAME][PERSON_NAME][DOMAIN_NAME]"
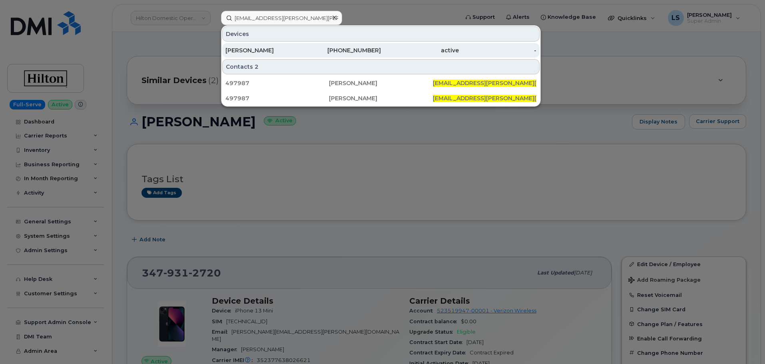
click at [253, 53] on div "[PERSON_NAME]" at bounding box center [265, 50] width 78 height 8
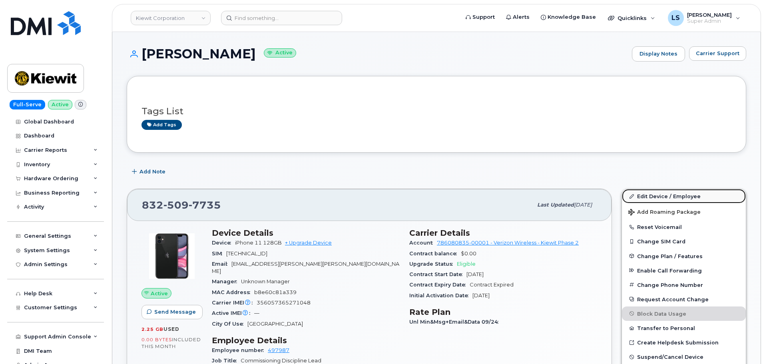
click at [654, 200] on link "Edit Device / Employee" at bounding box center [684, 196] width 124 height 14
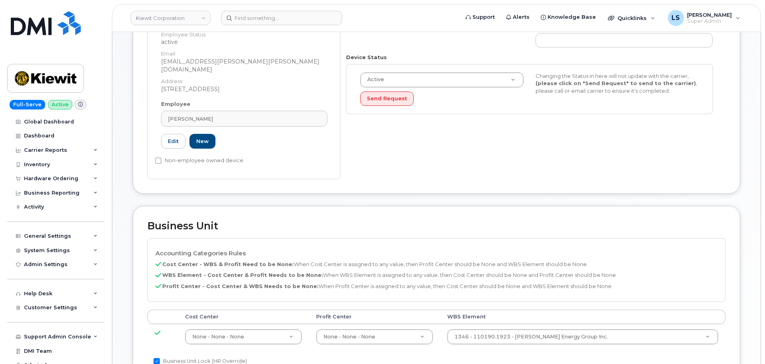
scroll to position [360, 0]
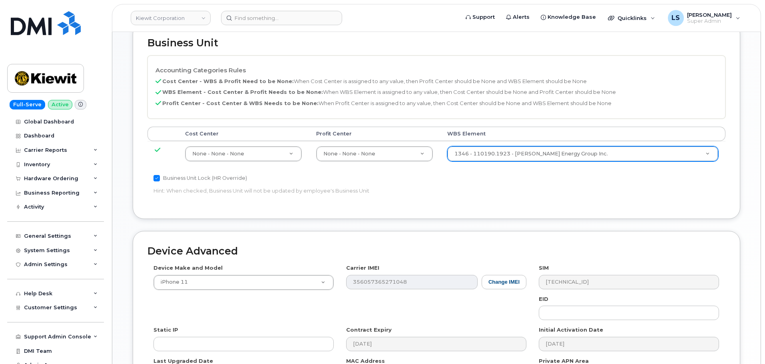
paste input "106047.1736"
type input "106047.1736"
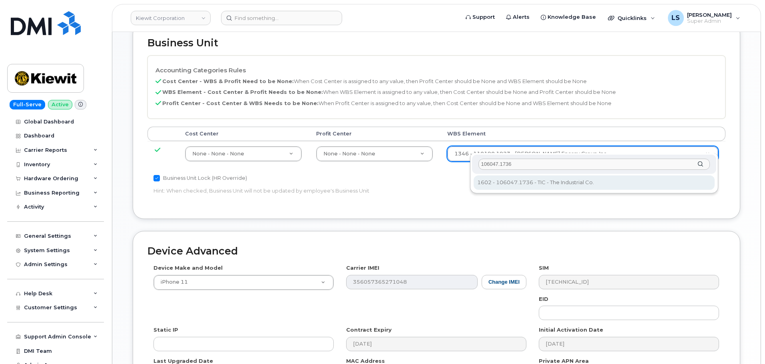
type input "106047.1736"
type input "30146004"
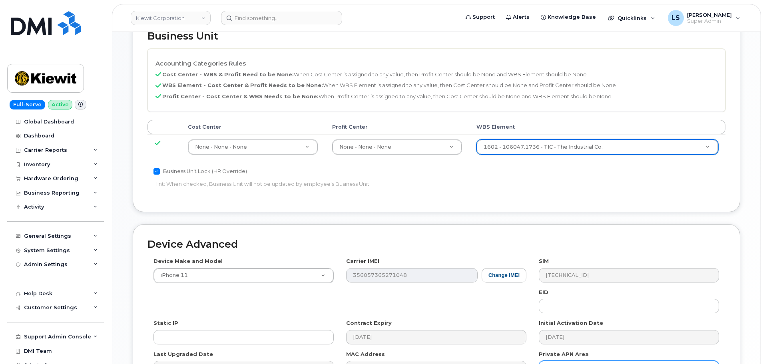
scroll to position [458, 0]
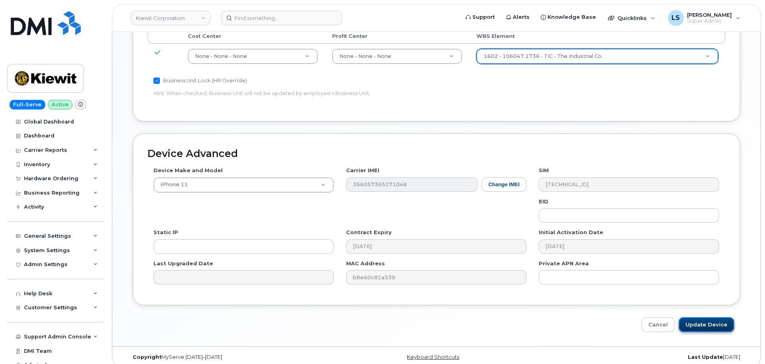
click at [695, 318] on input "Update Device" at bounding box center [707, 325] width 56 height 15
type input "Saving..."
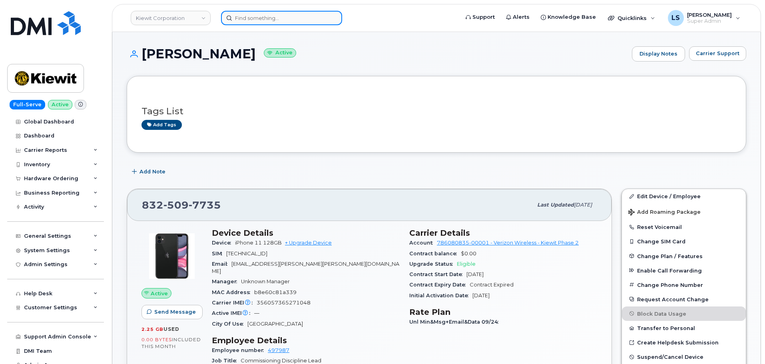
click at [271, 18] on input at bounding box center [281, 18] width 121 height 14
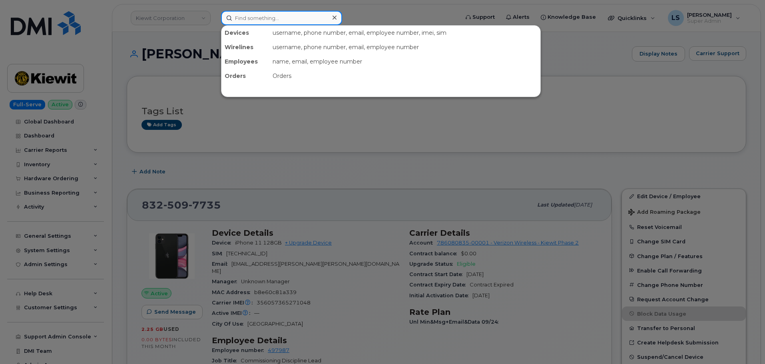
paste input "[EMAIL_ADDRESS][PERSON_NAME][DOMAIN_NAME]"
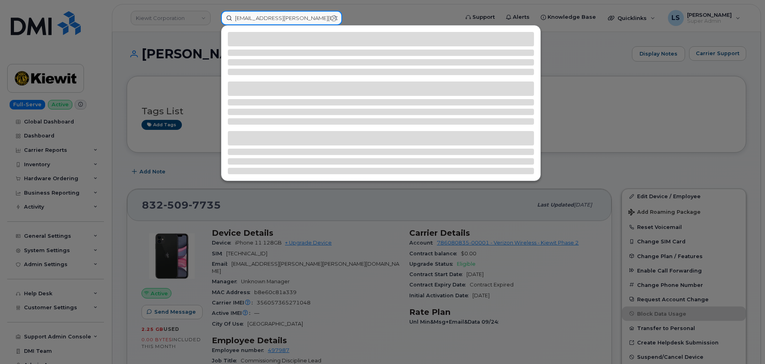
type input "[EMAIL_ADDRESS][PERSON_NAME][DOMAIN_NAME]"
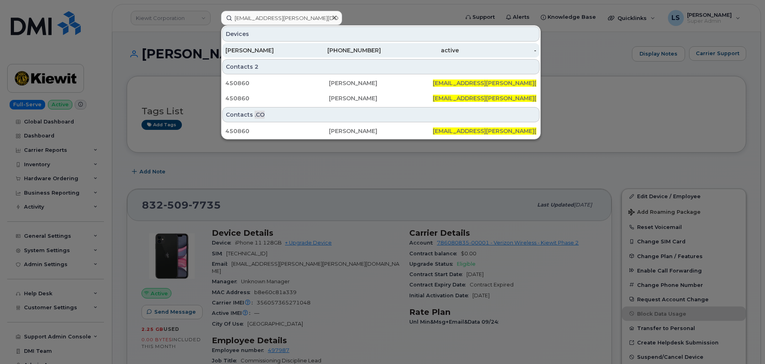
click at [253, 50] on div "[PERSON_NAME]" at bounding box center [265, 50] width 78 height 8
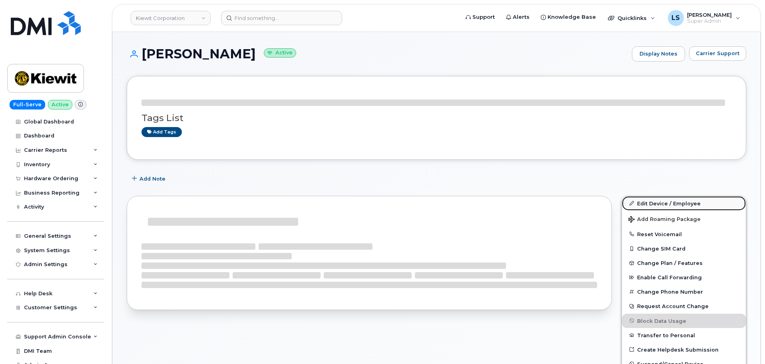
click at [653, 198] on link "Edit Device / Employee" at bounding box center [684, 203] width 124 height 14
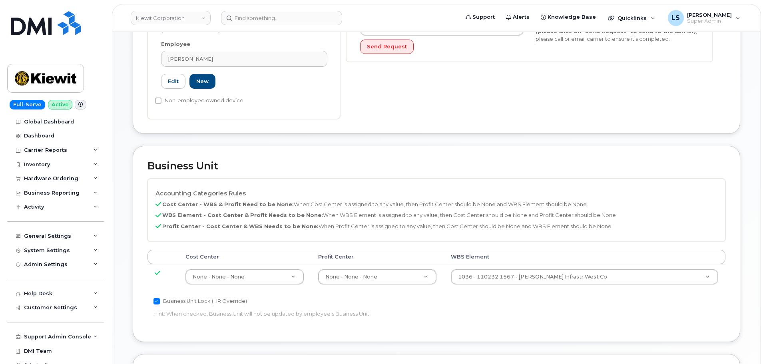
scroll to position [280, 0]
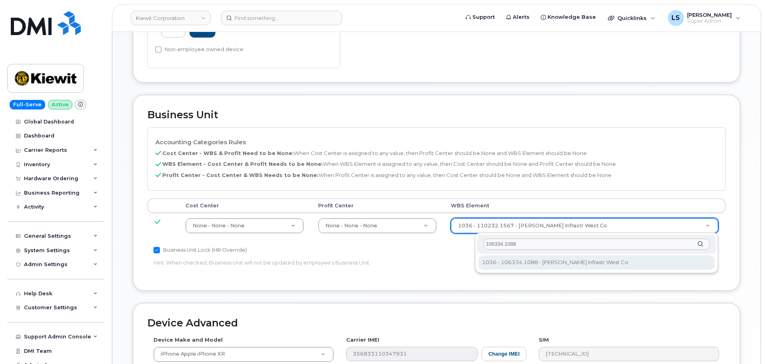
type input "106334.1088"
type input "34706500"
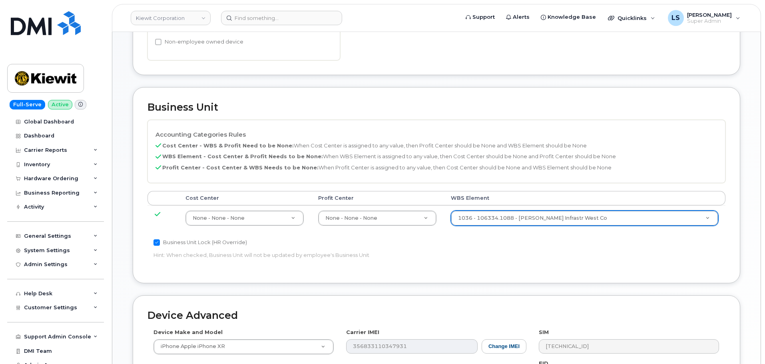
scroll to position [458, 0]
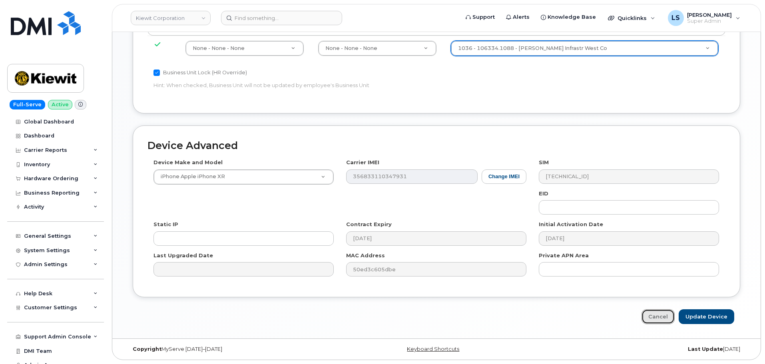
click at [675, 316] on link "Cancel" at bounding box center [658, 317] width 33 height 15
click at [681, 316] on div "Cancel Update Device" at bounding box center [437, 317] width 608 height 15
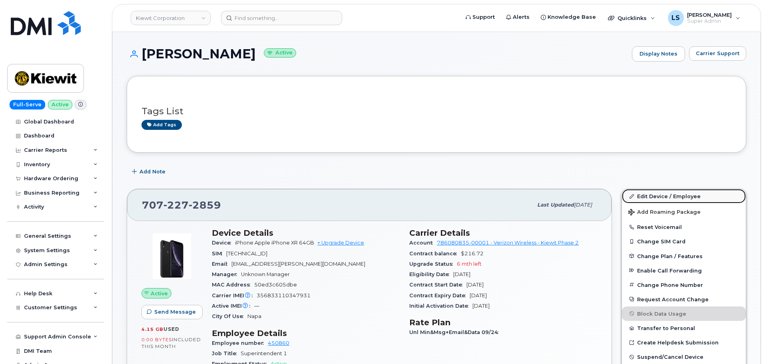
click at [663, 194] on link "Edit Device / Employee" at bounding box center [684, 196] width 124 height 14
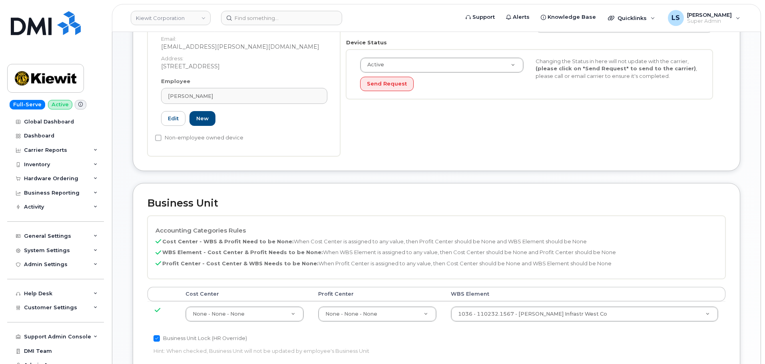
scroll to position [280, 0]
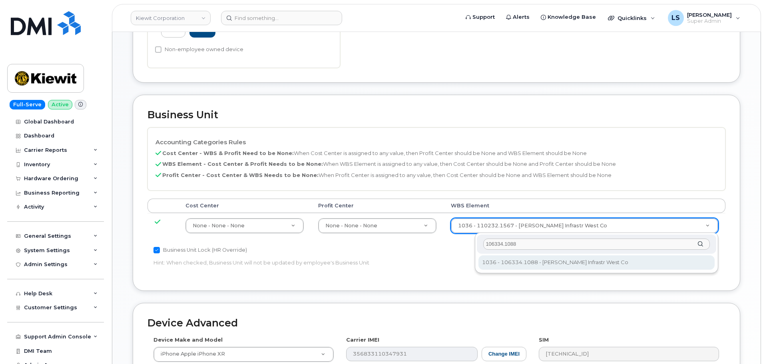
type input "106334.1088"
type input "34706500"
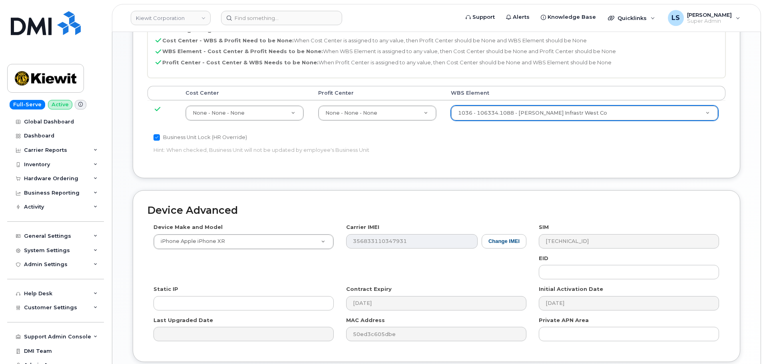
scroll to position [458, 0]
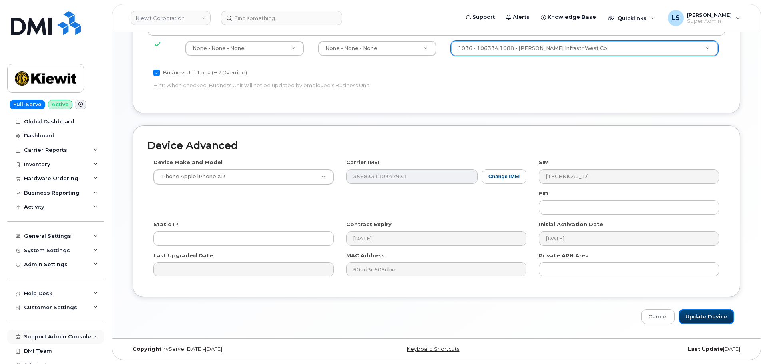
click at [693, 313] on input "Update Device" at bounding box center [707, 317] width 56 height 15
type input "Saving..."
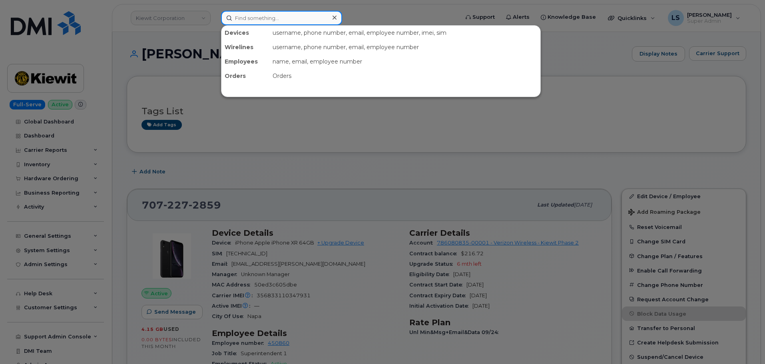
click at [240, 19] on input at bounding box center [281, 18] width 121 height 14
paste input "[PERSON_NAME][EMAIL_ADDRESS][PERSON_NAME][DOMAIN_NAME]"
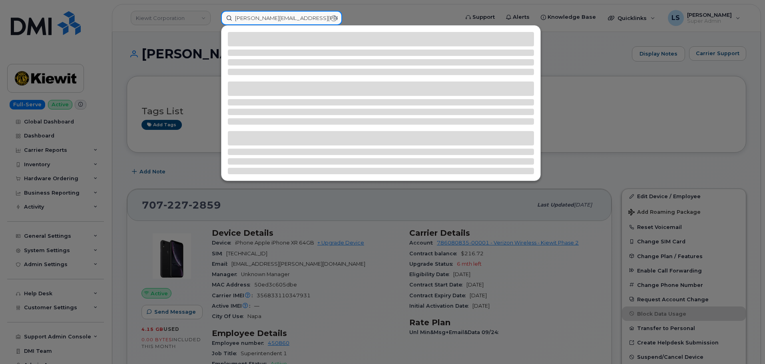
type input "[PERSON_NAME][EMAIL_ADDRESS][PERSON_NAME][DOMAIN_NAME]"
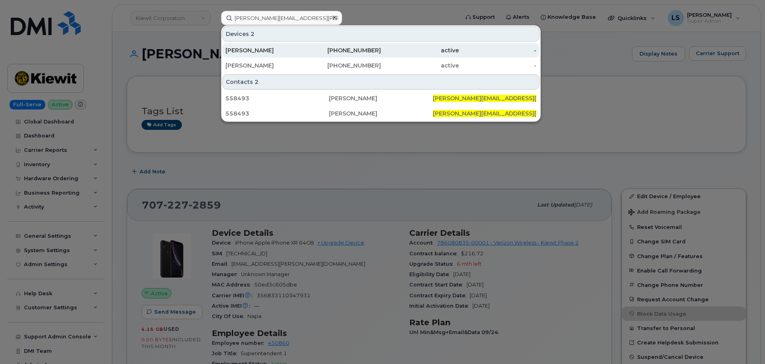
click at [274, 46] on div "[PERSON_NAME]" at bounding box center [265, 50] width 78 height 14
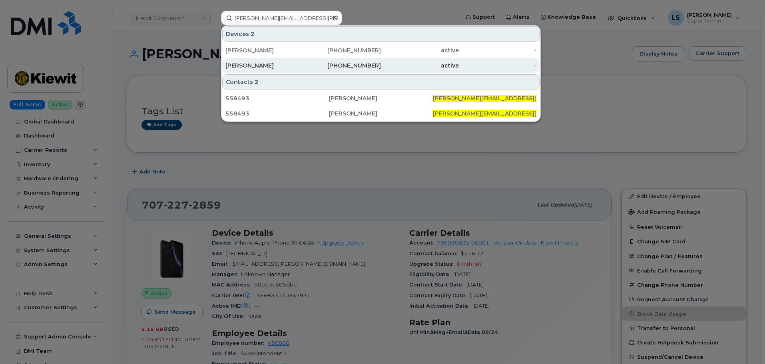
click at [266, 62] on div "[PERSON_NAME]" at bounding box center [265, 65] width 78 height 14
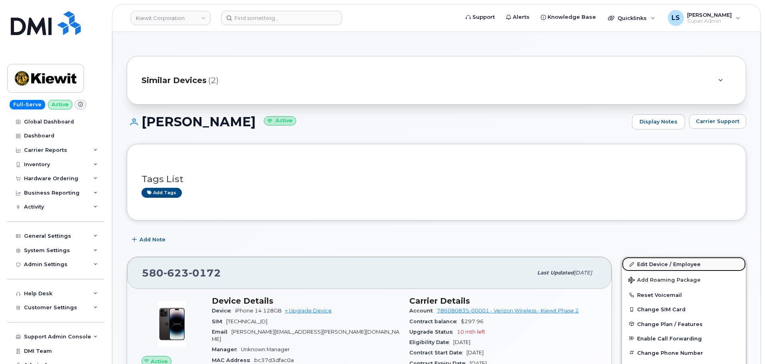
click at [640, 262] on link "Edit Device / Employee" at bounding box center [684, 264] width 124 height 14
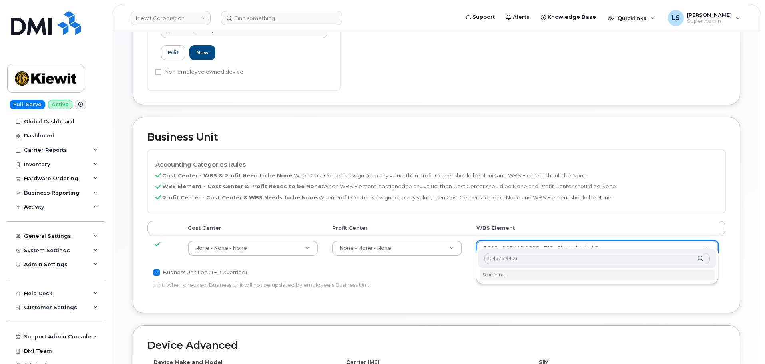
scroll to position [280, 0]
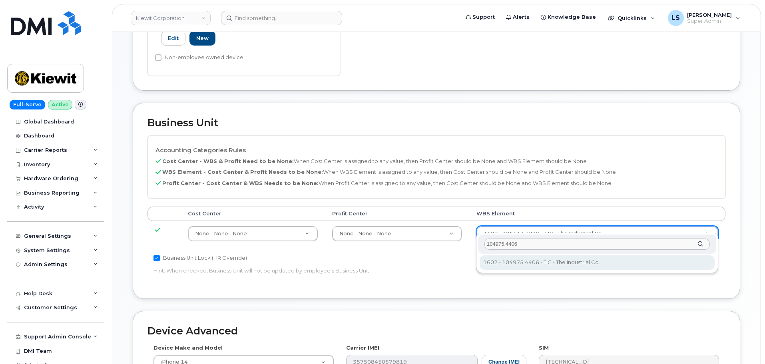
type input "104975.4406"
type input "30137073"
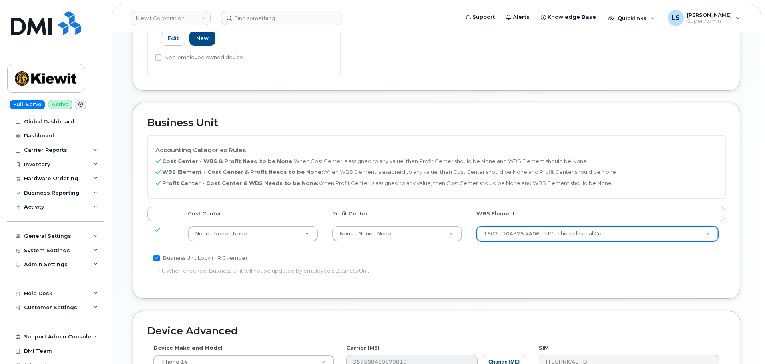
scroll to position [458, 0]
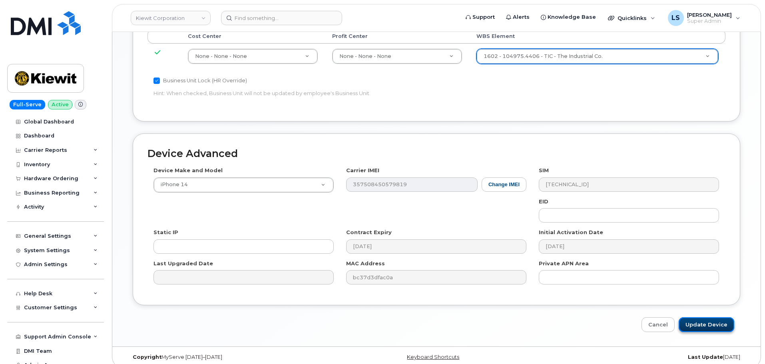
click at [695, 318] on input "Update Device" at bounding box center [707, 325] width 56 height 15
type input "Saving..."
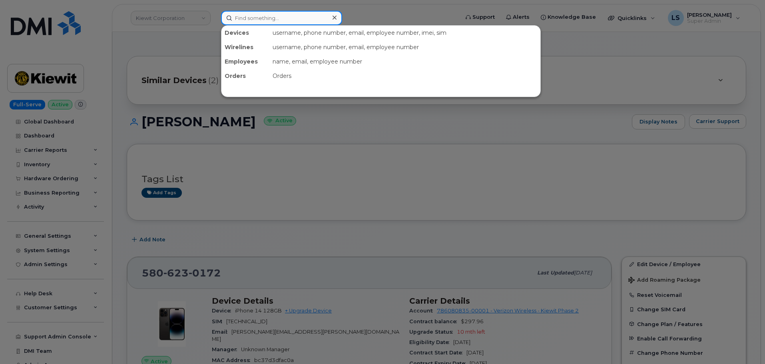
click at [264, 22] on input at bounding box center [281, 18] width 121 height 14
paste input "JAY.QIU@KIEWIT.COM"
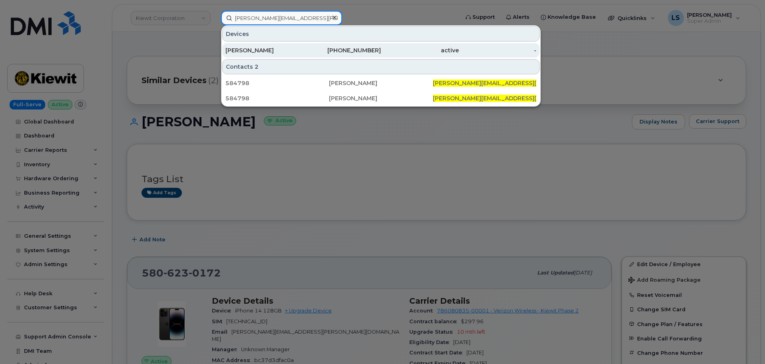
type input "JAY.QIU@KIEWIT.COM"
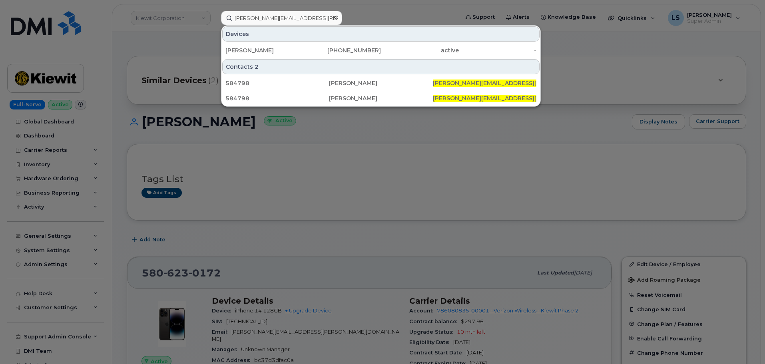
drag, startPoint x: 268, startPoint y: 56, endPoint x: 232, endPoint y: 59, distance: 36.1
click at [268, 56] on div "Jay Qiu" at bounding box center [265, 50] width 78 height 14
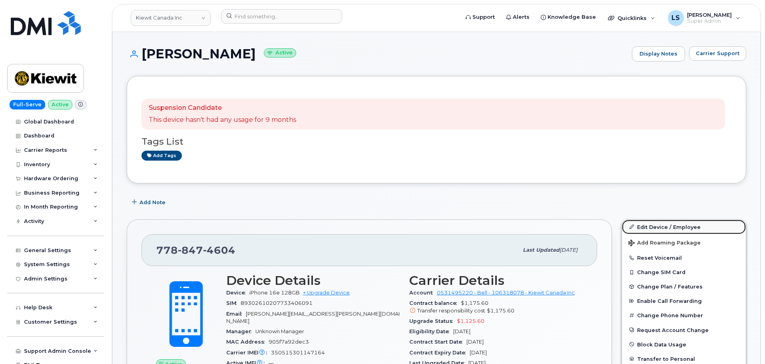
click at [708, 224] on link "Edit Device / Employee" at bounding box center [684, 227] width 124 height 14
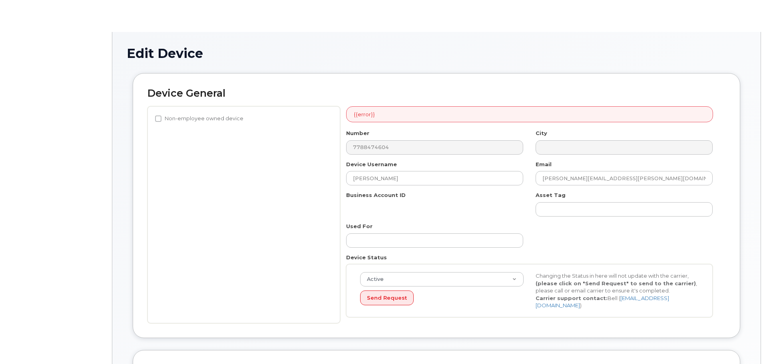
select select "14059"
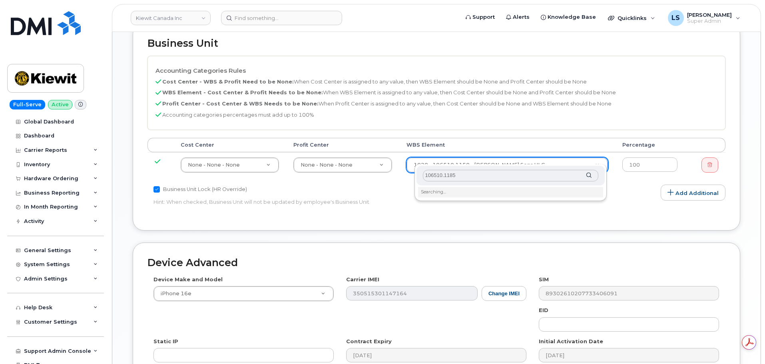
scroll to position [360, 0]
type input "106510.1185"
type input "36124029"
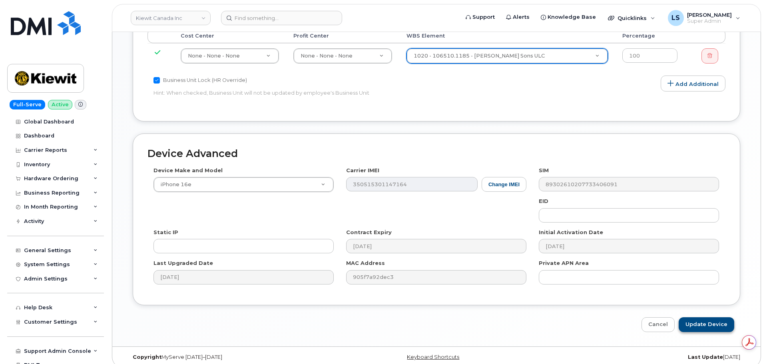
scroll to position [0, 0]
click at [687, 321] on input "Update Device" at bounding box center [707, 325] width 56 height 15
type input "Saving..."
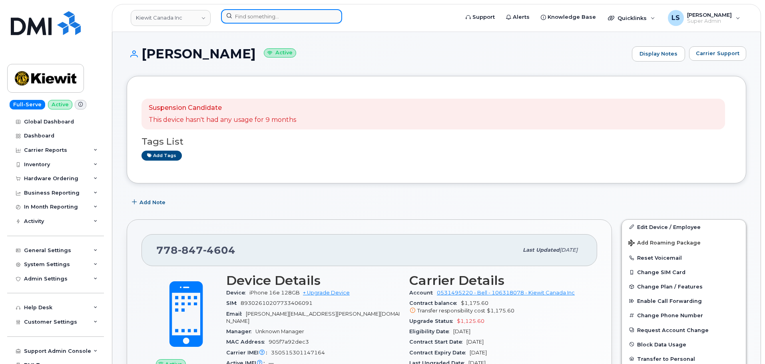
click at [268, 21] on input at bounding box center [281, 16] width 121 height 14
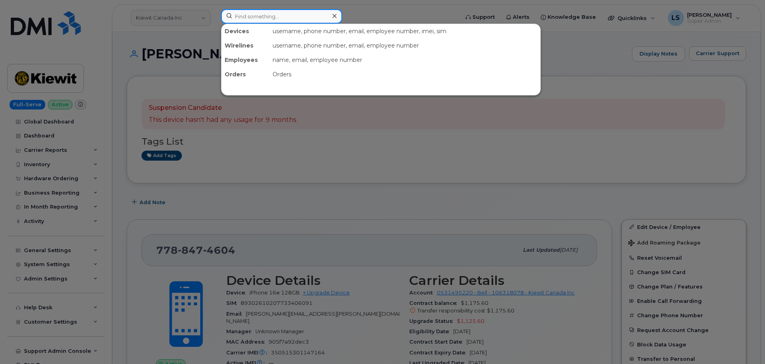
paste input "302753"
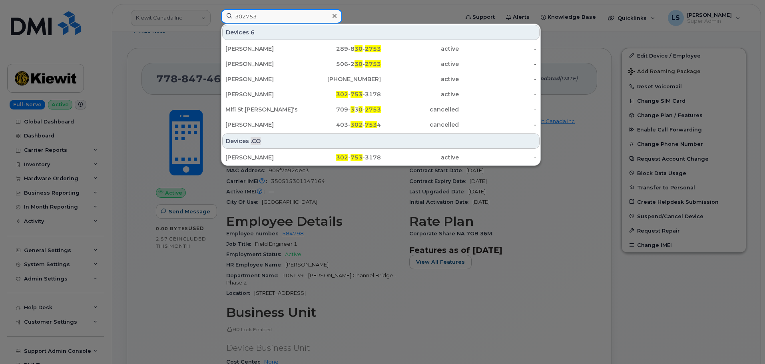
scroll to position [80, 0]
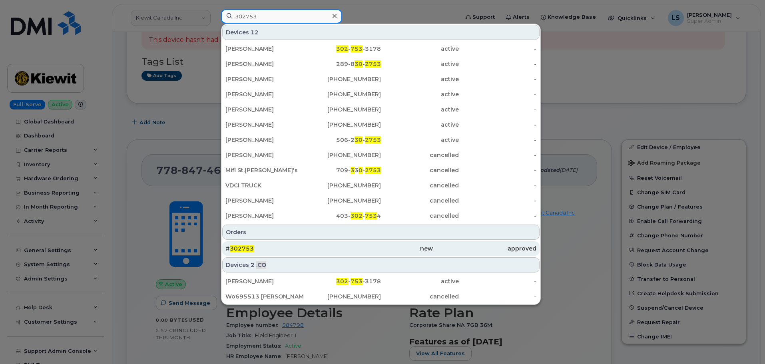
type input "302753"
click at [247, 253] on div "# 302753" at bounding box center [278, 249] width 104 height 14
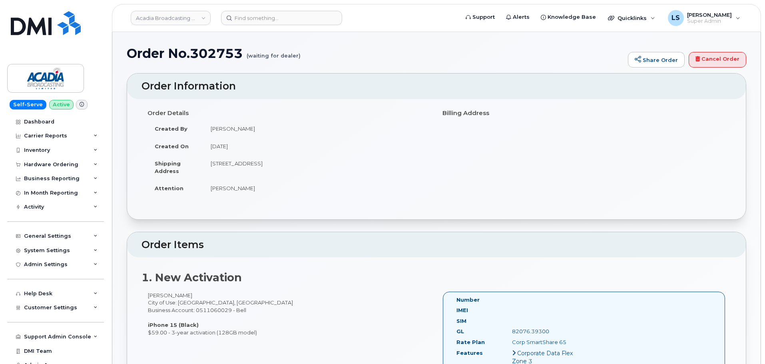
drag, startPoint x: 130, startPoint y: 54, endPoint x: 272, endPoint y: 333, distance: 313.2
copy div "Order No.302753 (waiting for dealer) Share Order Cancel Order × Share This Orde…"
click at [213, 150] on td "October 7, 2025" at bounding box center [317, 147] width 227 height 18
drag, startPoint x: 211, startPoint y: 163, endPoint x: 342, endPoint y: 93, distance: 149.0
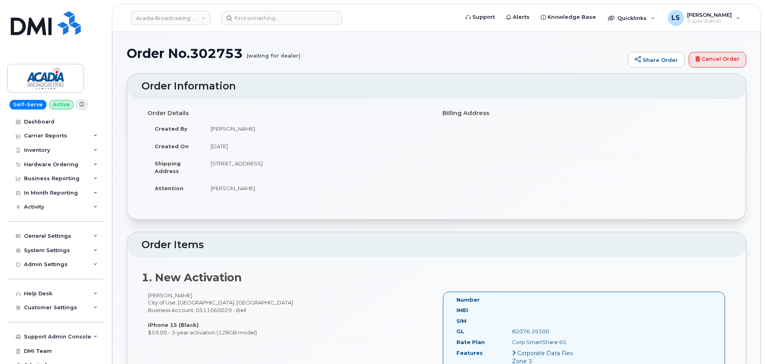
click at [367, 160] on td "200 2-135 North St BRIDGEWATER NS B4V 2V7 CANADA" at bounding box center [317, 167] width 227 height 25
copy td "200 2-135 North St BRIDGEWATER NS B4V 2V7 CANADA"
drag, startPoint x: 286, startPoint y: 184, endPoint x: 269, endPoint y: 189, distance: 18.1
click at [286, 184] on td "Eric Whynot" at bounding box center [317, 189] width 227 height 18
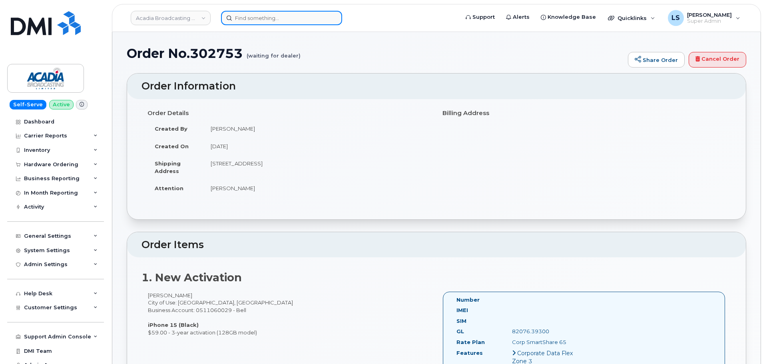
click at [244, 11] on input at bounding box center [281, 18] width 121 height 14
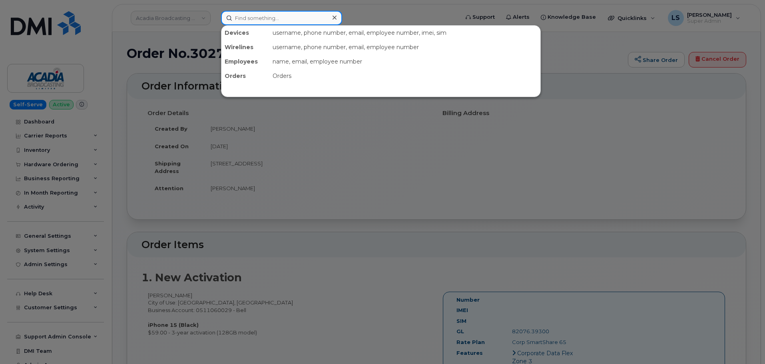
paste input "3063214484"
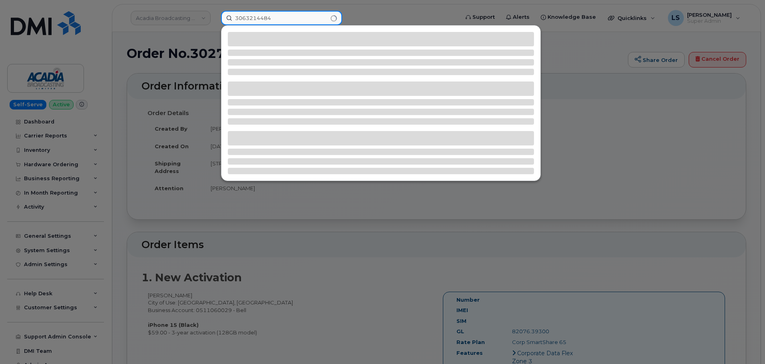
type input "3063214484"
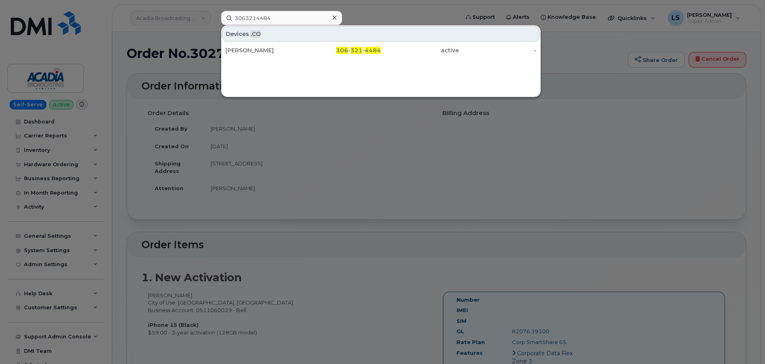
drag, startPoint x: 311, startPoint y: 47, endPoint x: 200, endPoint y: 79, distance: 116.1
click at [311, 47] on div "306 - 321 - 4484" at bounding box center [343, 50] width 78 height 8
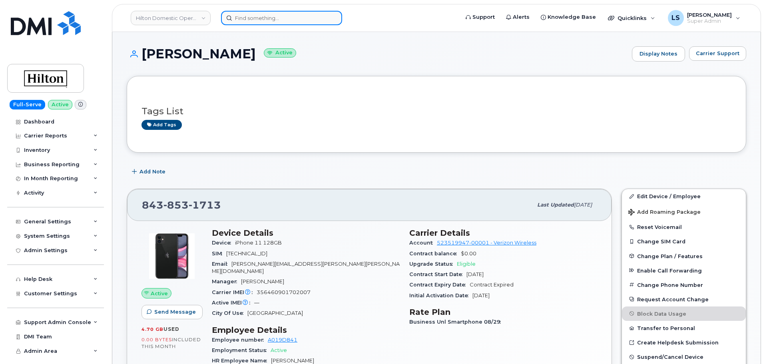
click at [299, 17] on input at bounding box center [281, 18] width 121 height 14
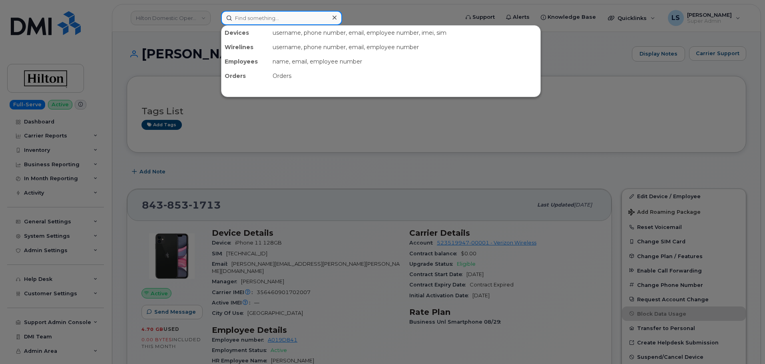
paste input "299756"
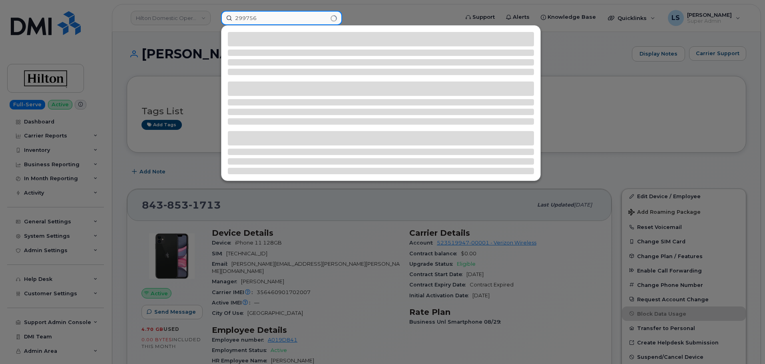
type input "299756"
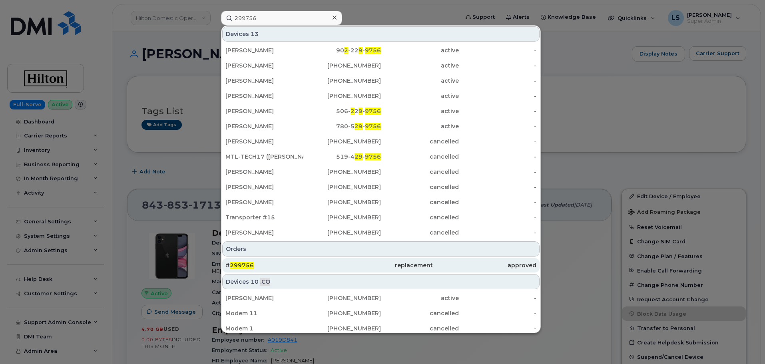
click at [264, 261] on div "# 299756" at bounding box center [278, 265] width 104 height 14
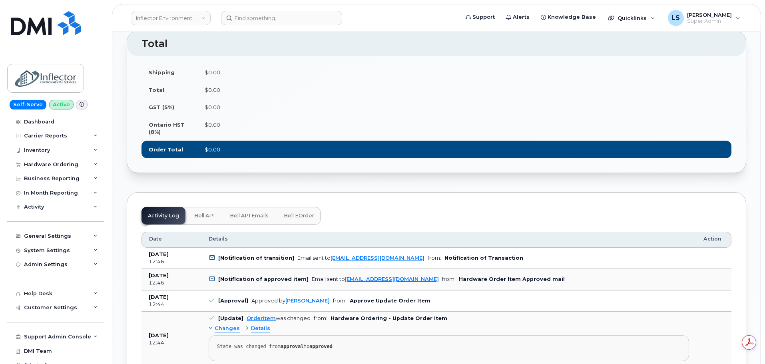
scroll to position [800, 0]
